Goal: Task Accomplishment & Management: Complete application form

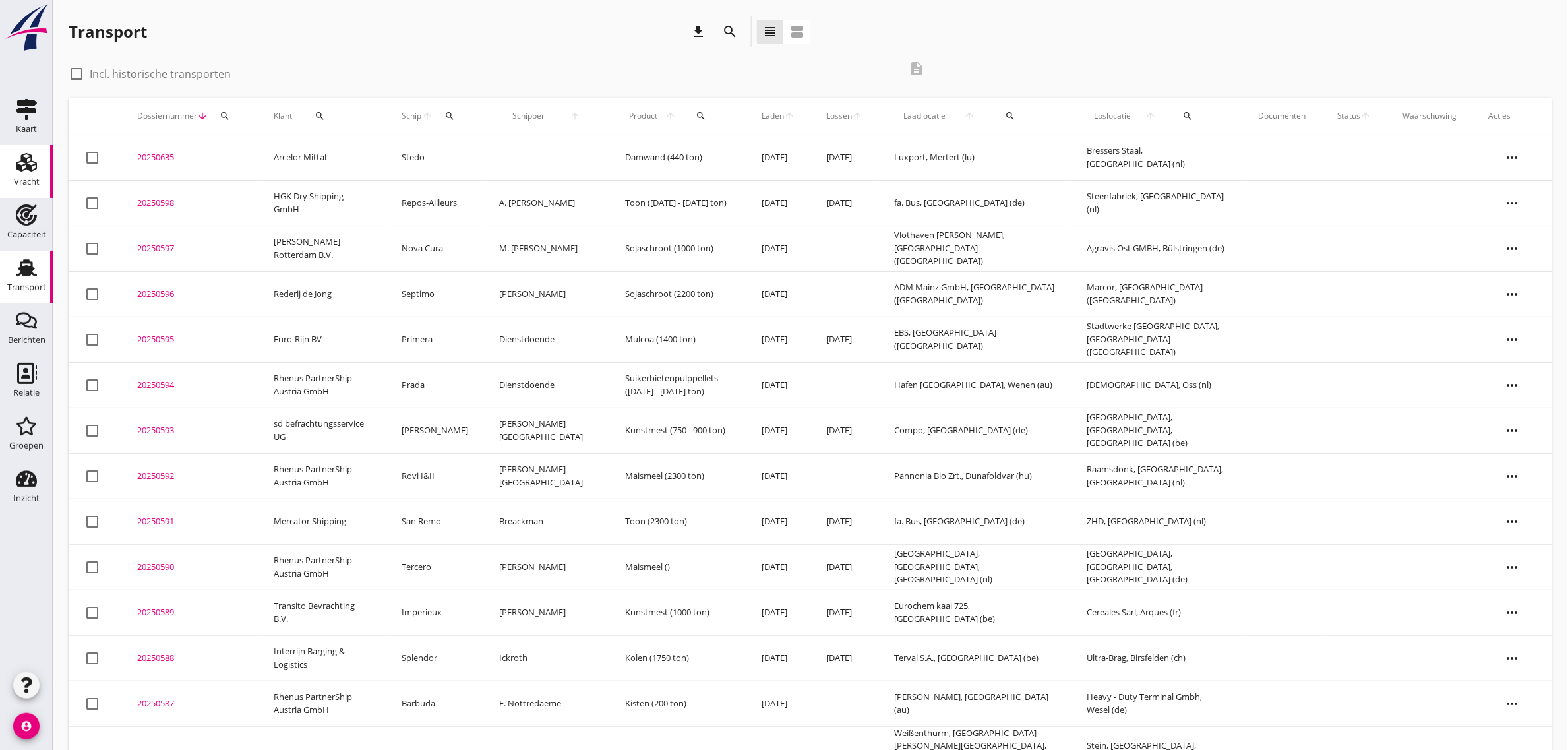
click at [28, 184] on div "Vracht" at bounding box center [27, 181] width 26 height 9
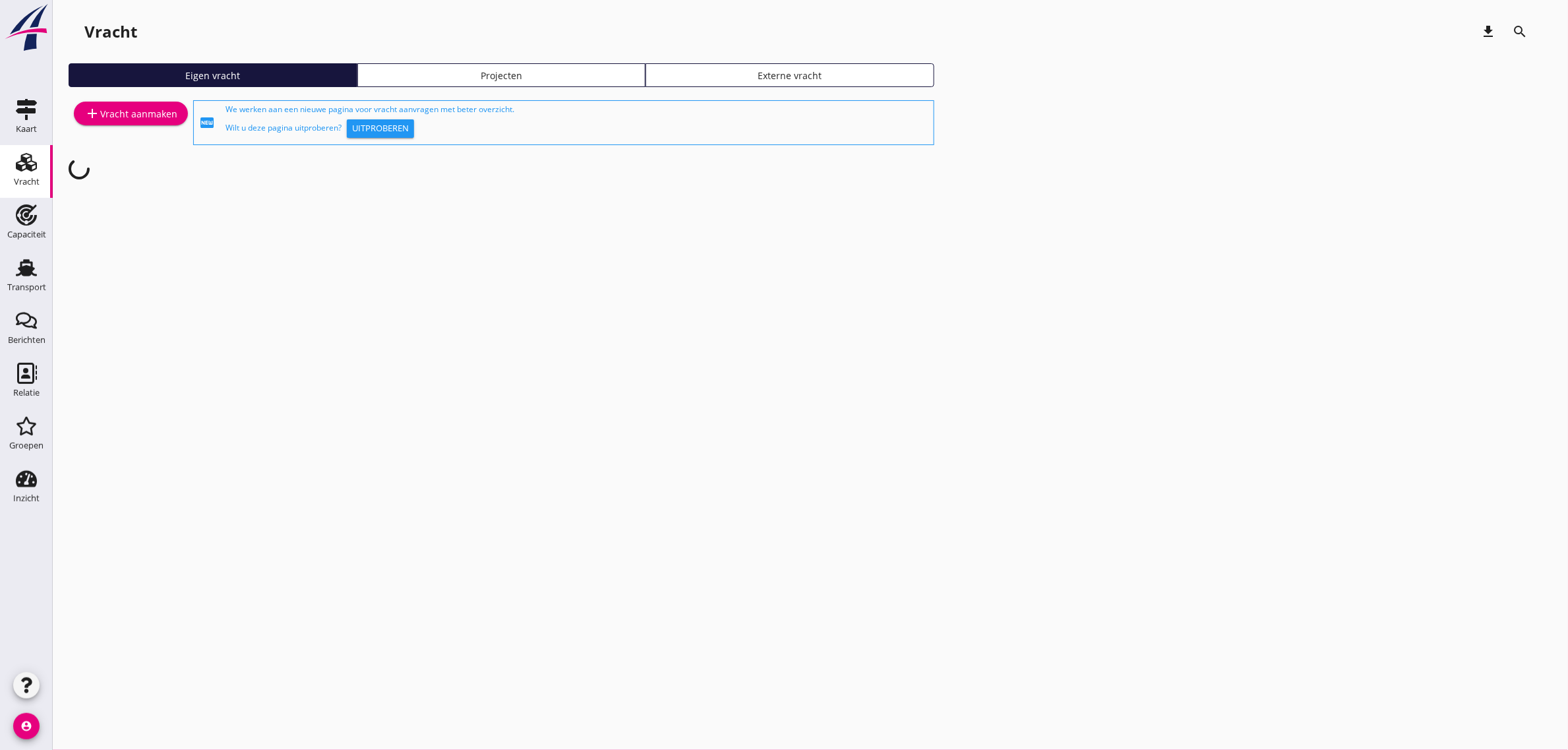
click at [104, 123] on link "add Vracht aanmaken" at bounding box center [131, 114] width 114 height 24
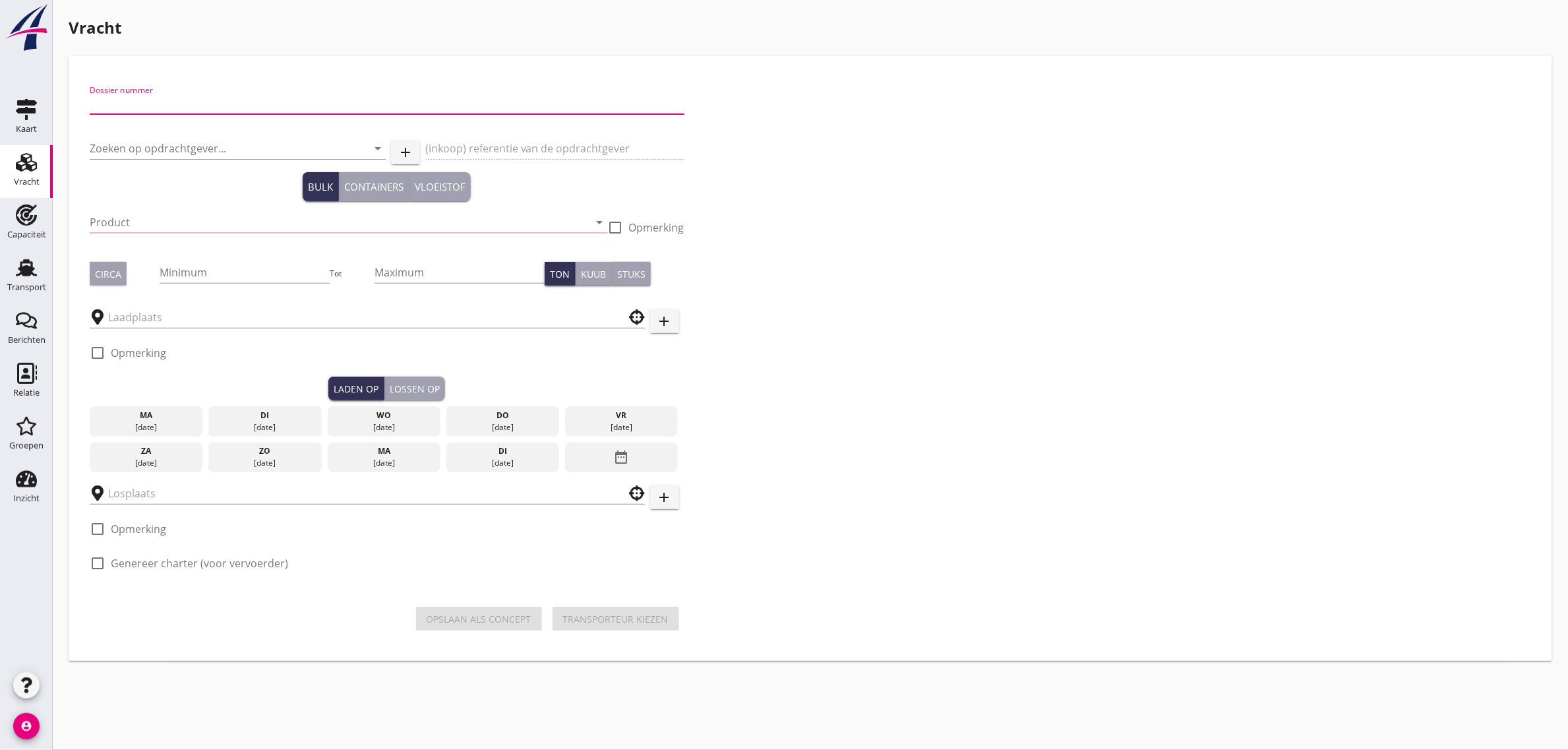
click at [154, 104] on input "Dossier nummer" at bounding box center [387, 103] width 595 height 21
type input "20250599"
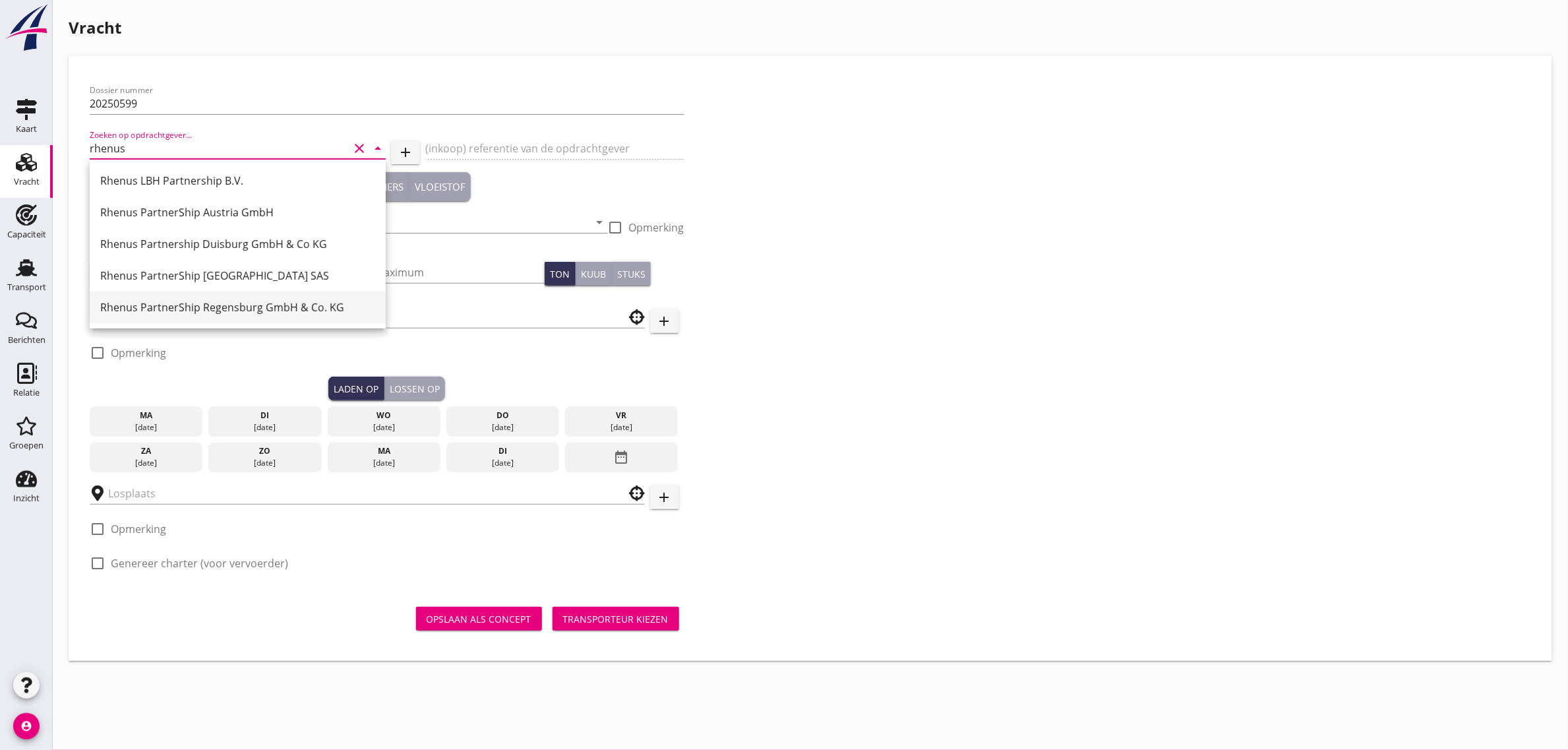
click at [267, 315] on div "Rhenus PartnerShip Regensburg GmbH & Co. KG" at bounding box center [238, 307] width 275 height 16
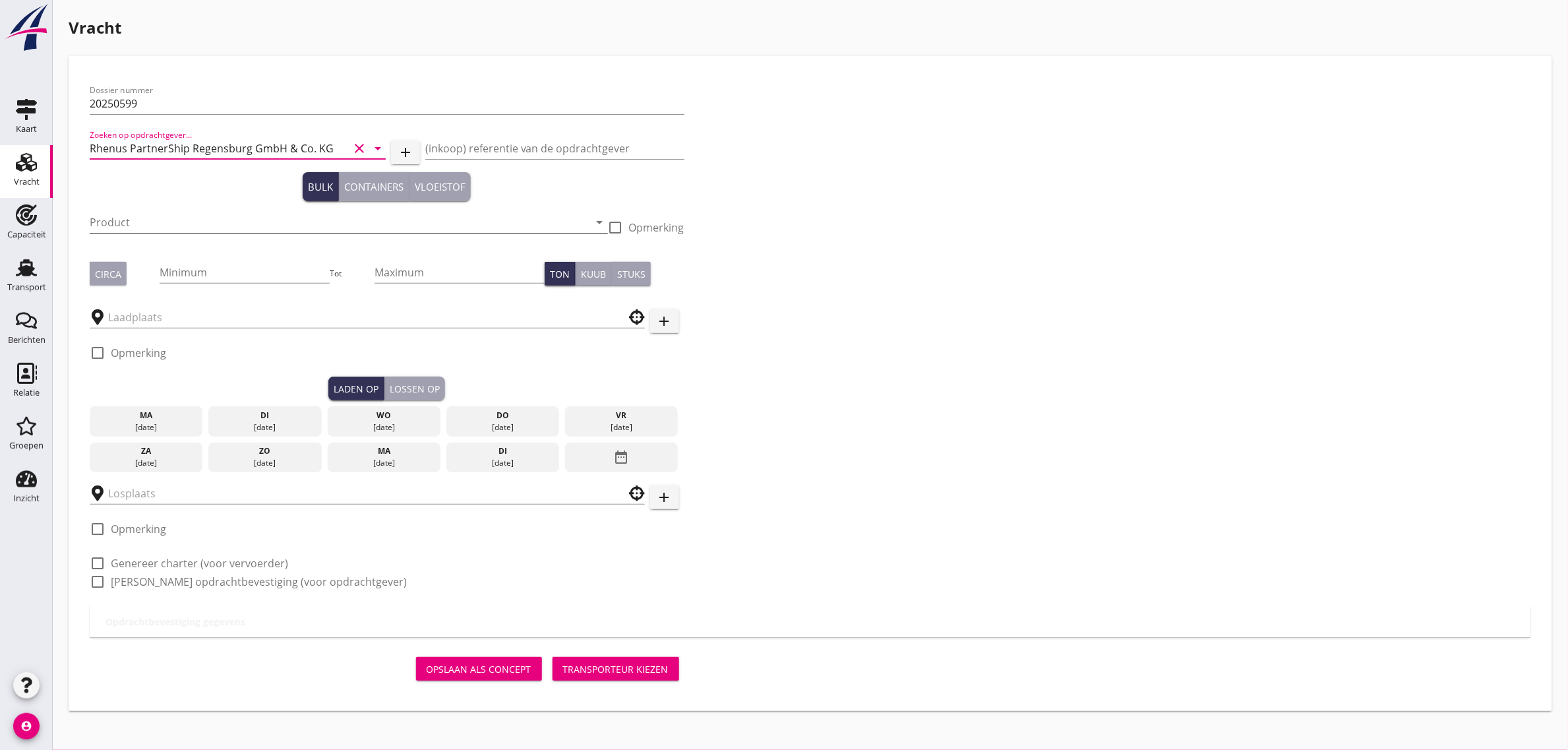
type input "Rhenus PartnerShip Regensburg GmbH & Co. KG"
click at [152, 222] on input "Product" at bounding box center [340, 222] width 500 height 21
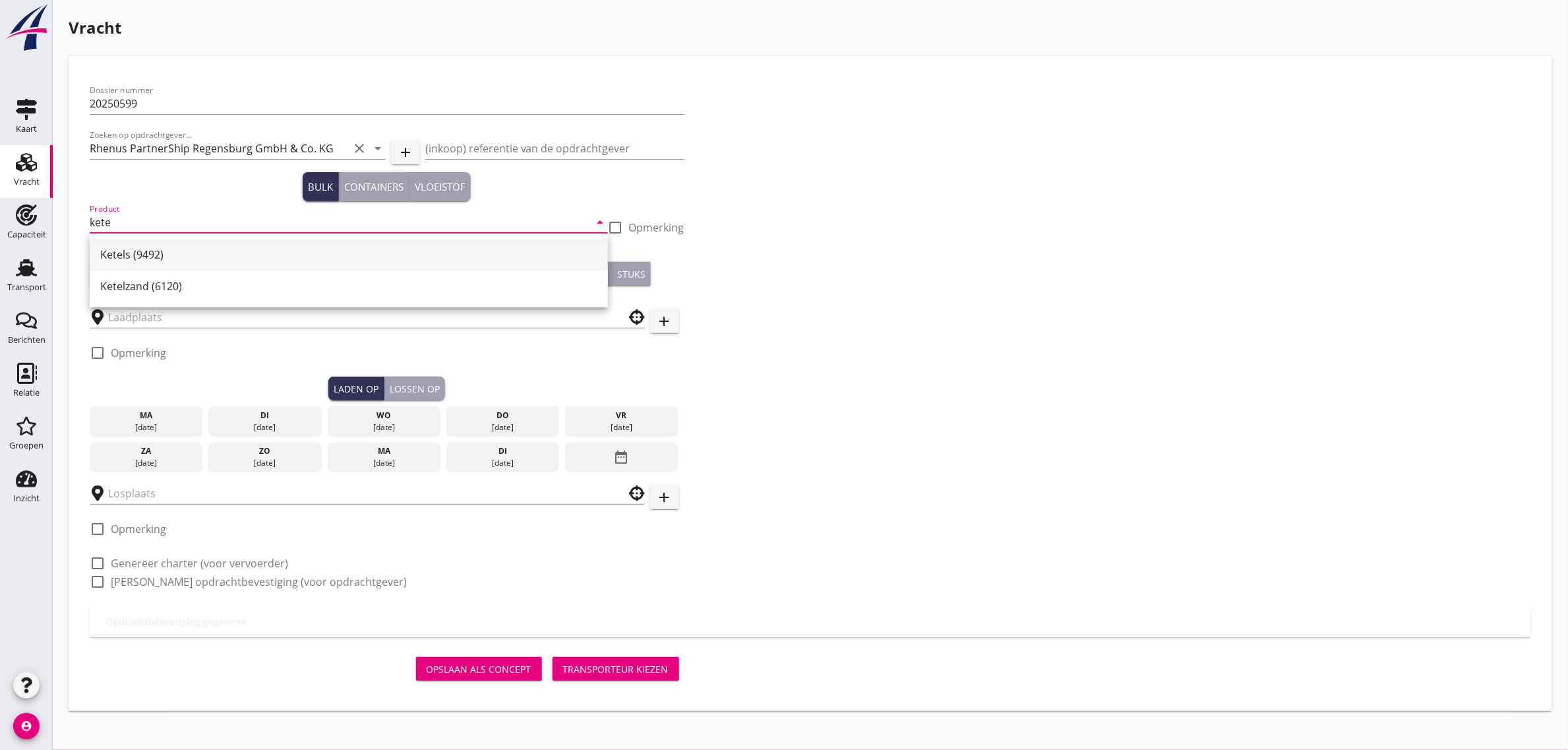
click at [147, 247] on div "Ketels (9492)" at bounding box center [349, 255] width 497 height 16
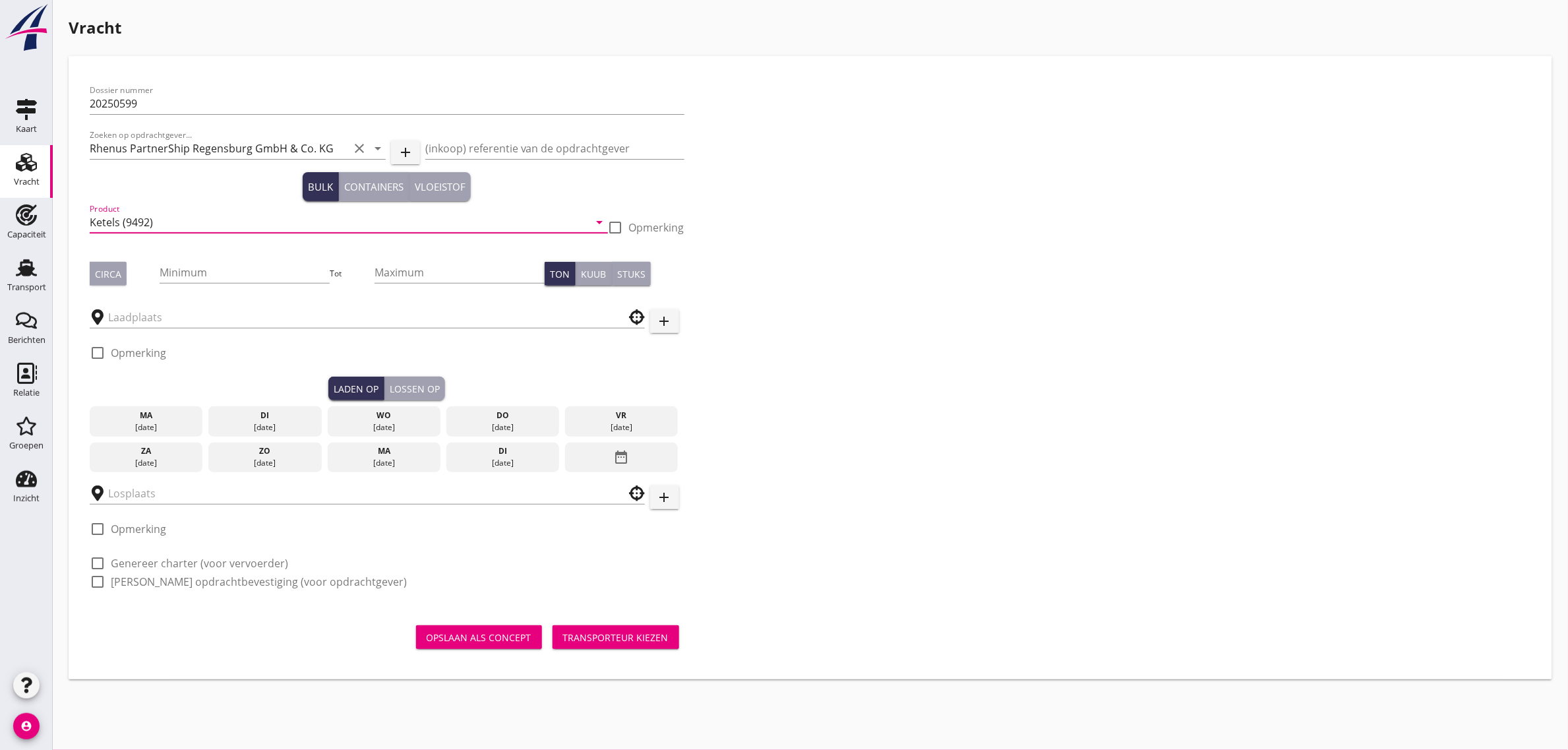
type input "Ketels (9492)"
click at [106, 277] on div "Circa" at bounding box center [108, 274] width 27 height 14
click at [168, 275] on input "Minimum" at bounding box center [245, 271] width 170 height 21
type input "300"
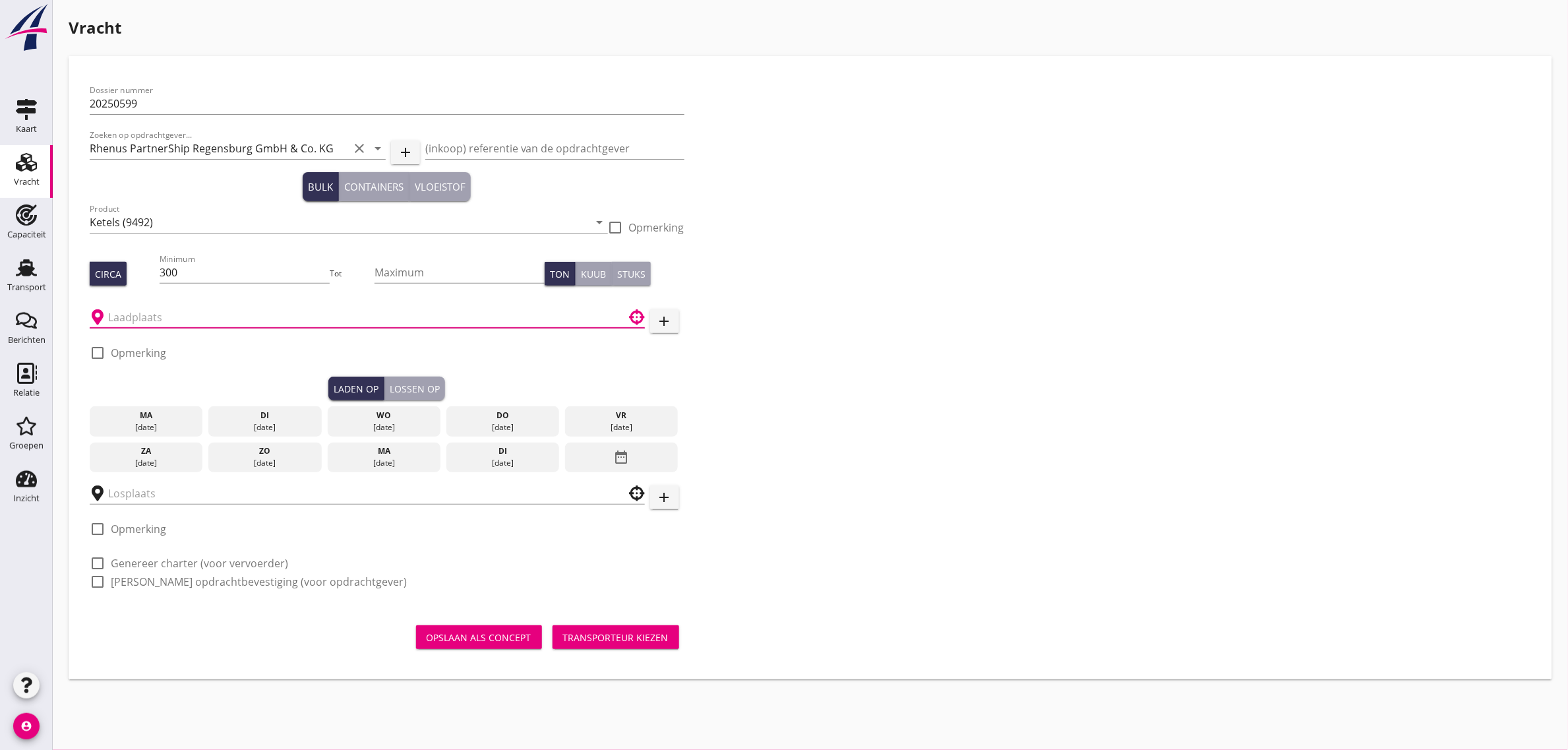
click at [128, 314] on input "text" at bounding box center [358, 317] width 500 height 21
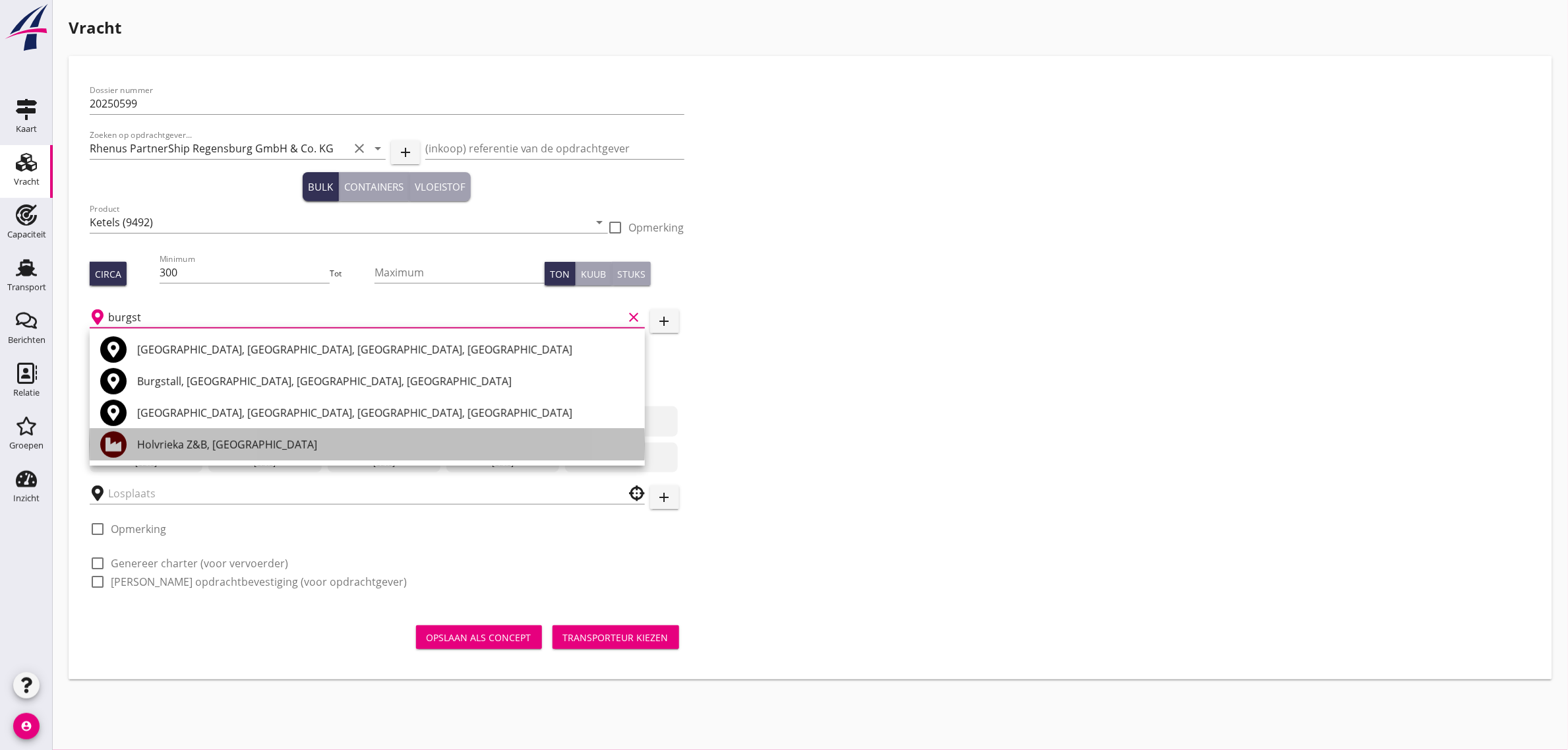
click at [248, 443] on div "Holvrieka Z&B, [GEOGRAPHIC_DATA]" at bounding box center [385, 445] width 497 height 16
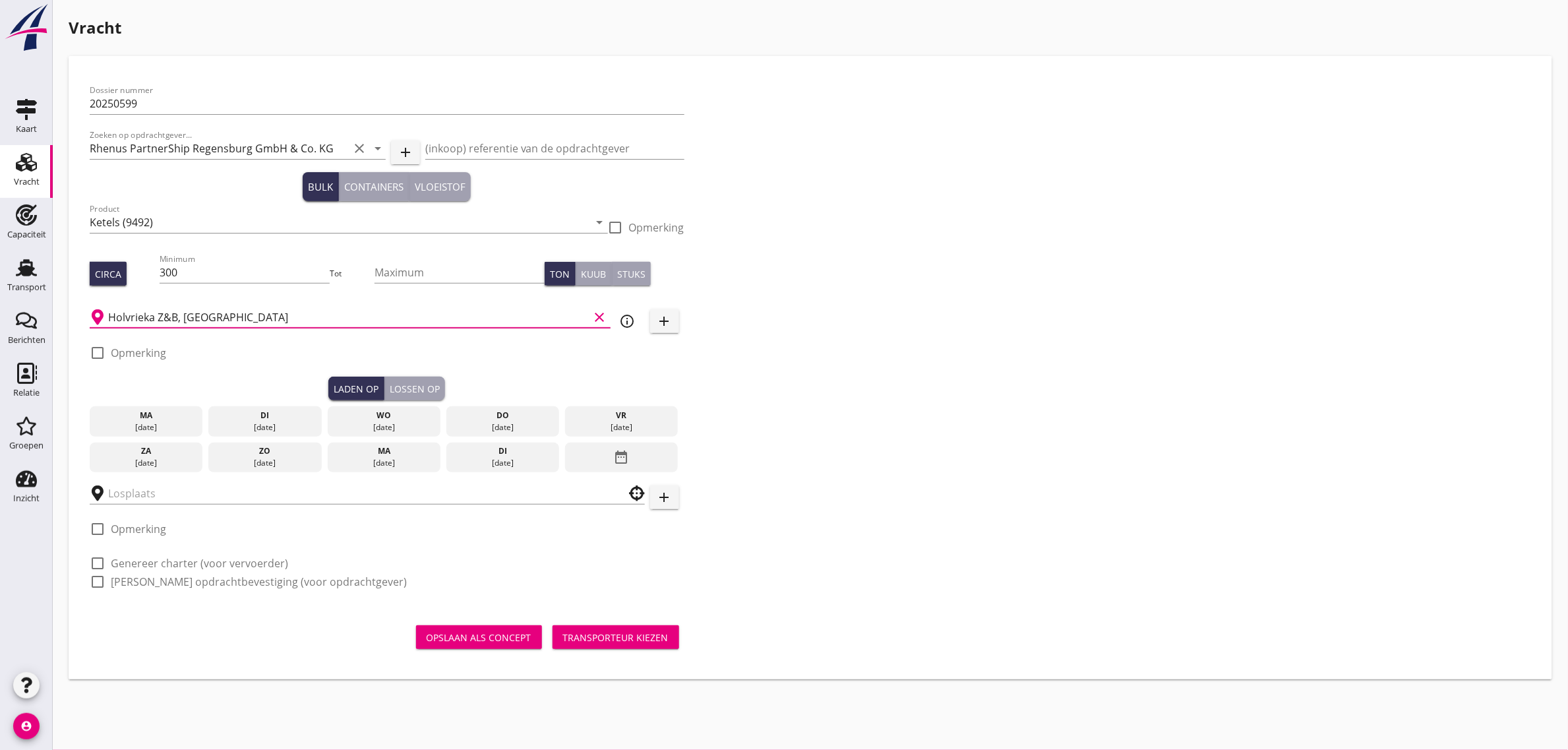
type input "Holvrieka Z&B, [GEOGRAPHIC_DATA]"
click at [594, 425] on div "[DATE]" at bounding box center [622, 427] width 107 height 12
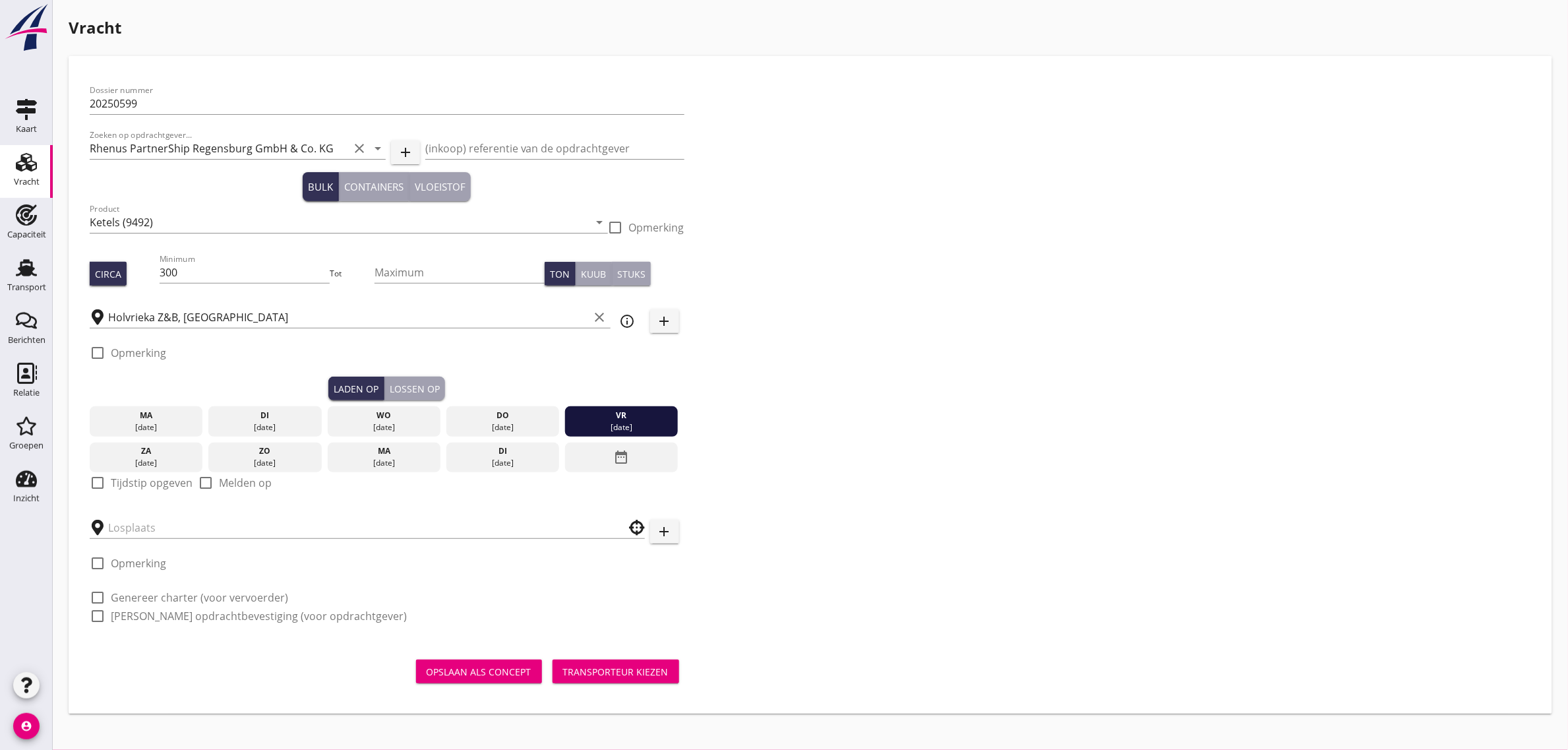
click at [149, 482] on label "Tijdstip opgeven" at bounding box center [152, 482] width 82 height 13
checkbox input "true"
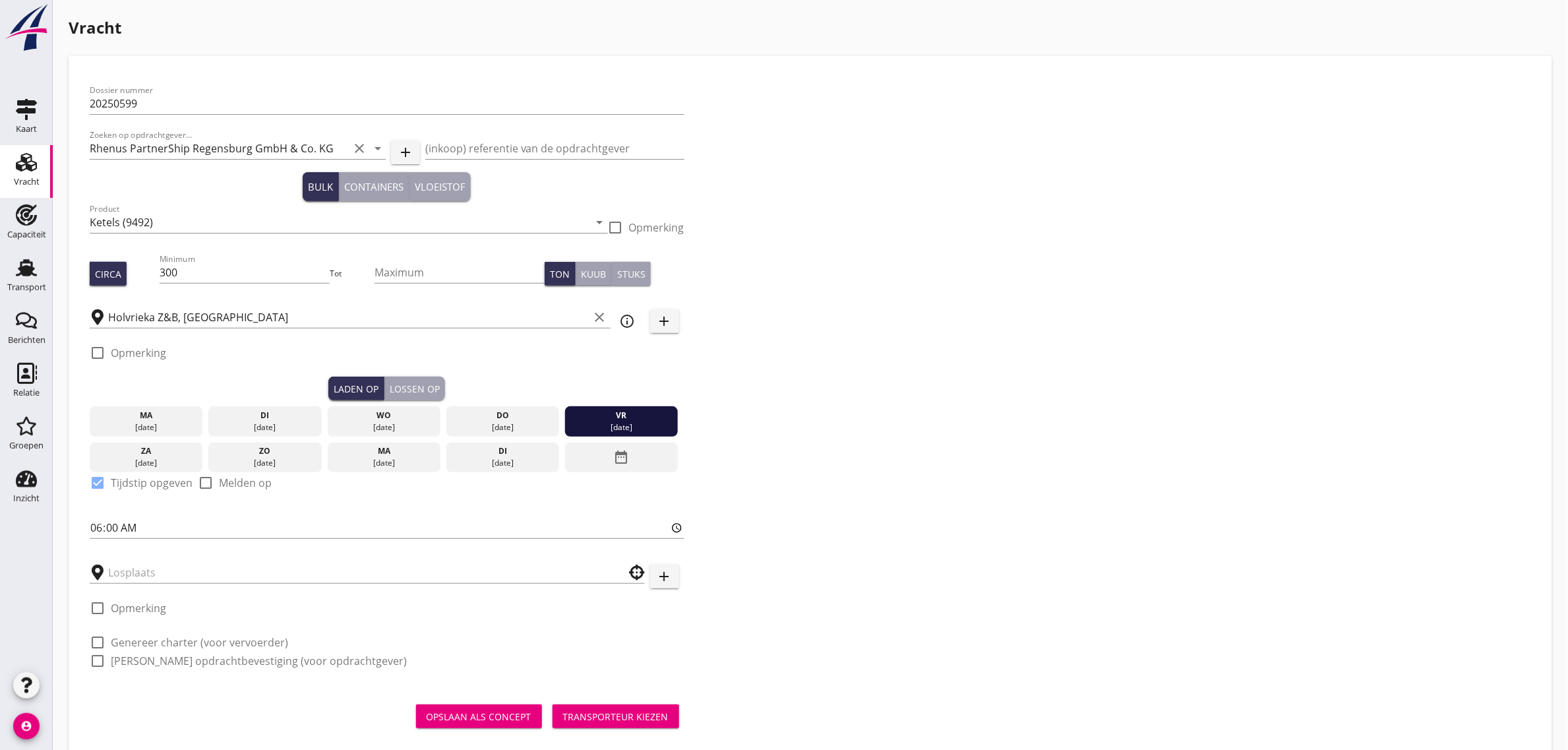
click at [419, 387] on div "Lossen op" at bounding box center [414, 389] width 51 height 14
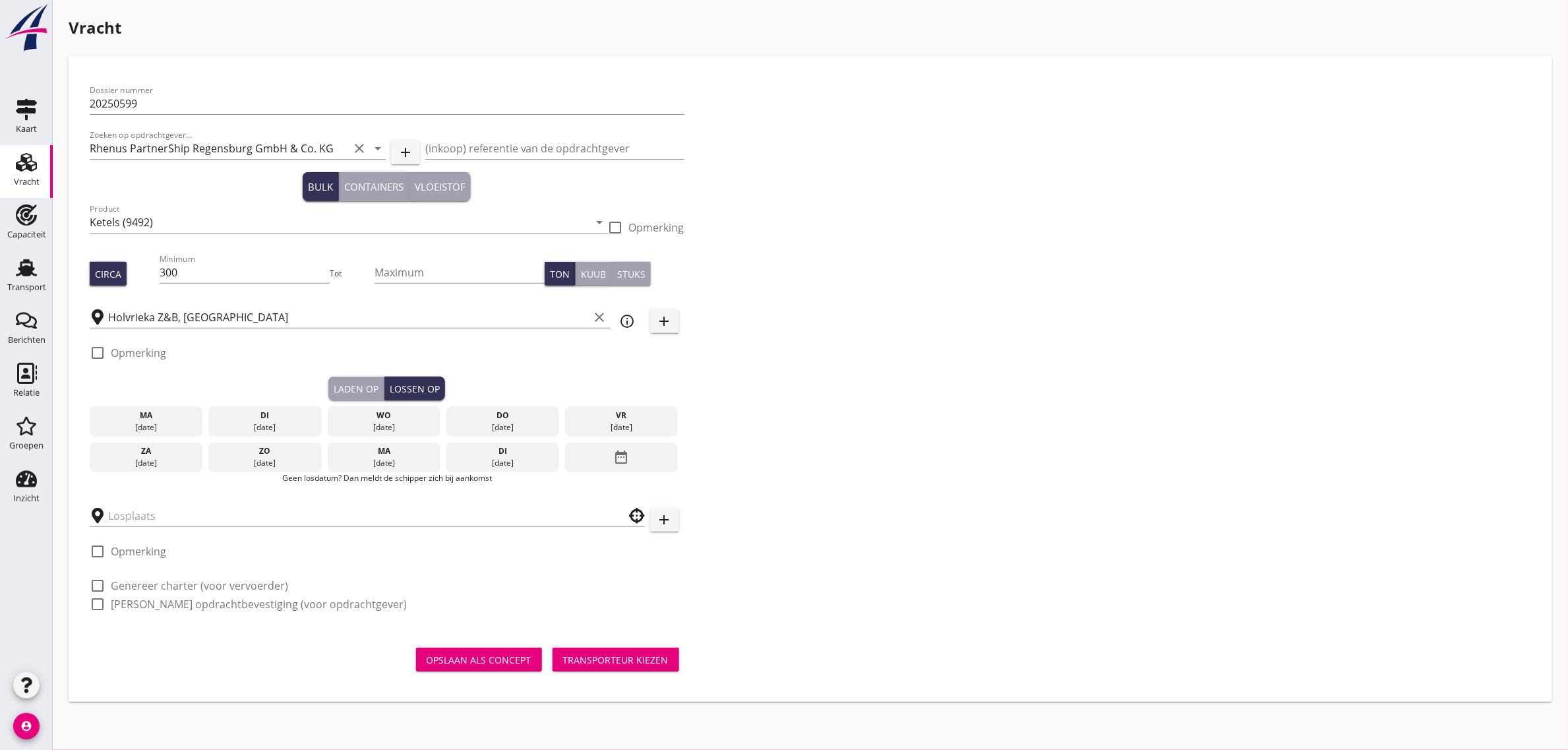
click at [624, 447] on icon "date_range" at bounding box center [622, 457] width 16 height 24
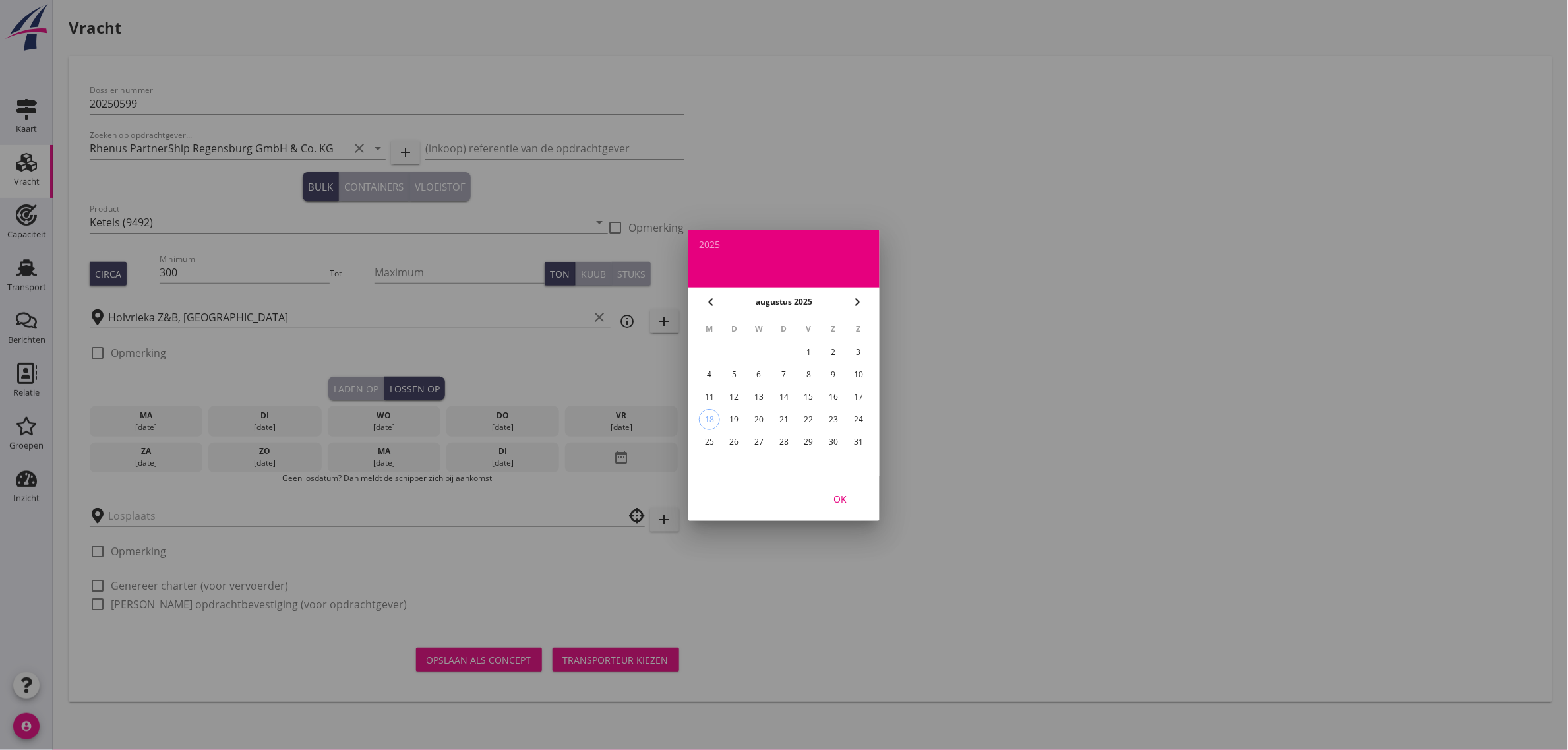
click at [788, 435] on div "28" at bounding box center [784, 441] width 21 height 21
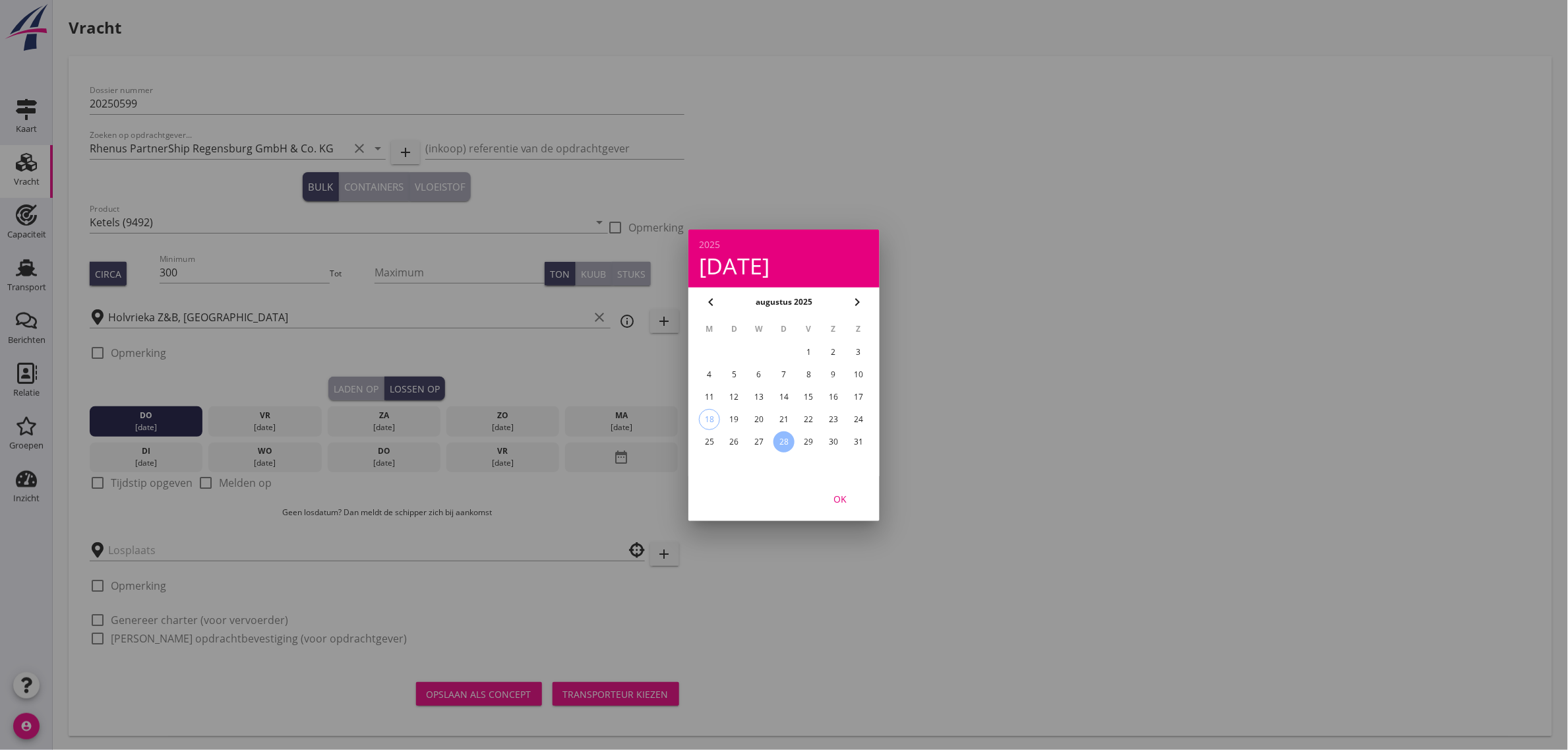
click at [845, 501] on div "OK" at bounding box center [840, 498] width 37 height 14
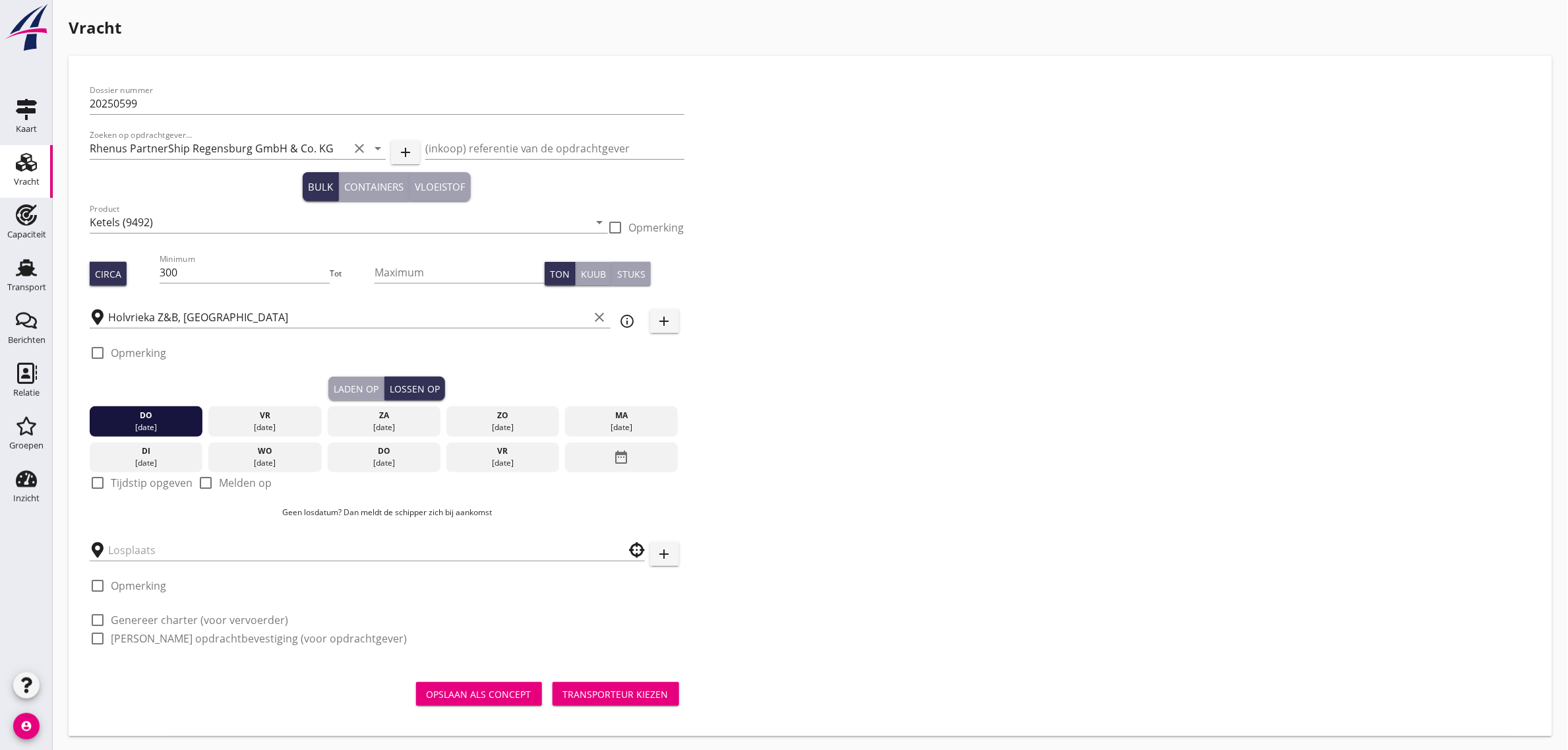
click at [147, 484] on label "Tijdstip opgeven" at bounding box center [152, 482] width 82 height 13
checkbox input "true"
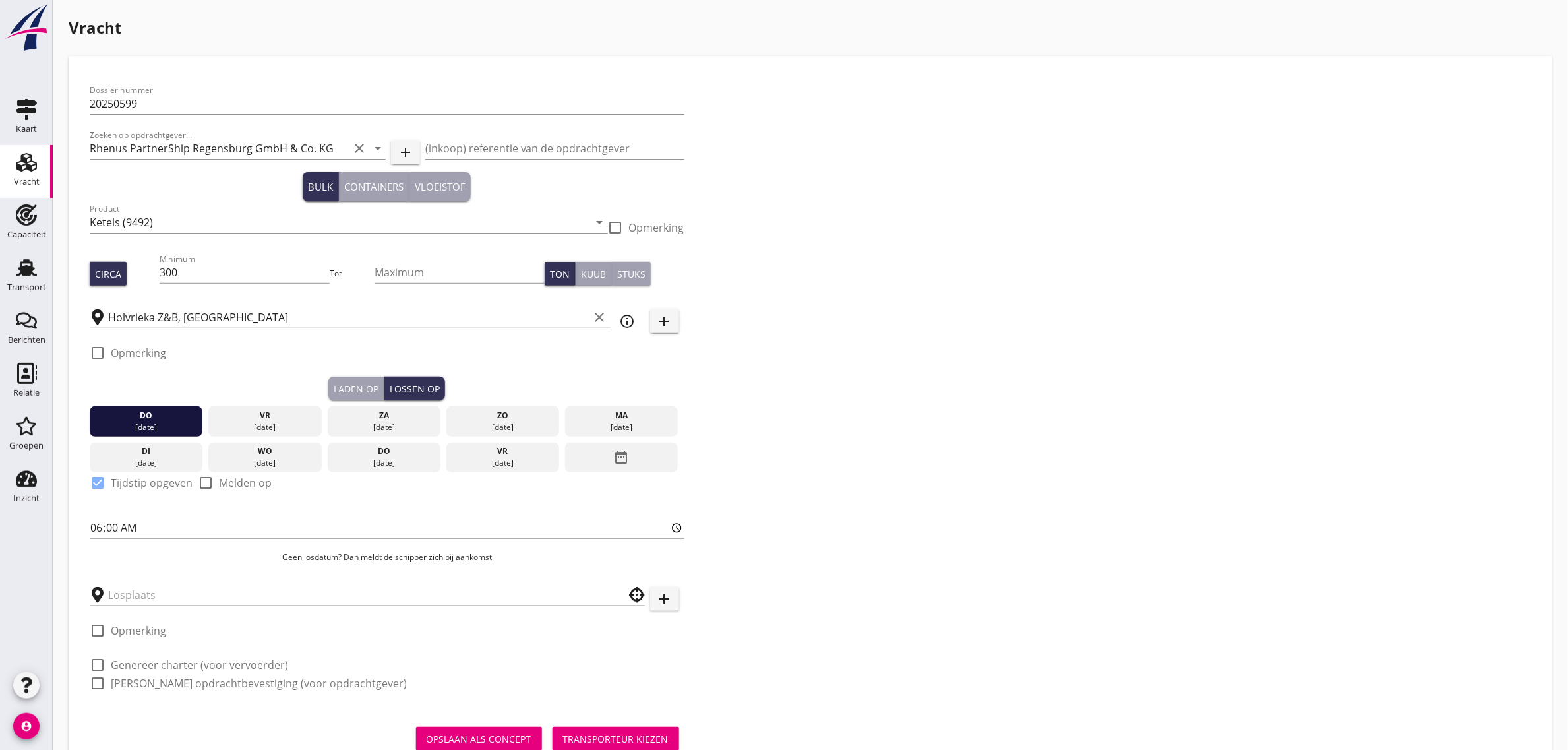
click at [143, 595] on input "text" at bounding box center [358, 594] width 500 height 21
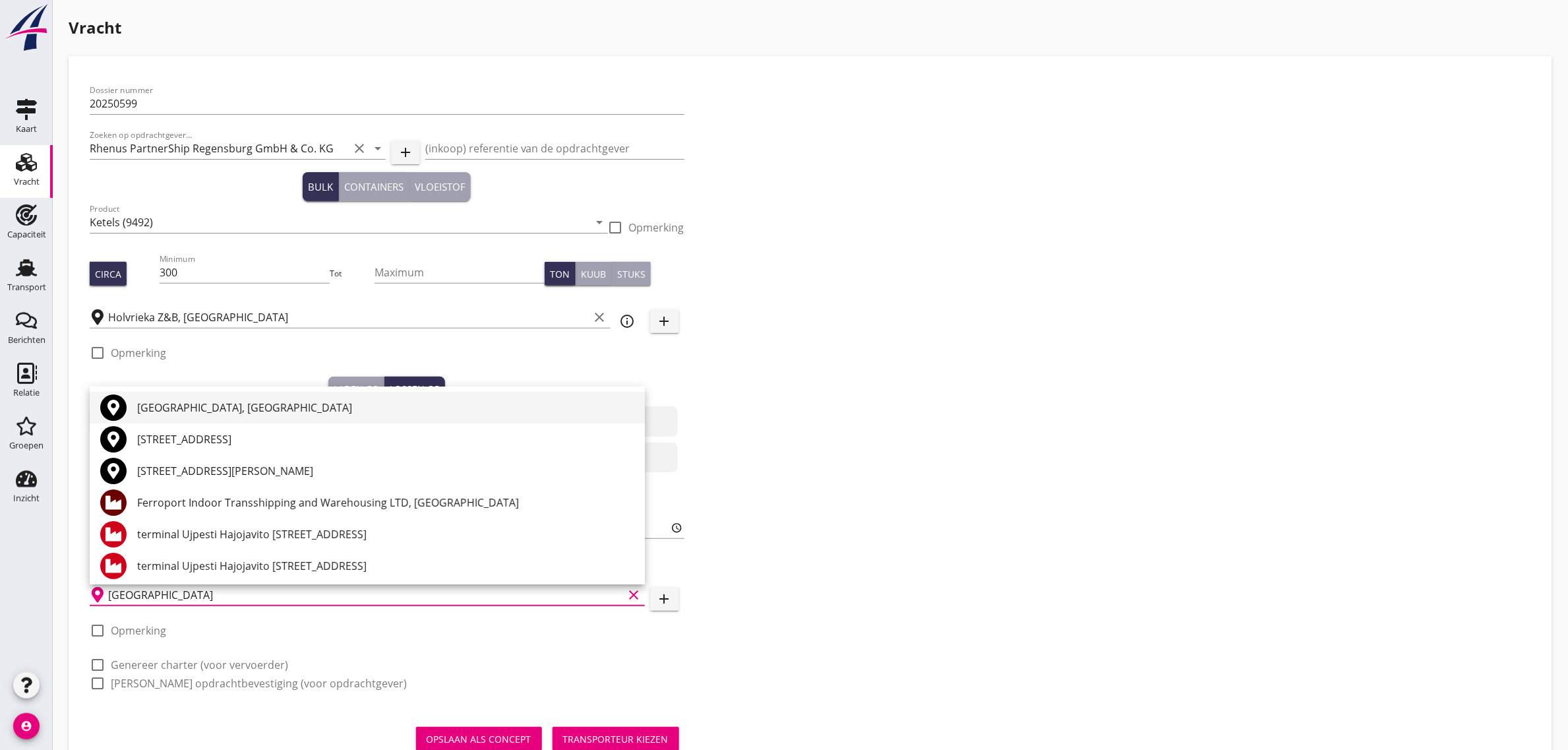
click at [164, 411] on div "[GEOGRAPHIC_DATA], [GEOGRAPHIC_DATA]" at bounding box center [385, 407] width 497 height 16
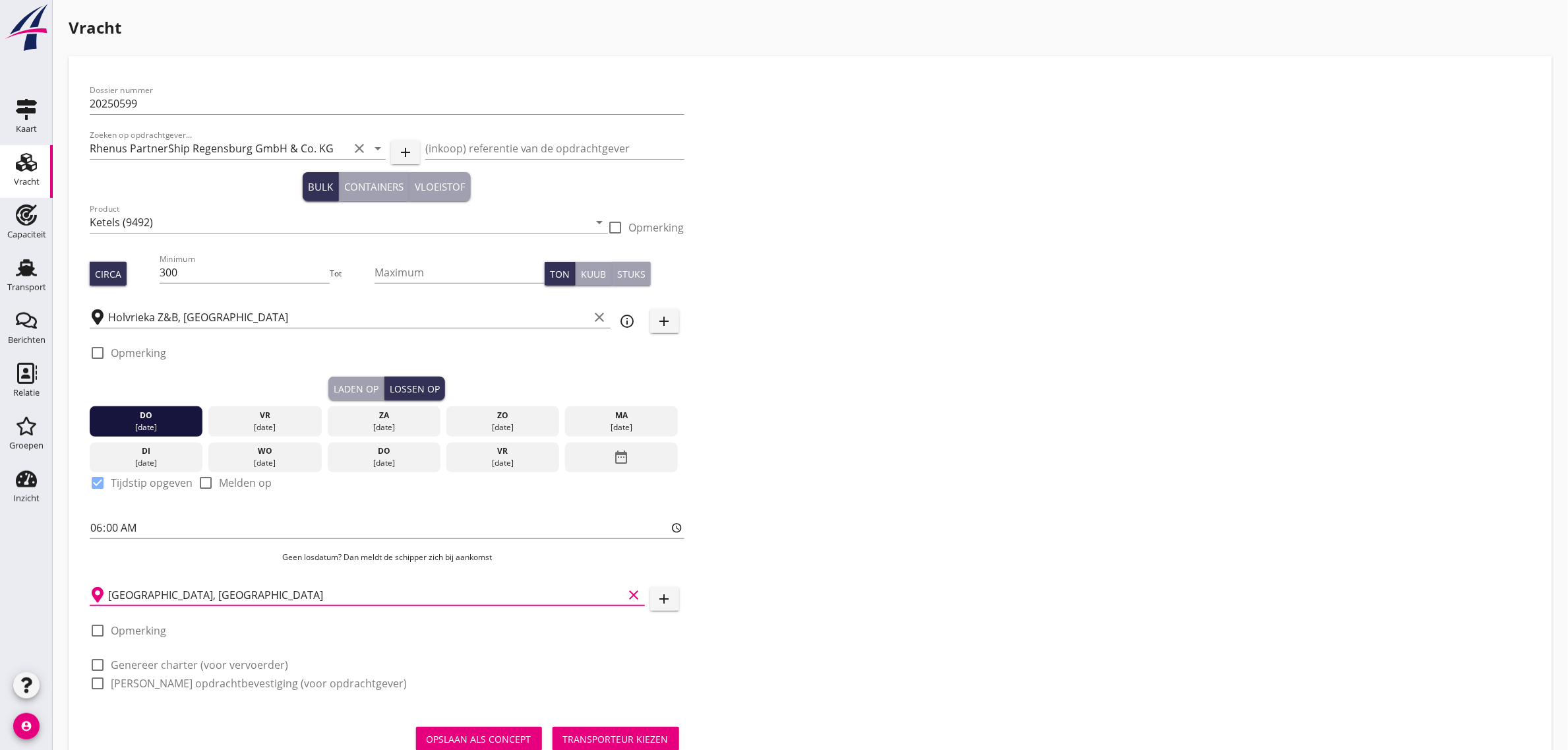
type input "[GEOGRAPHIC_DATA], [GEOGRAPHIC_DATA]"
click at [202, 661] on label "Genereer charter (voor vervoerder)" at bounding box center [199, 664] width 177 height 13
checkbox input "true"
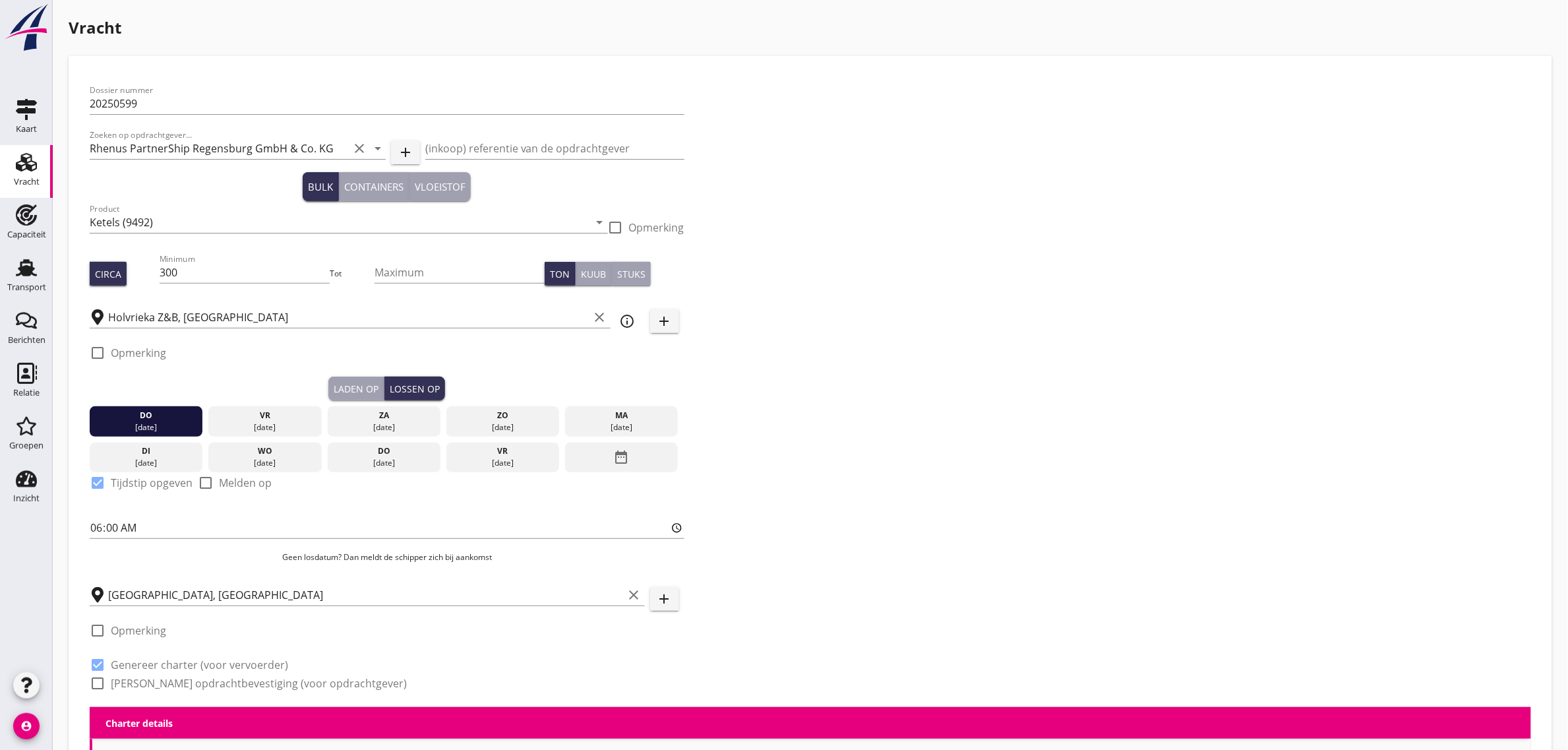
click at [205, 677] on label "[PERSON_NAME] opdrachtbevestiging (voor opdrachtgever)" at bounding box center [259, 683] width 296 height 13
checkbox input "true"
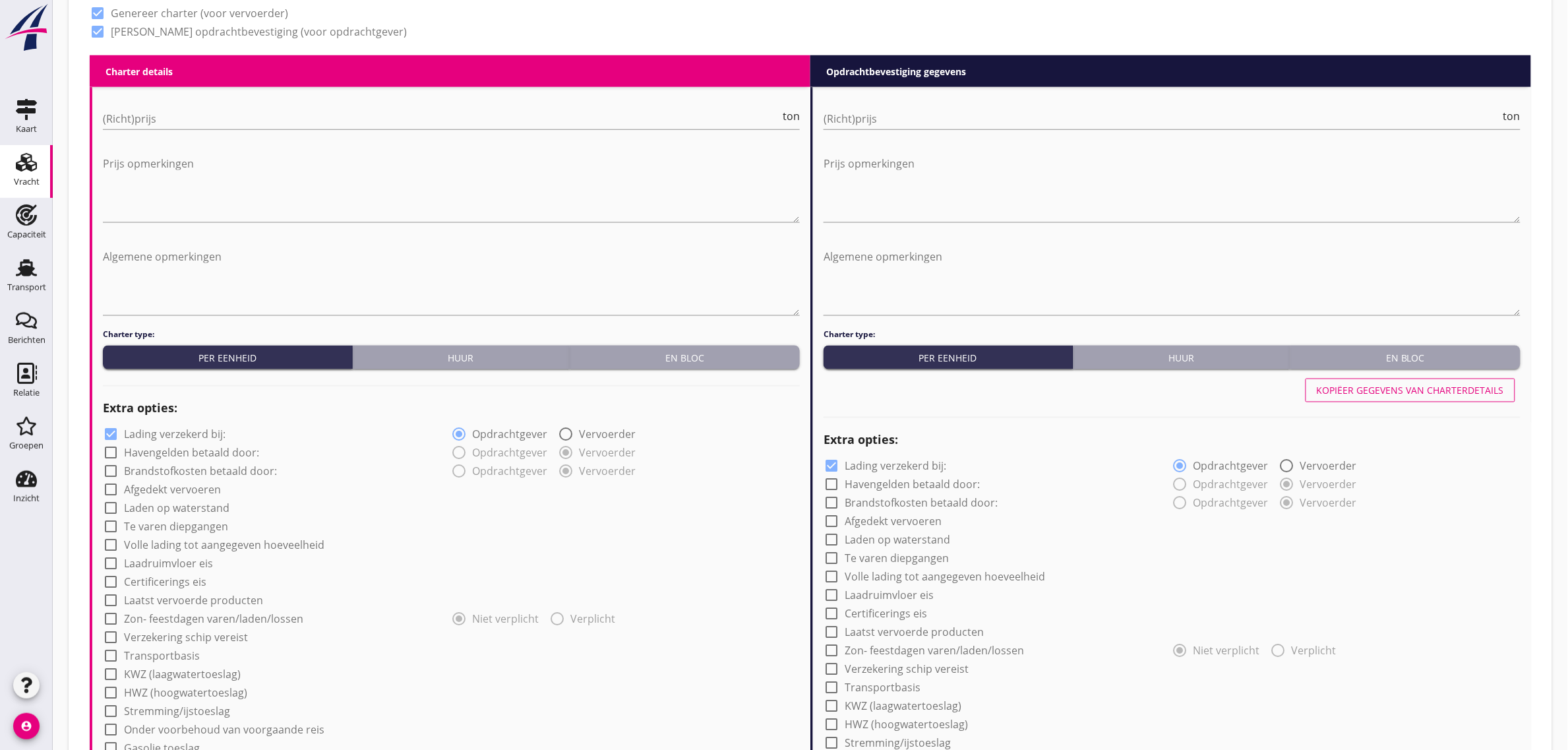
scroll to position [660, 0]
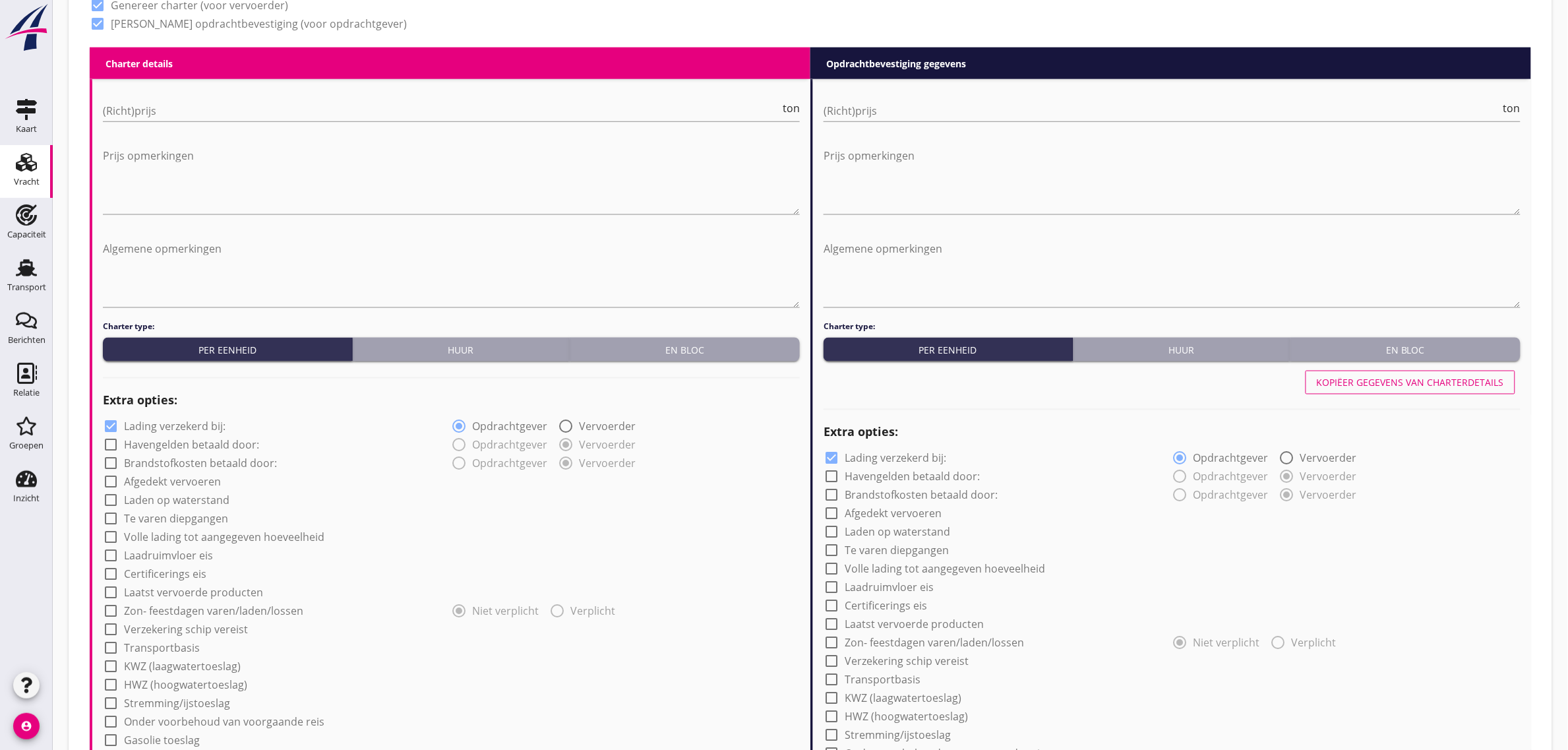
click at [476, 351] on div "Huur" at bounding box center [462, 350] width 206 height 14
radio input "true"
radio input "false"
radio input "true"
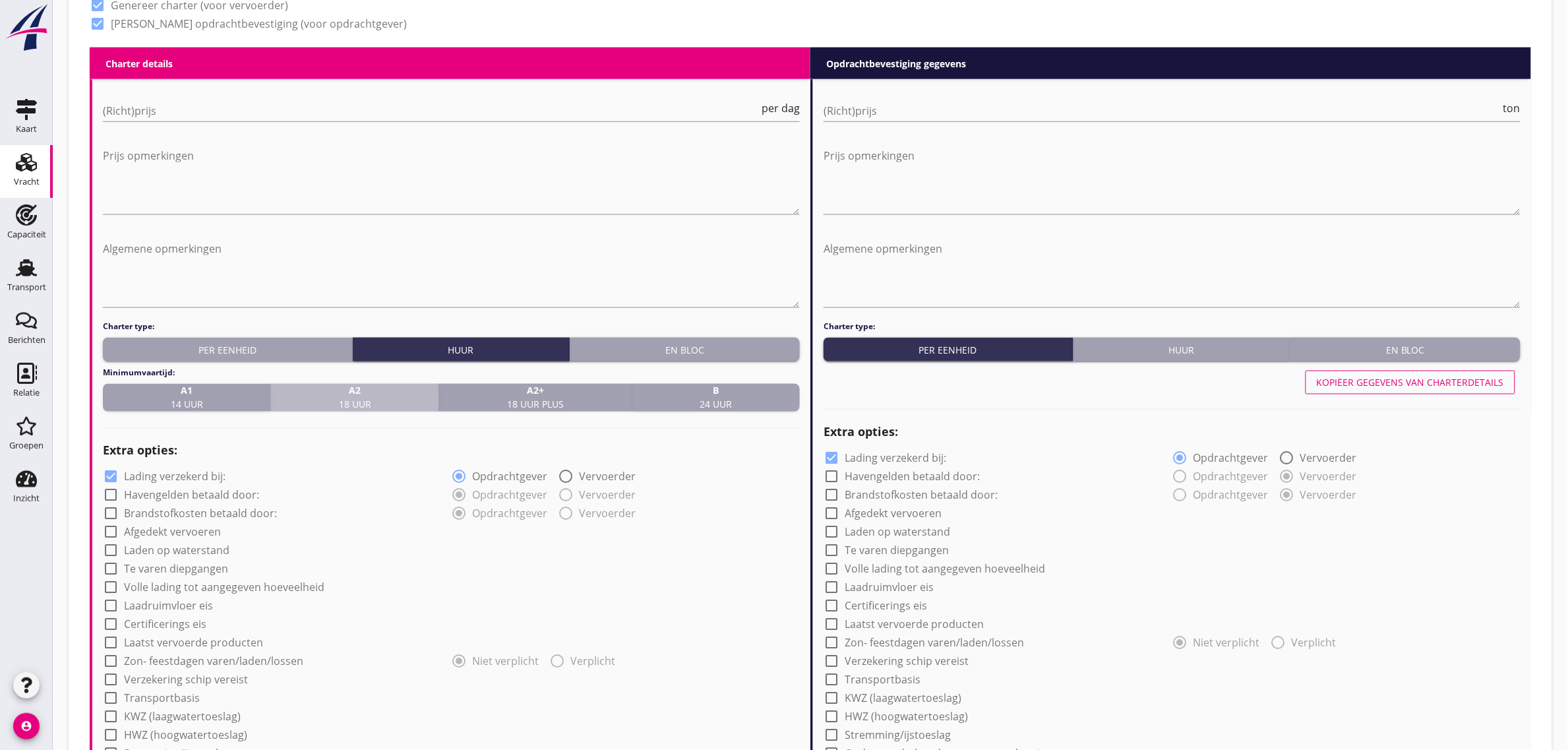
click at [366, 395] on strong "A2" at bounding box center [355, 391] width 33 height 14
click at [139, 108] on input "(Richt)prijs" at bounding box center [431, 110] width 656 height 21
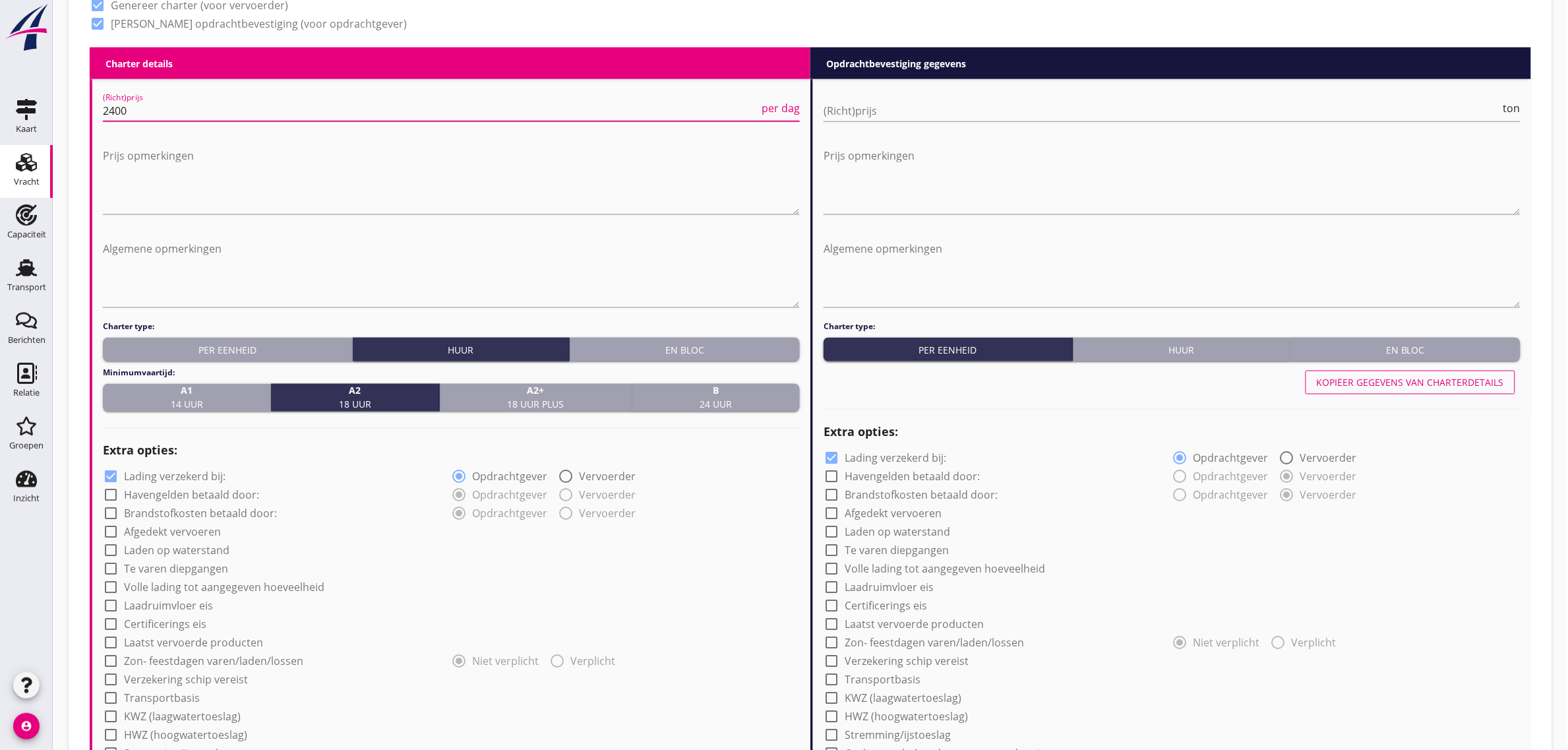
type input "2400"
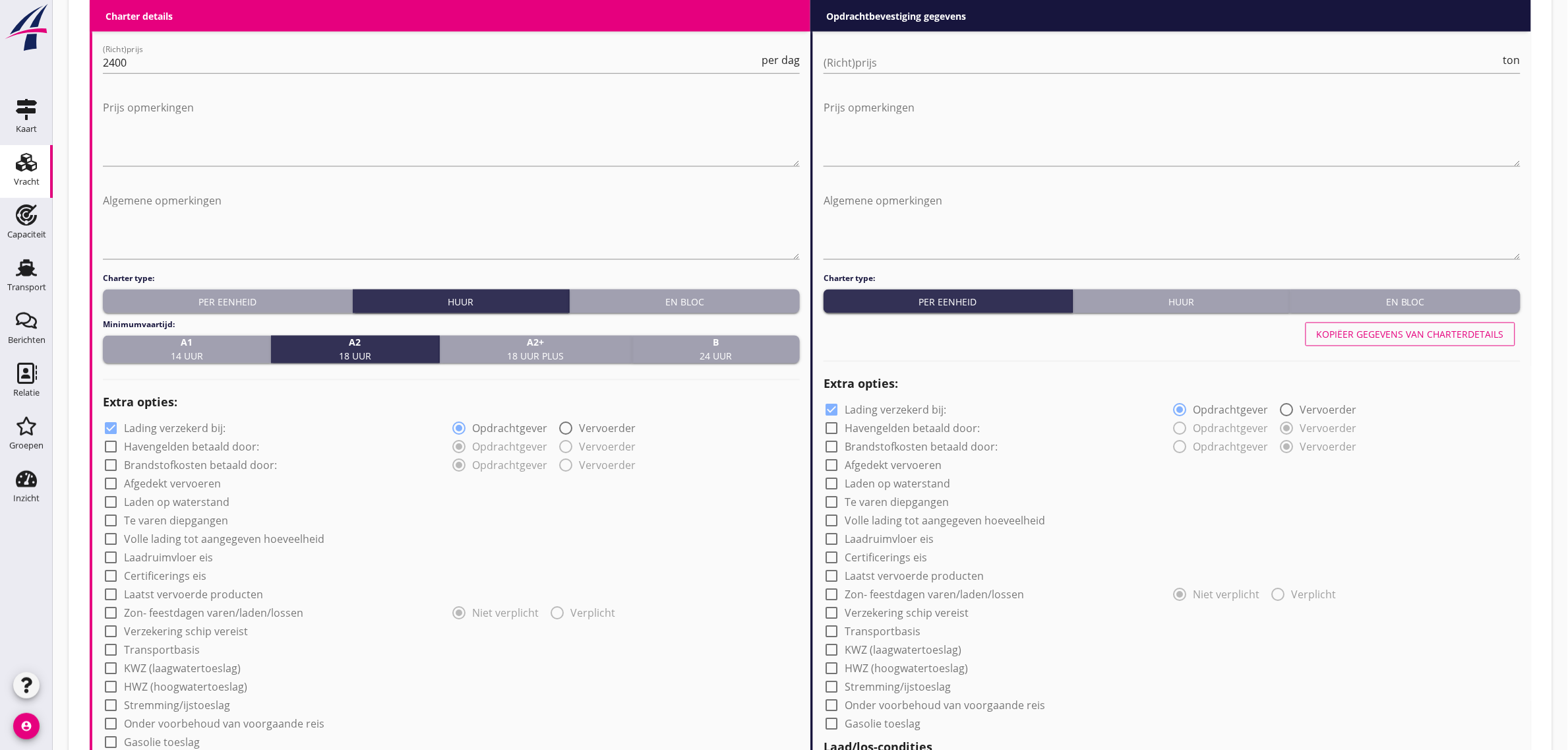
scroll to position [824, 0]
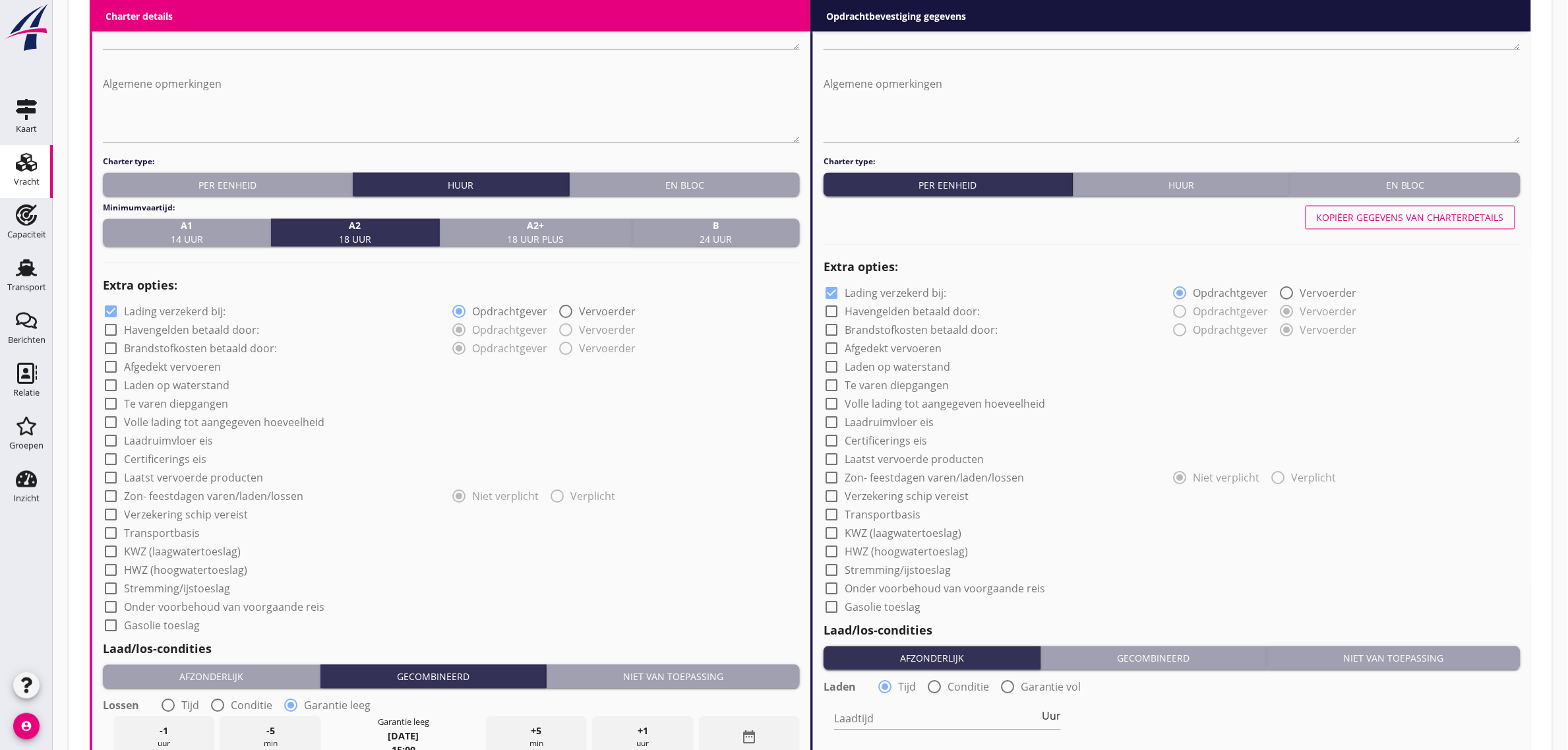
click at [158, 382] on label "Laden op waterstand" at bounding box center [176, 385] width 106 height 13
checkbox input "true"
drag, startPoint x: 170, startPoint y: 439, endPoint x: 157, endPoint y: 477, distance: 40.2
click at [168, 447] on label "Laadruimvloer eis" at bounding box center [168, 441] width 89 height 13
checkbox input "true"
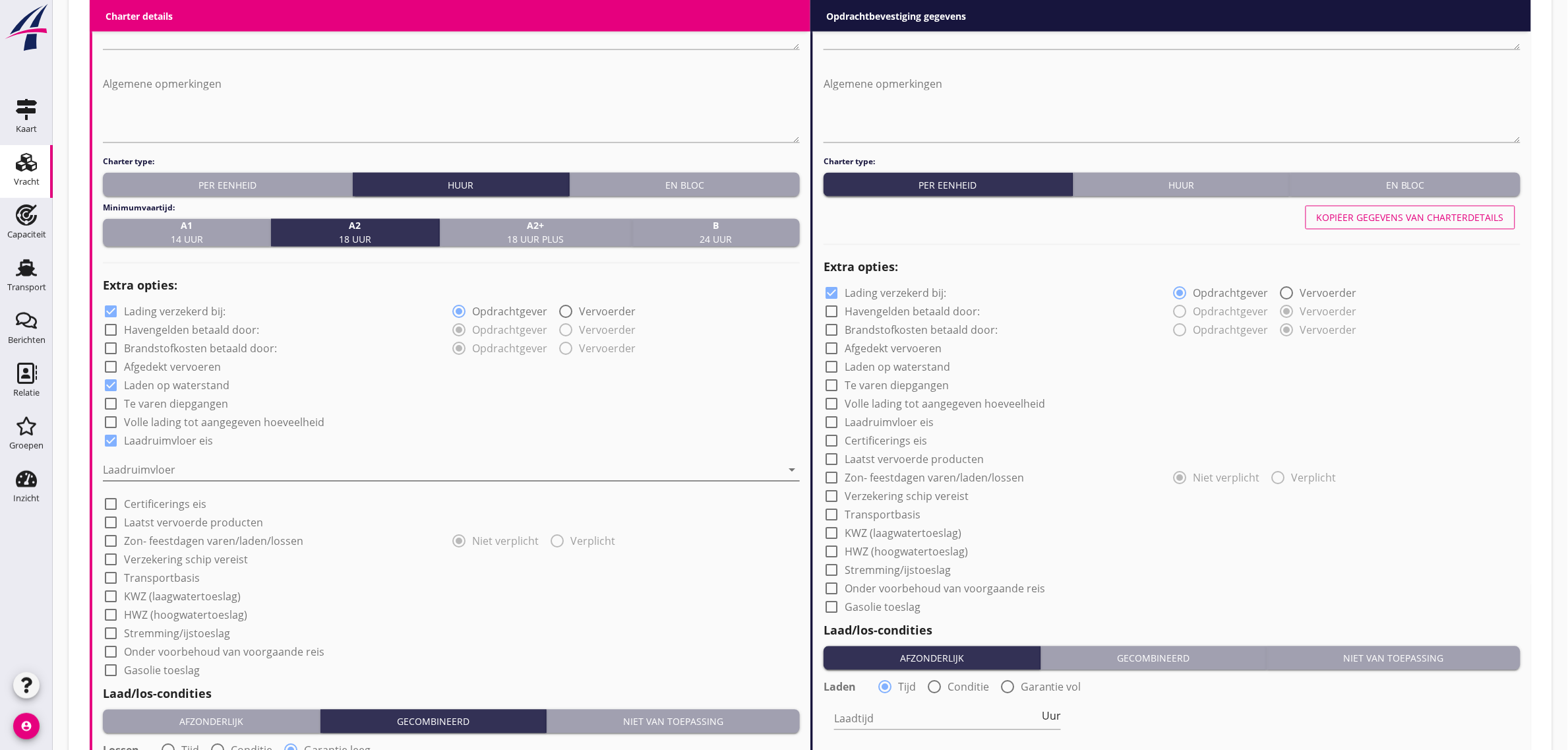
click at [157, 477] on div at bounding box center [442, 470] width 679 height 21
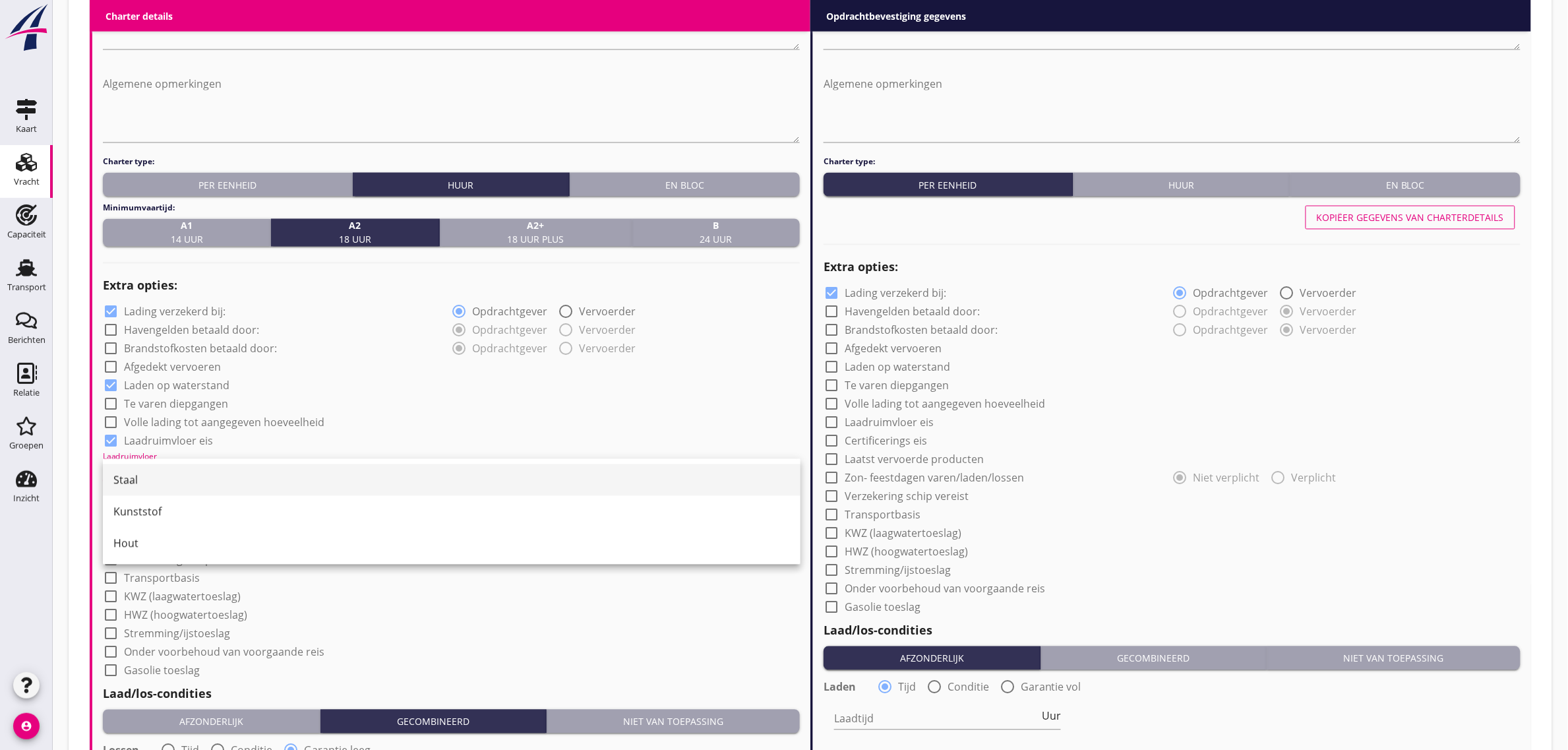
click at [153, 479] on div "Staal" at bounding box center [452, 481] width 677 height 16
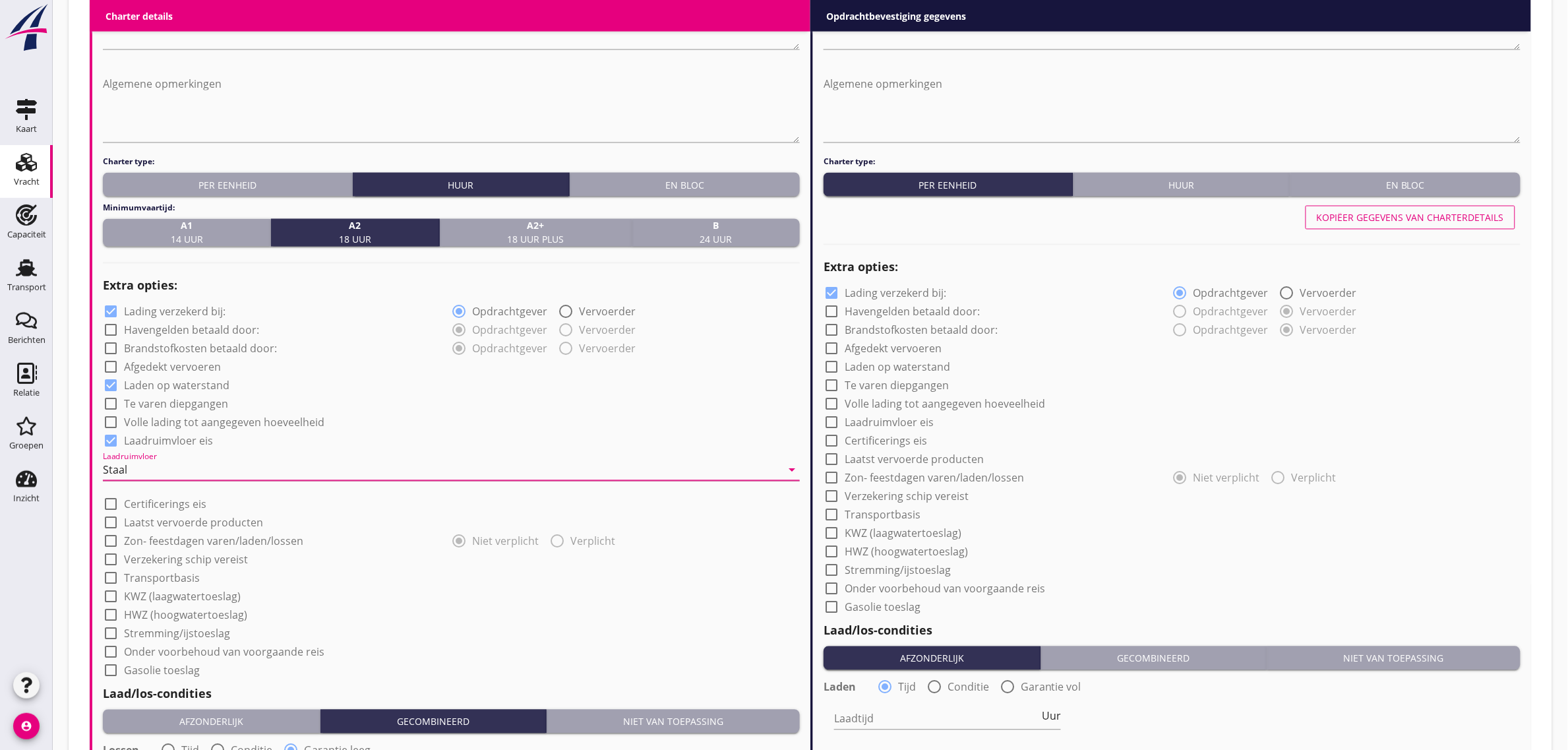
click at [498, 437] on div "check_box Laadruimvloer eis" at bounding box center [452, 440] width 697 height 19
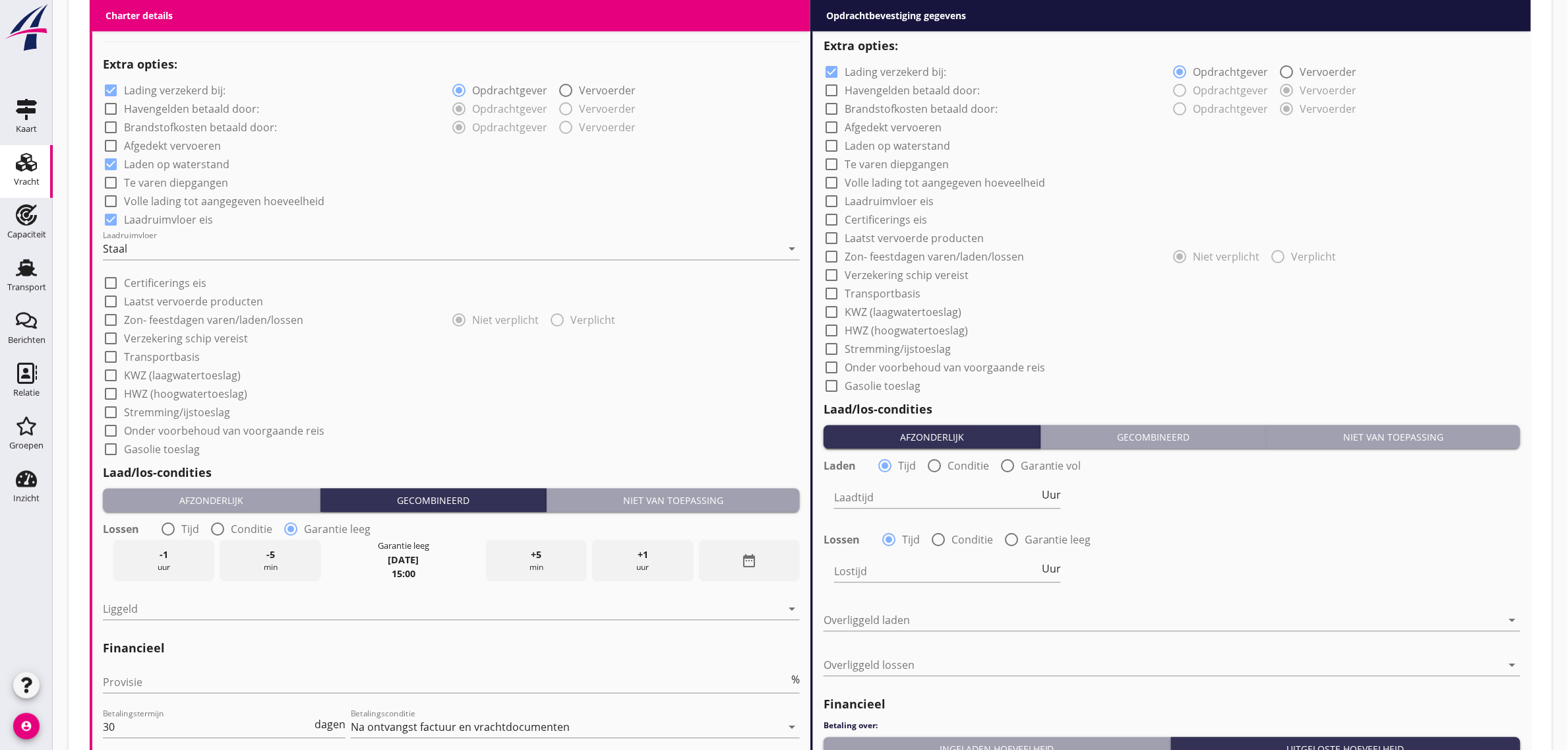
scroll to position [1072, 0]
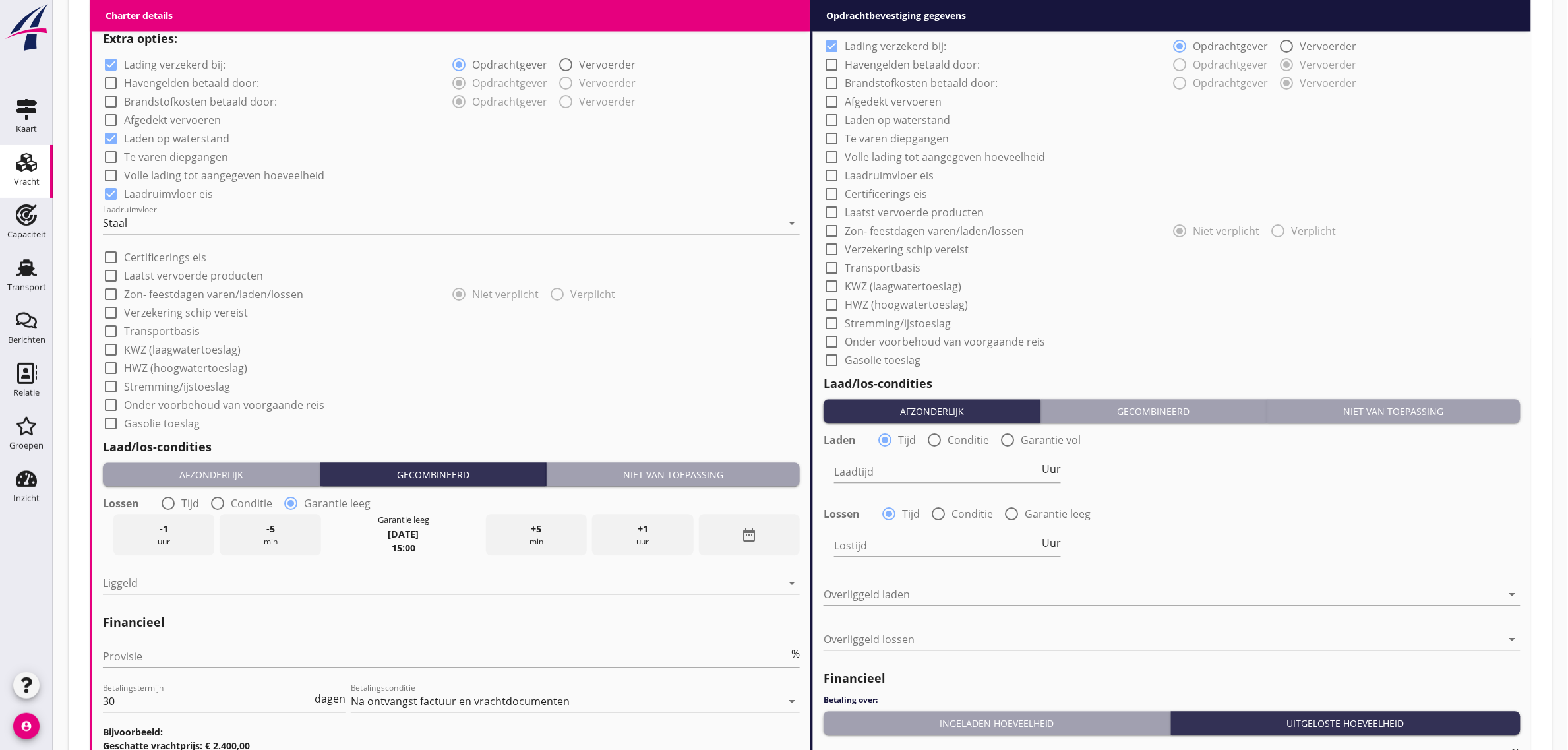
click at [637, 469] on div "Niet van toepassing" at bounding box center [673, 475] width 243 height 14
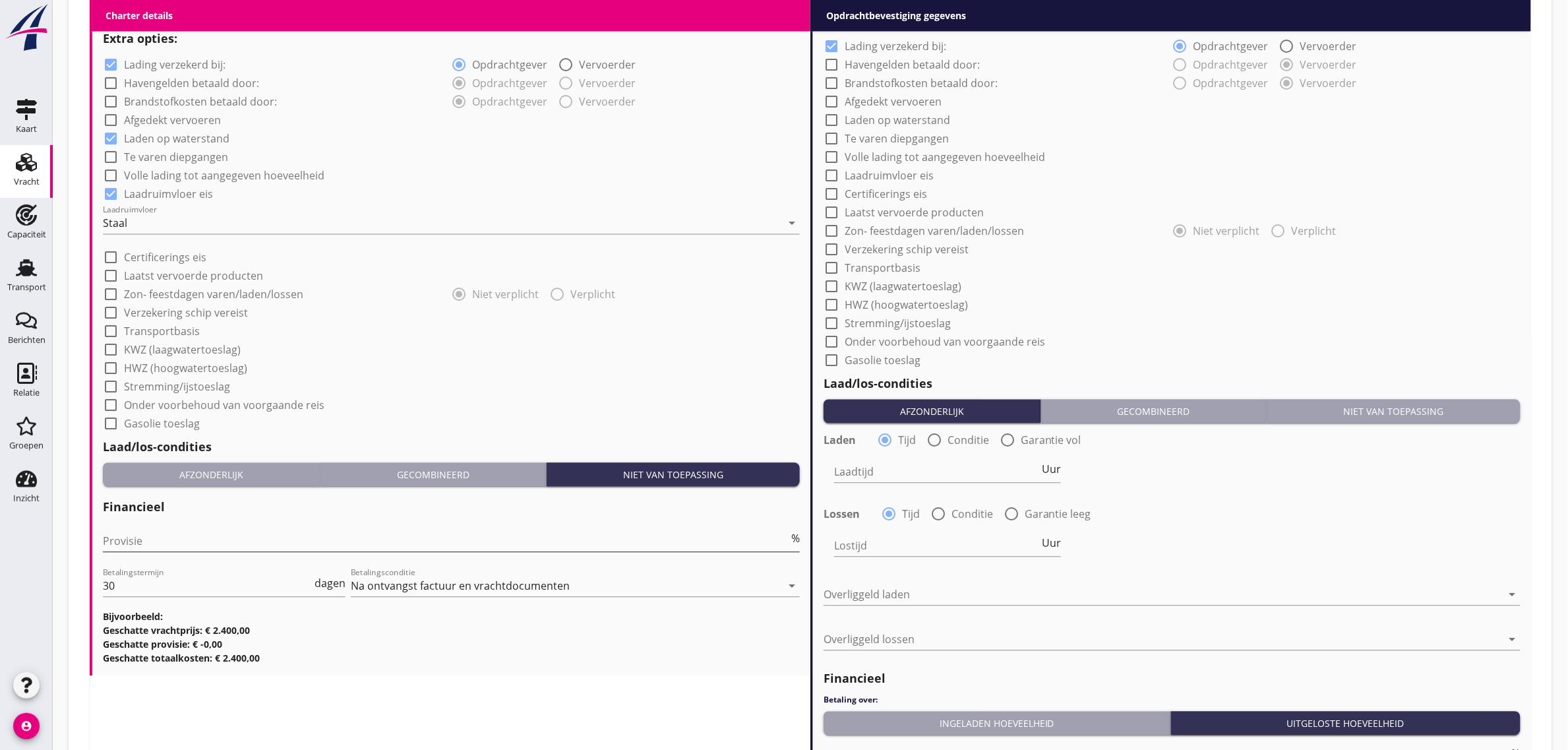
click at [223, 541] on input "Provisie" at bounding box center [446, 540] width 685 height 21
type input "0"
click at [1244, 314] on div "check_box_outline_blank Stremming/ijstoeslag" at bounding box center [1173, 322] width 697 height 19
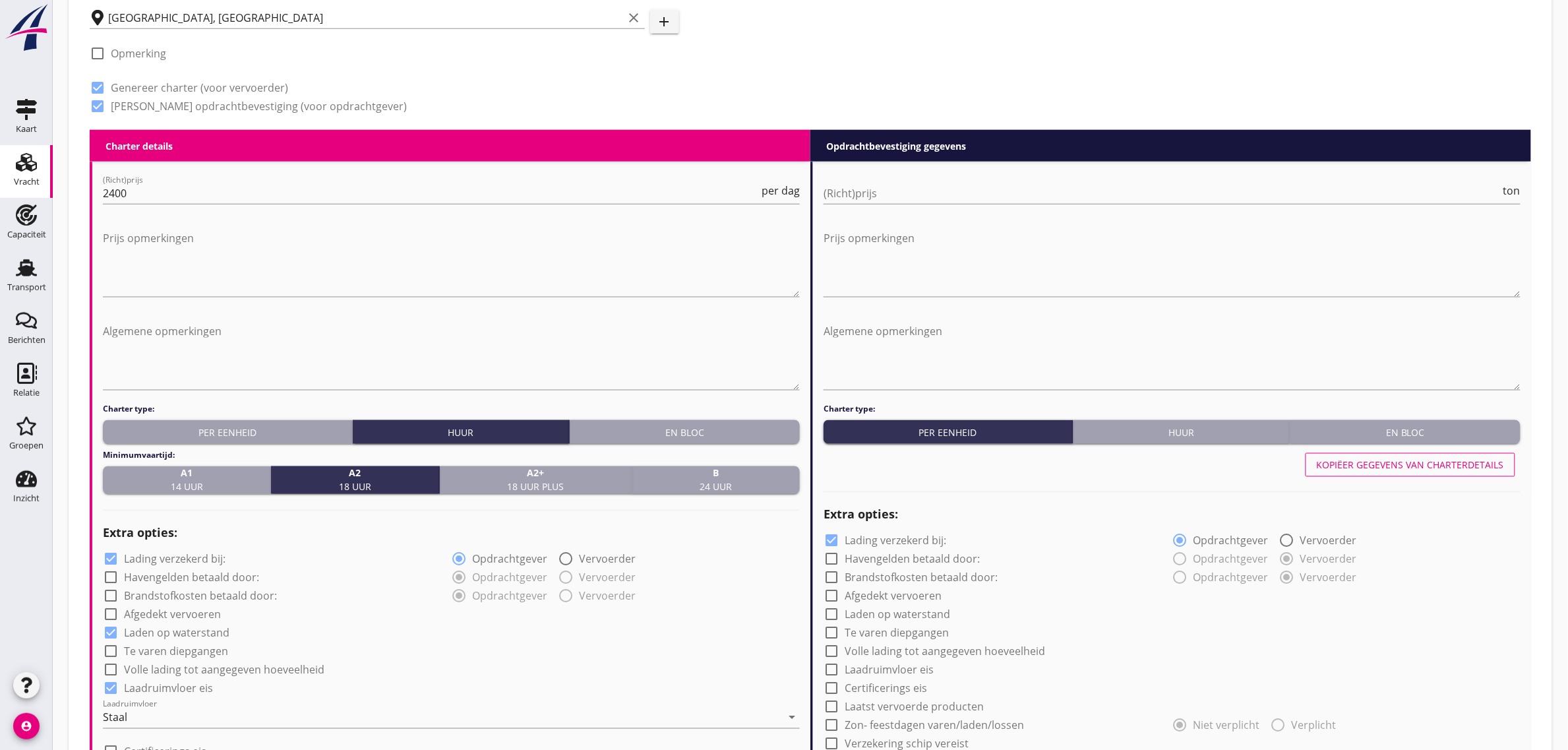
click at [1367, 425] on div "En bloc" at bounding box center [1406, 432] width 220 height 14
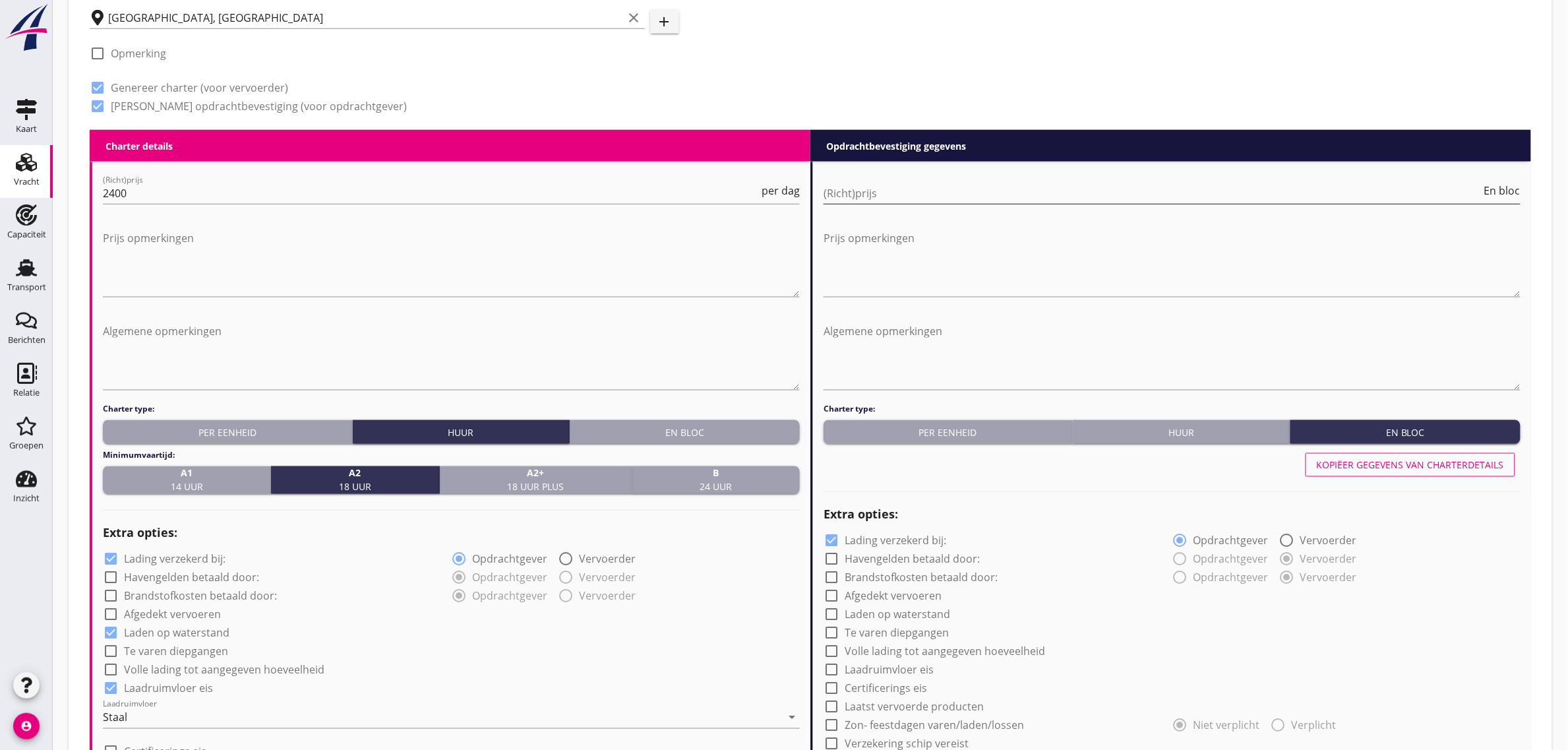
click at [870, 196] on input "(Richt)prijs" at bounding box center [1153, 192] width 658 height 21
type input "60000"
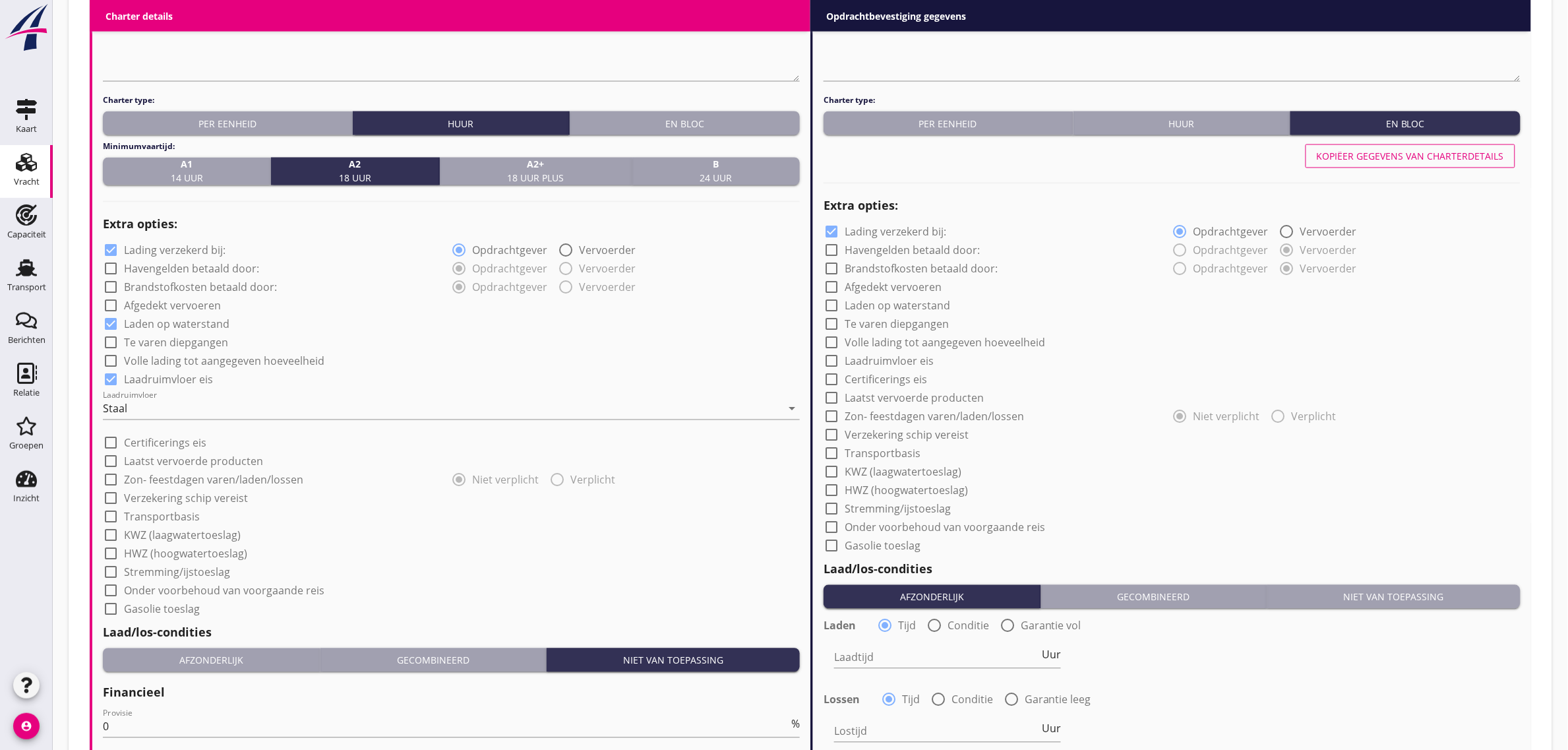
scroll to position [907, 0]
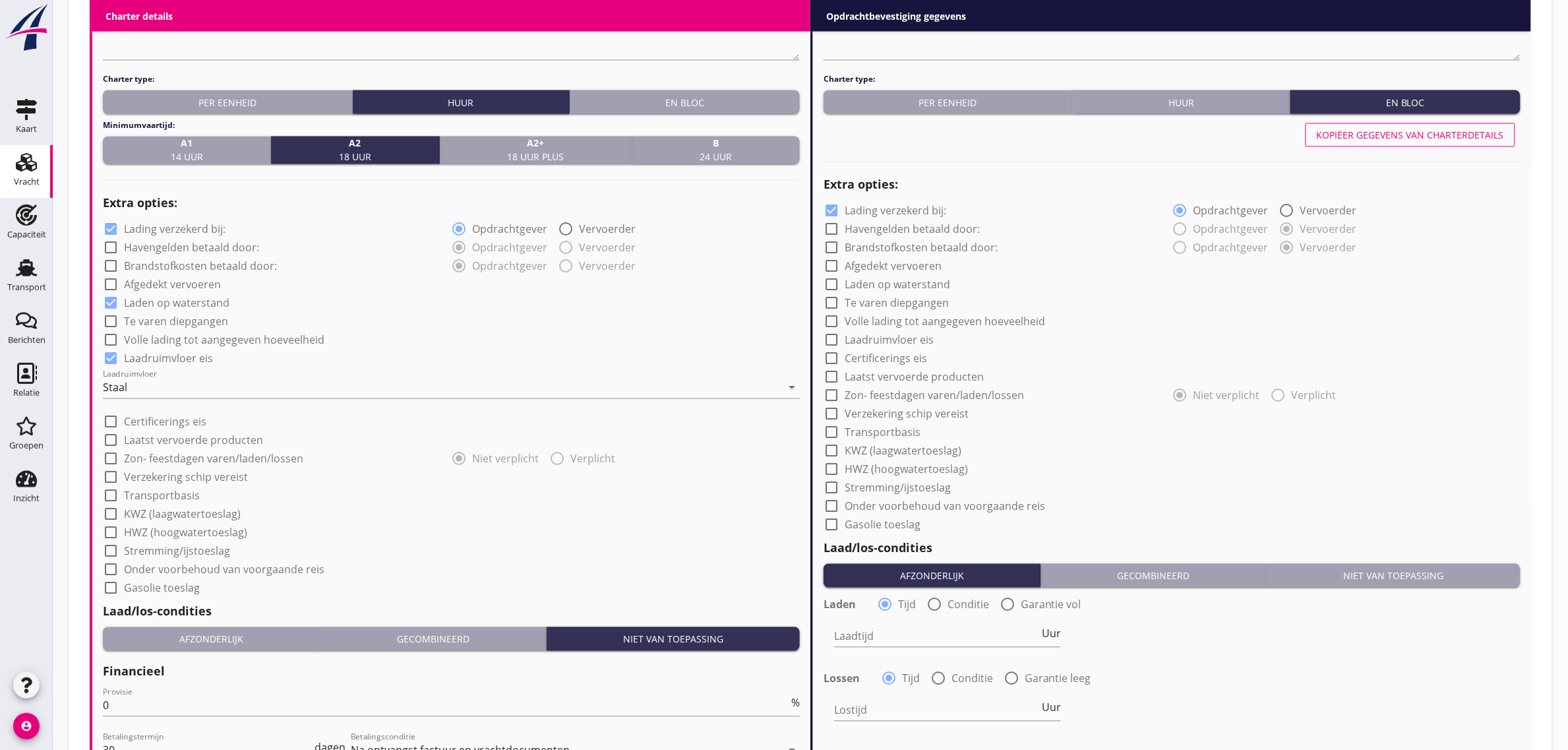
click at [1401, 143] on button "Kopiëer gegevens van charterdetails" at bounding box center [1411, 136] width 210 height 24
radio input "true"
checkbox input "true"
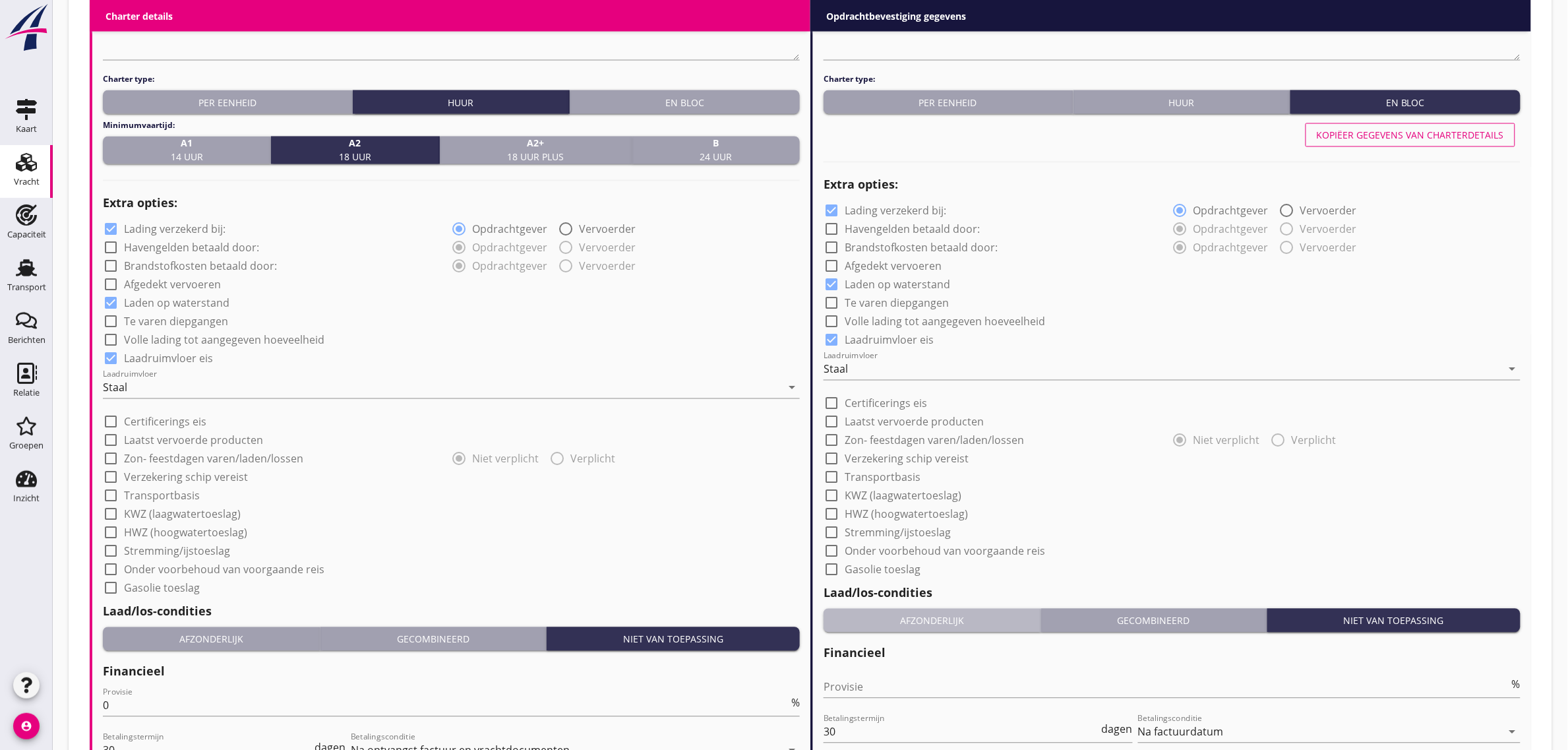
click at [917, 619] on div "Afzonderlijk" at bounding box center [932, 621] width 206 height 14
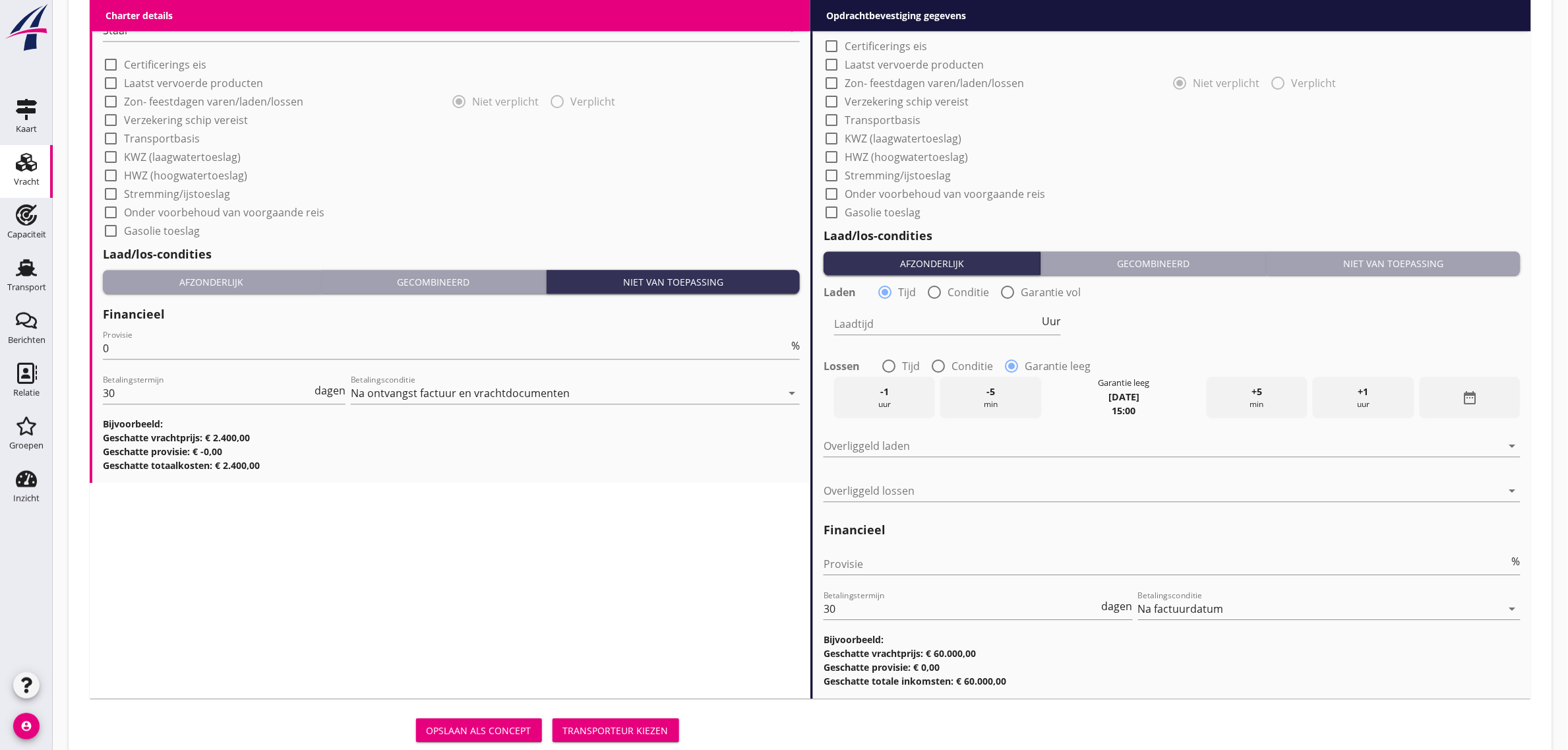
scroll to position [1301, 0]
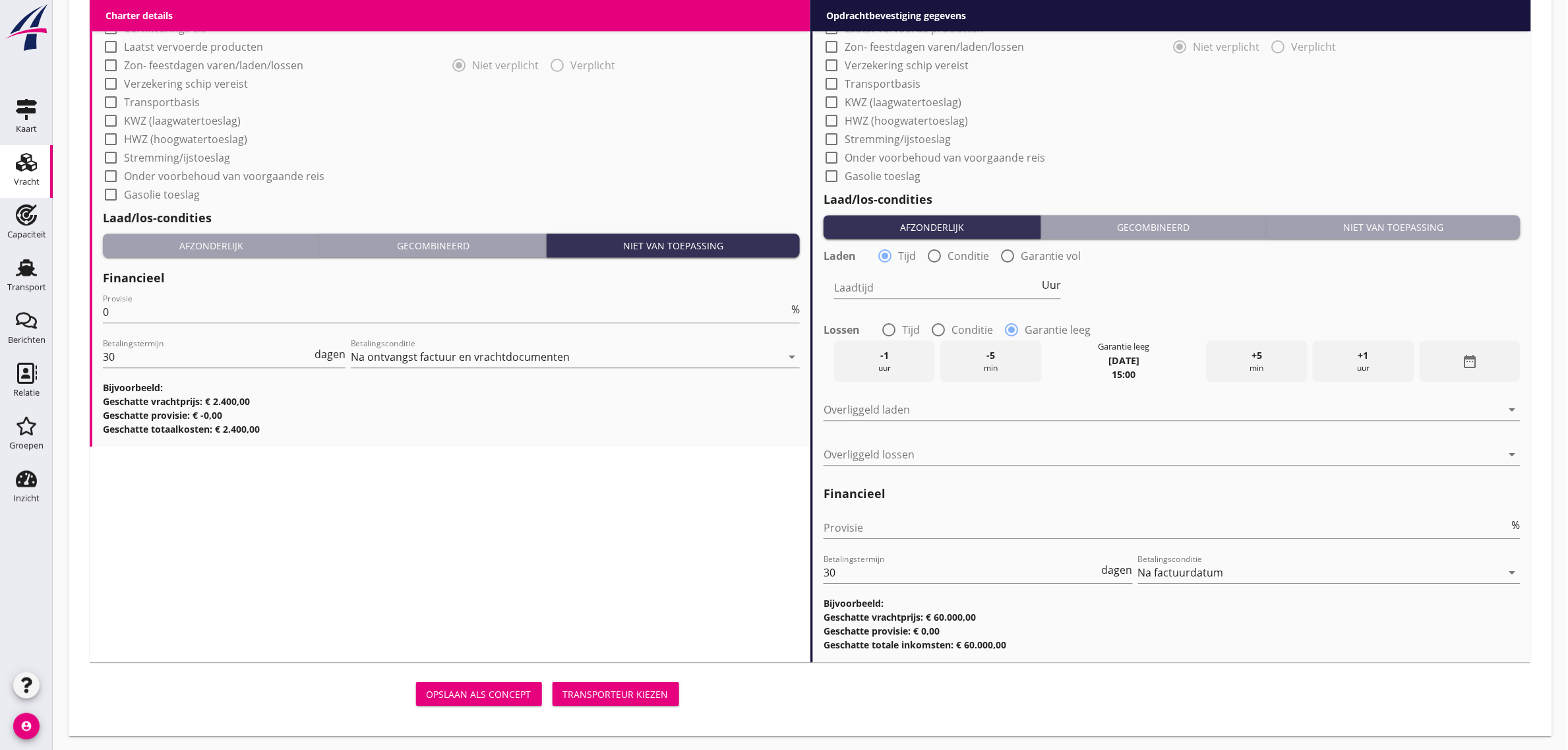
click at [895, 332] on div at bounding box center [889, 330] width 23 height 23
radio input "true"
click at [882, 292] on input "Laadtijd" at bounding box center [936, 287] width 205 height 21
type input "24"
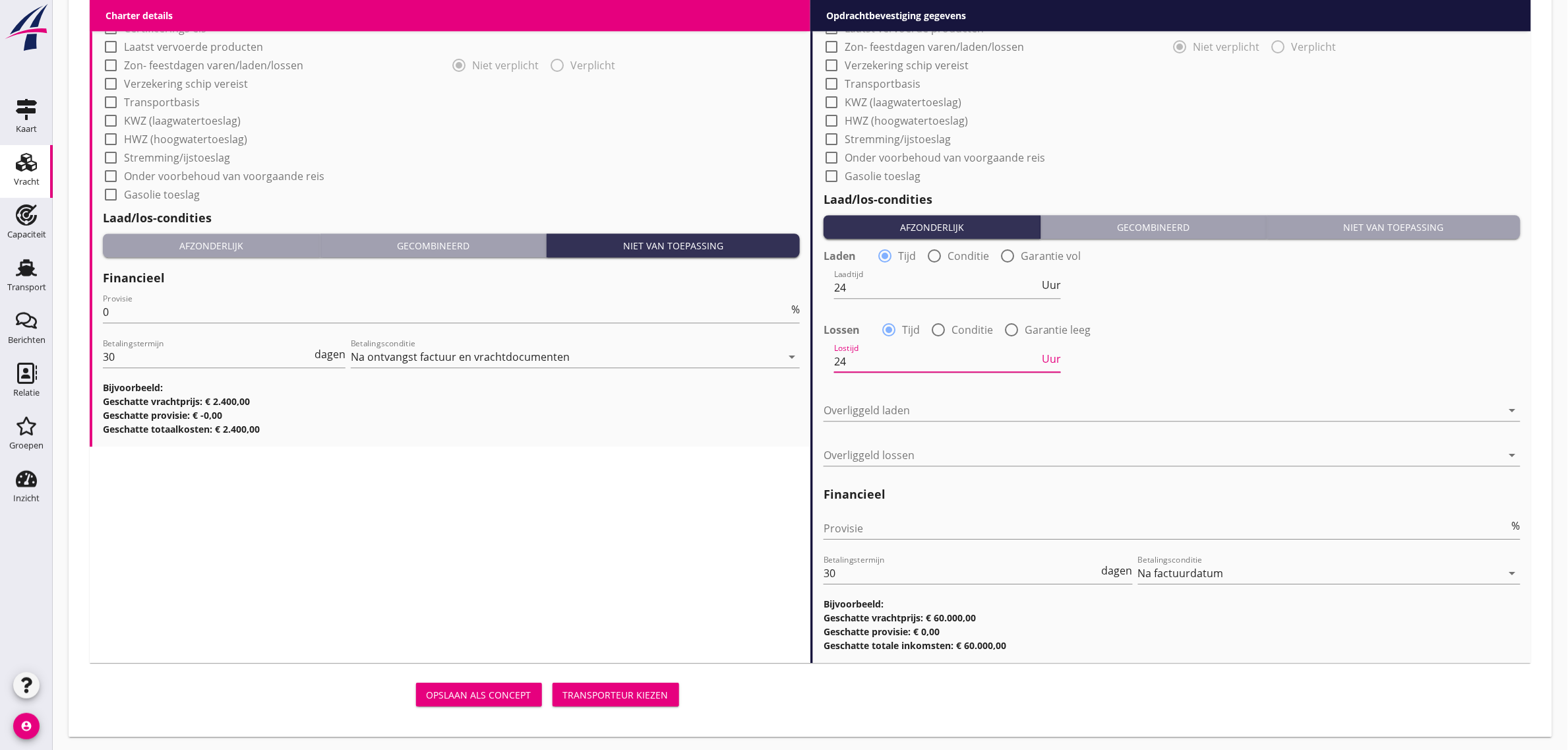
click at [895, 397] on div "Overliggeld laden arrow_drop_down" at bounding box center [1173, 412] width 697 height 43
click at [888, 413] on div at bounding box center [1163, 409] width 679 height 21
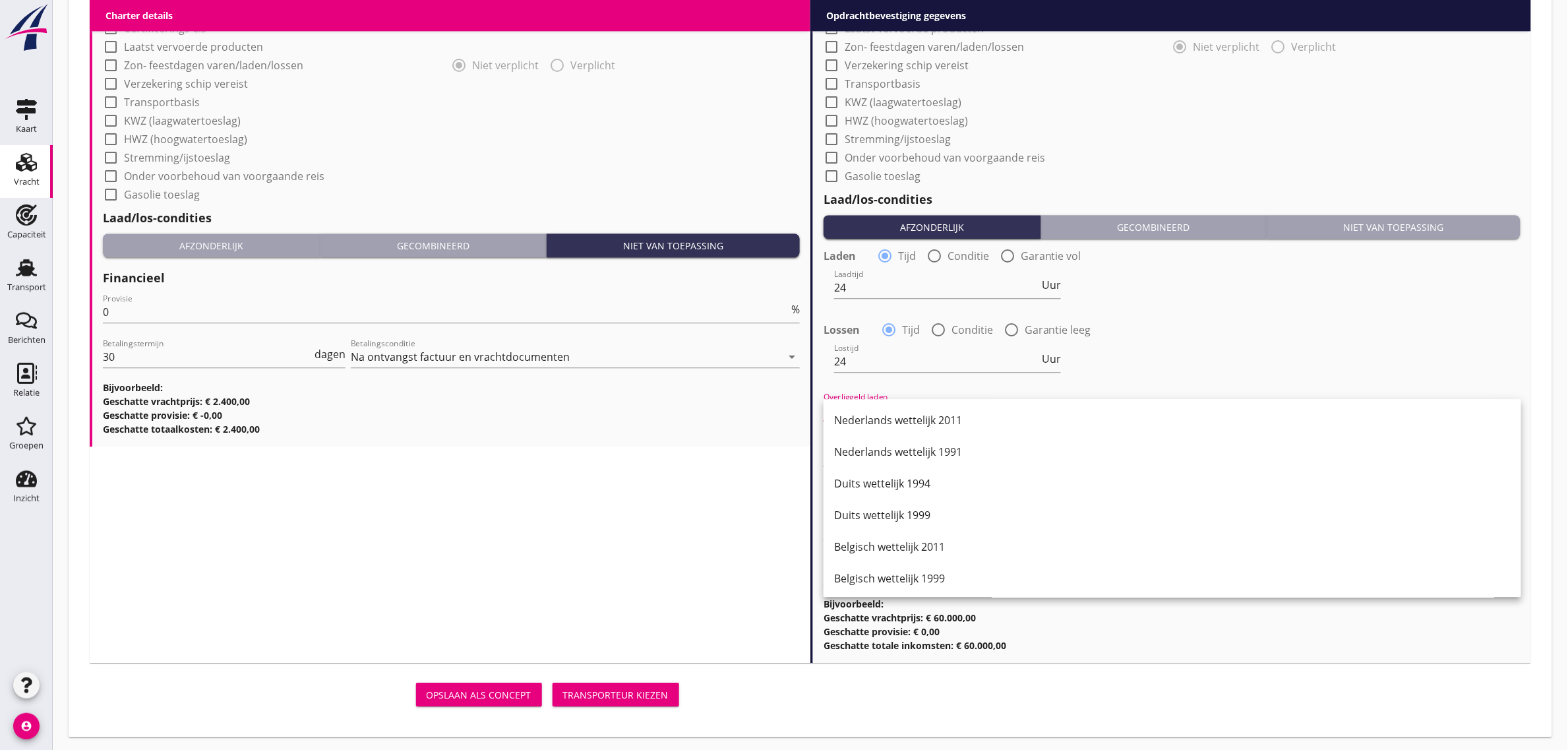
click at [918, 514] on div "Duits wettelijk 1999" at bounding box center [1172, 515] width 677 height 16
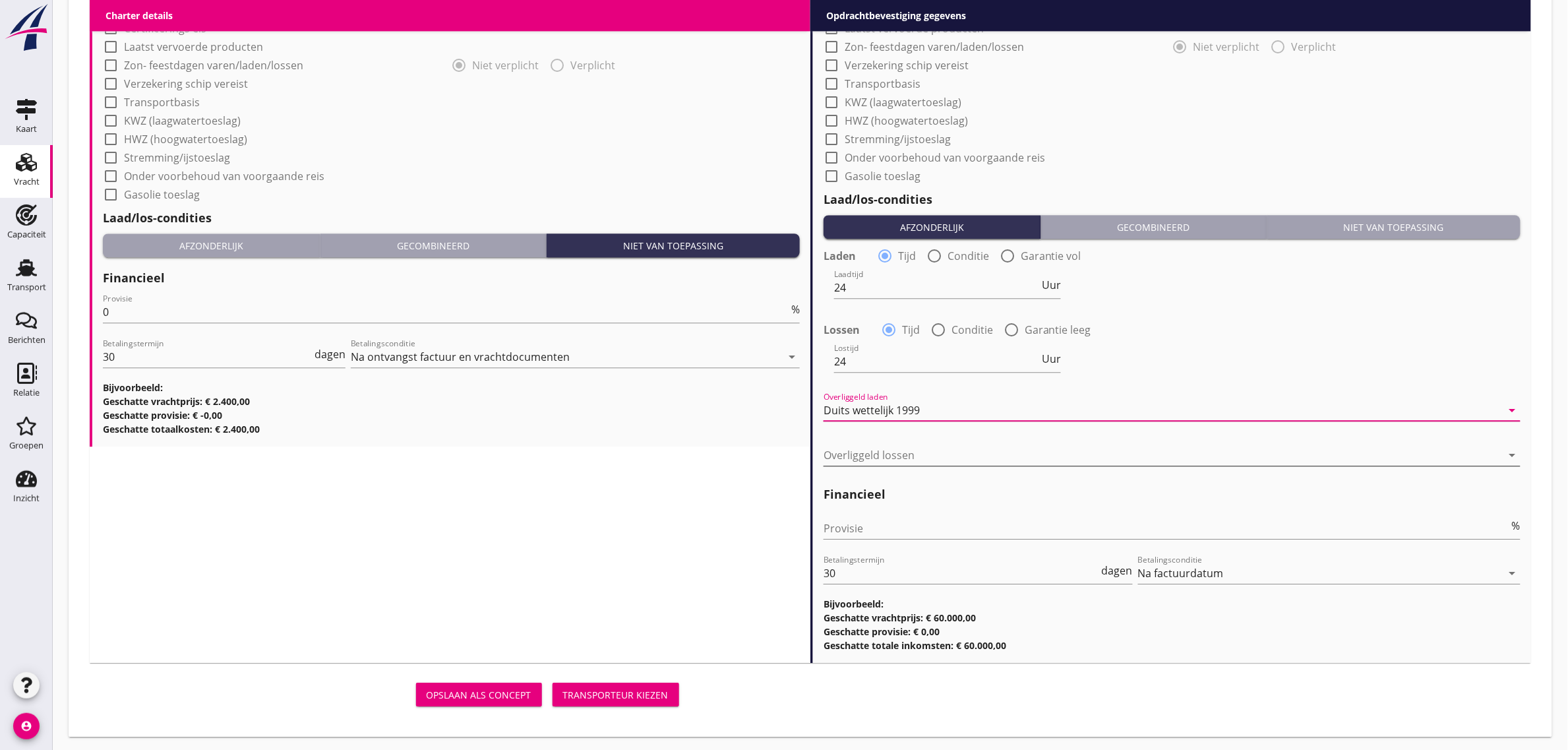
click at [886, 447] on div at bounding box center [1163, 455] width 679 height 21
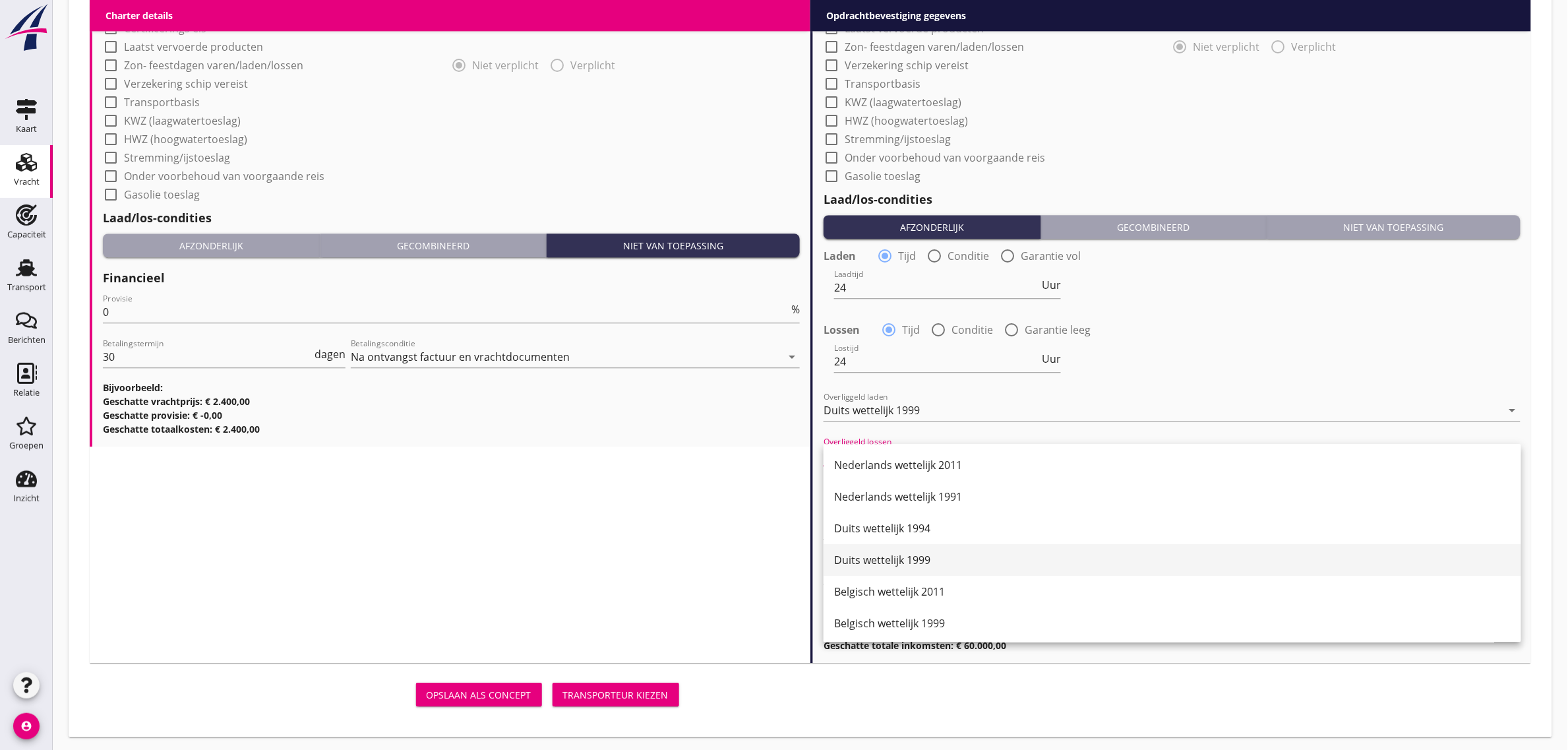
click at [911, 554] on div "Duits wettelijk 1999" at bounding box center [1172, 560] width 677 height 16
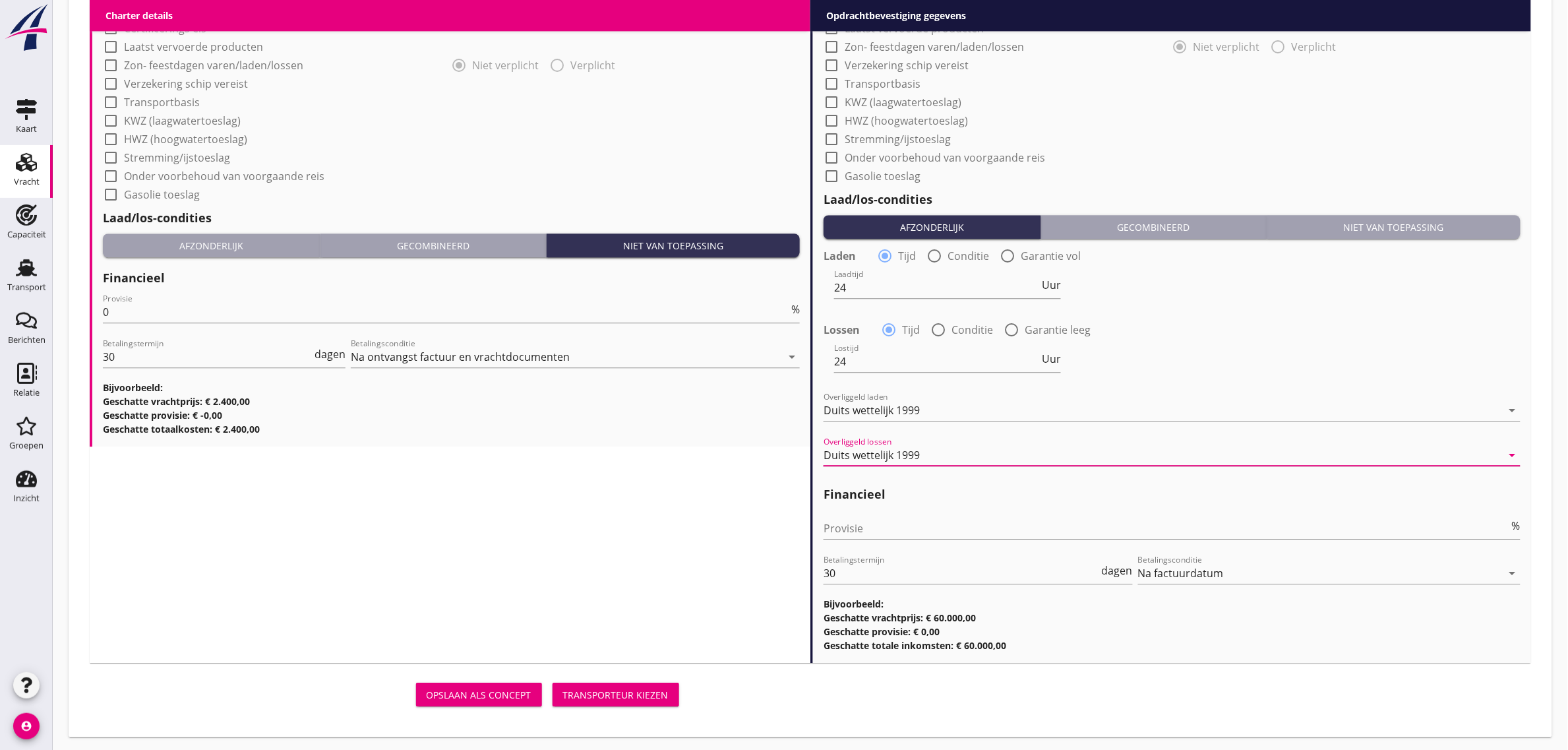
click at [907, 549] on div at bounding box center [1173, 548] width 697 height 8
click at [901, 536] on input "Provisie" at bounding box center [1167, 528] width 685 height 21
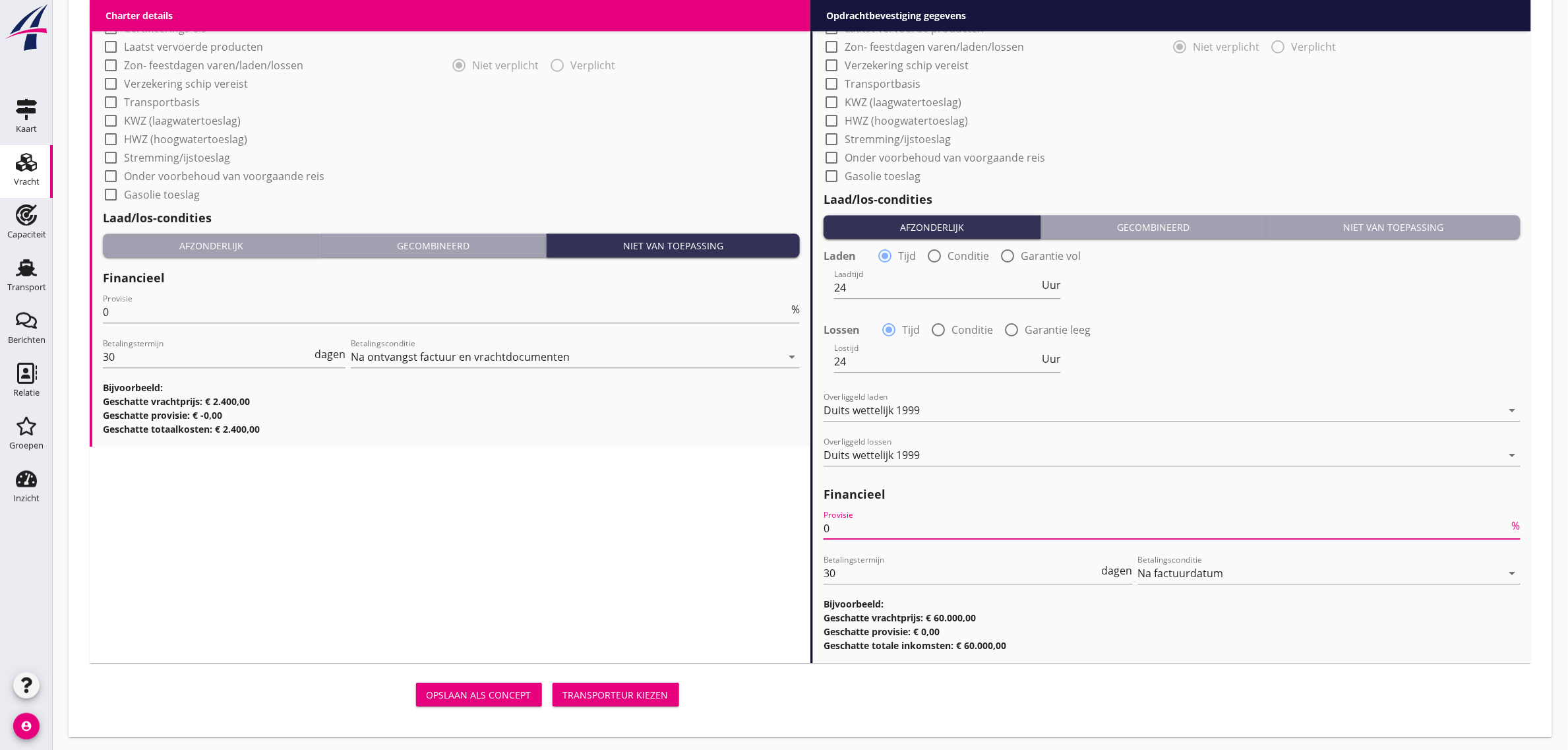
type input "0"
click at [1306, 351] on div "Lostijd 24 Uur" at bounding box center [1172, 363] width 699 height 48
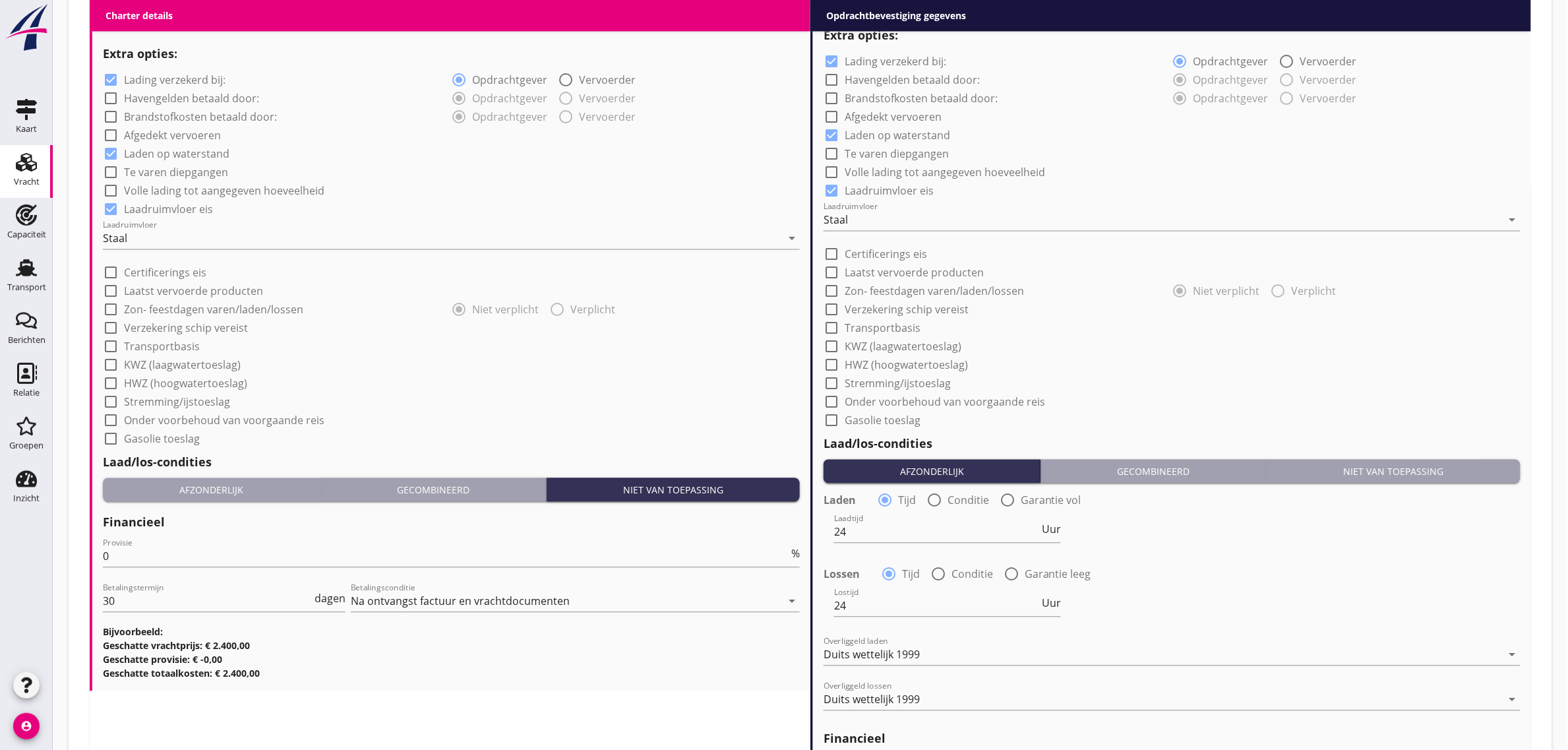
scroll to position [1053, 0]
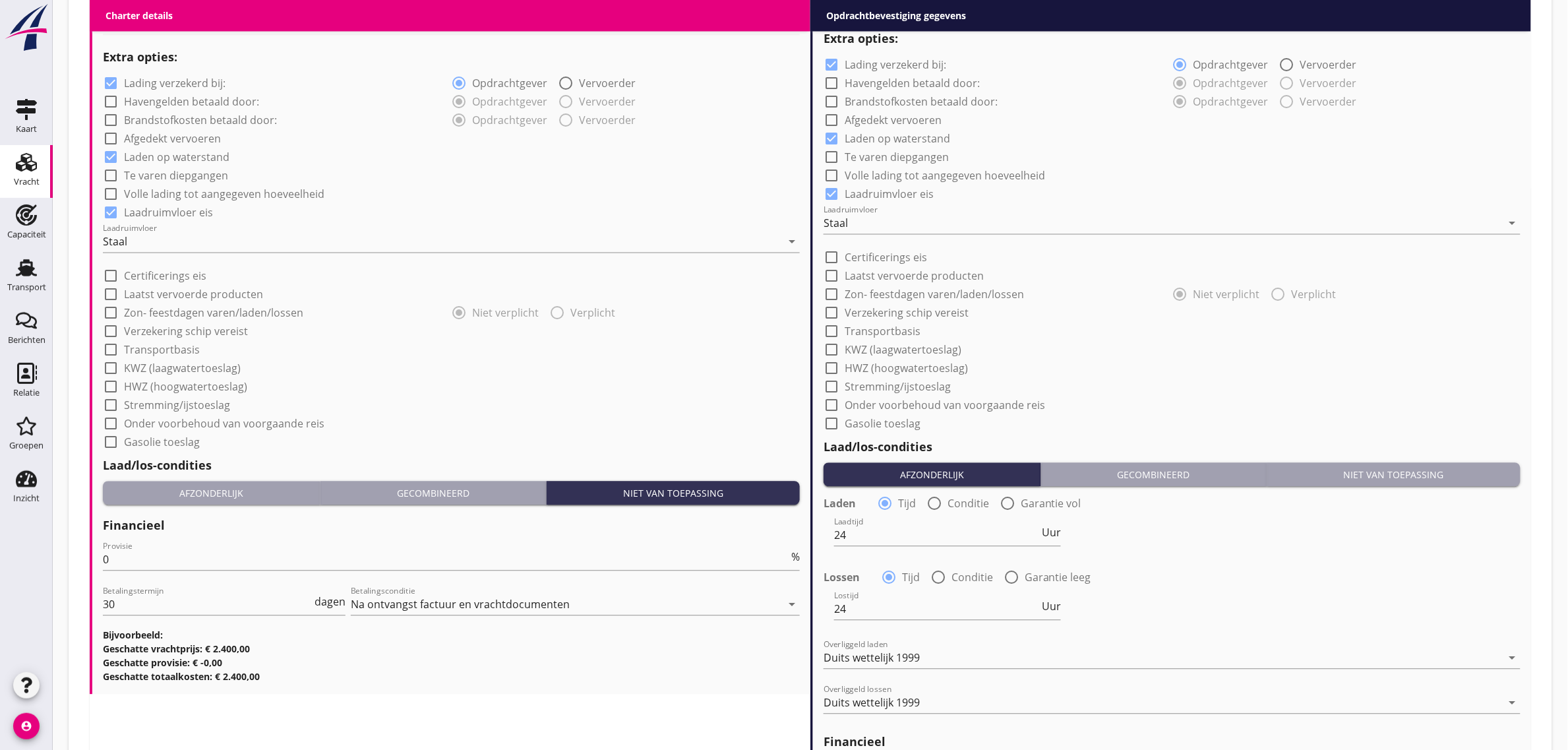
click at [886, 387] on label "Stremming/ijstoeslag" at bounding box center [897, 386] width 106 height 13
checkbox input "true"
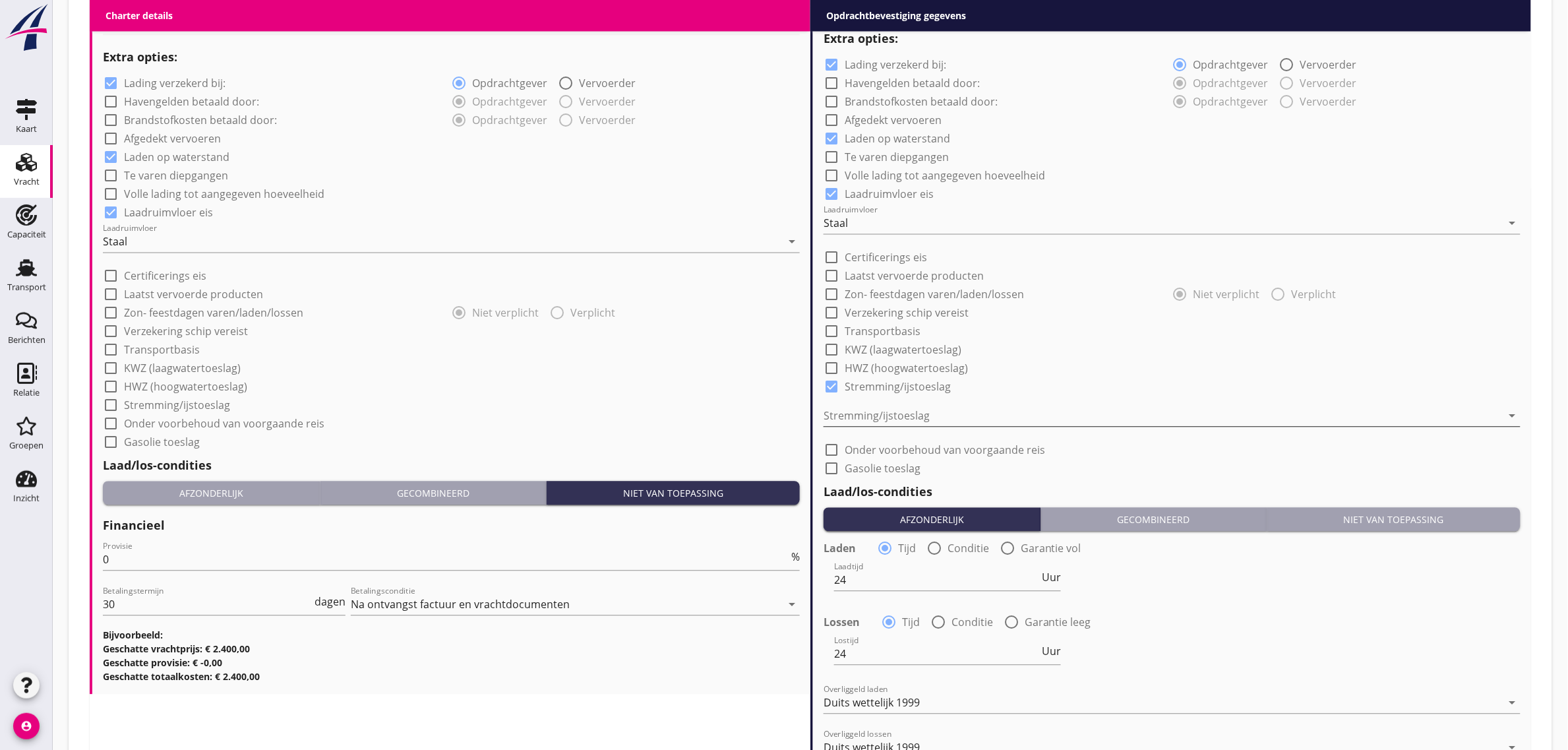
click at [888, 413] on div at bounding box center [1163, 415] width 679 height 21
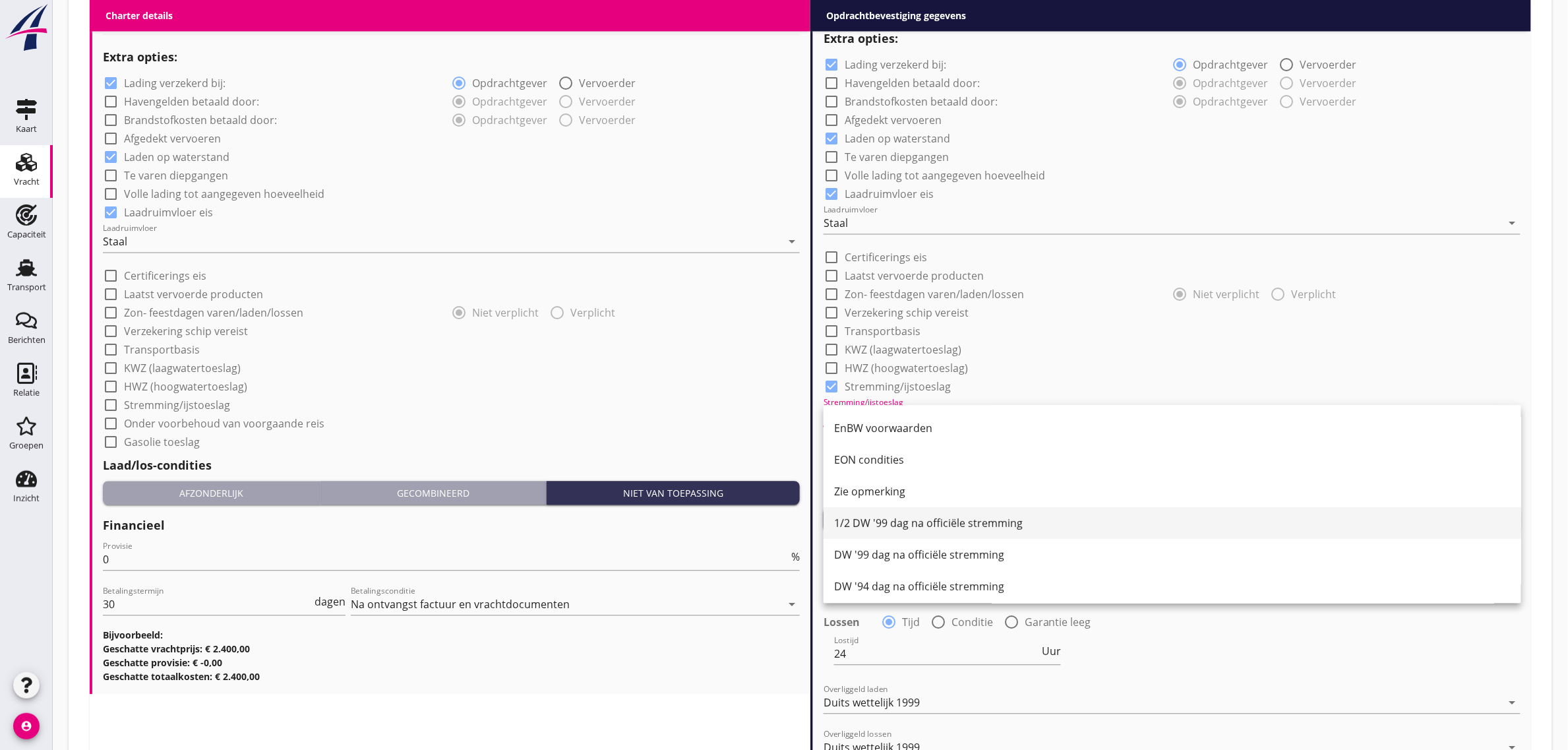
scroll to position [161, 0]
click at [901, 516] on div "1/2 DW '99 dag na officiële stremming" at bounding box center [1172, 519] width 677 height 16
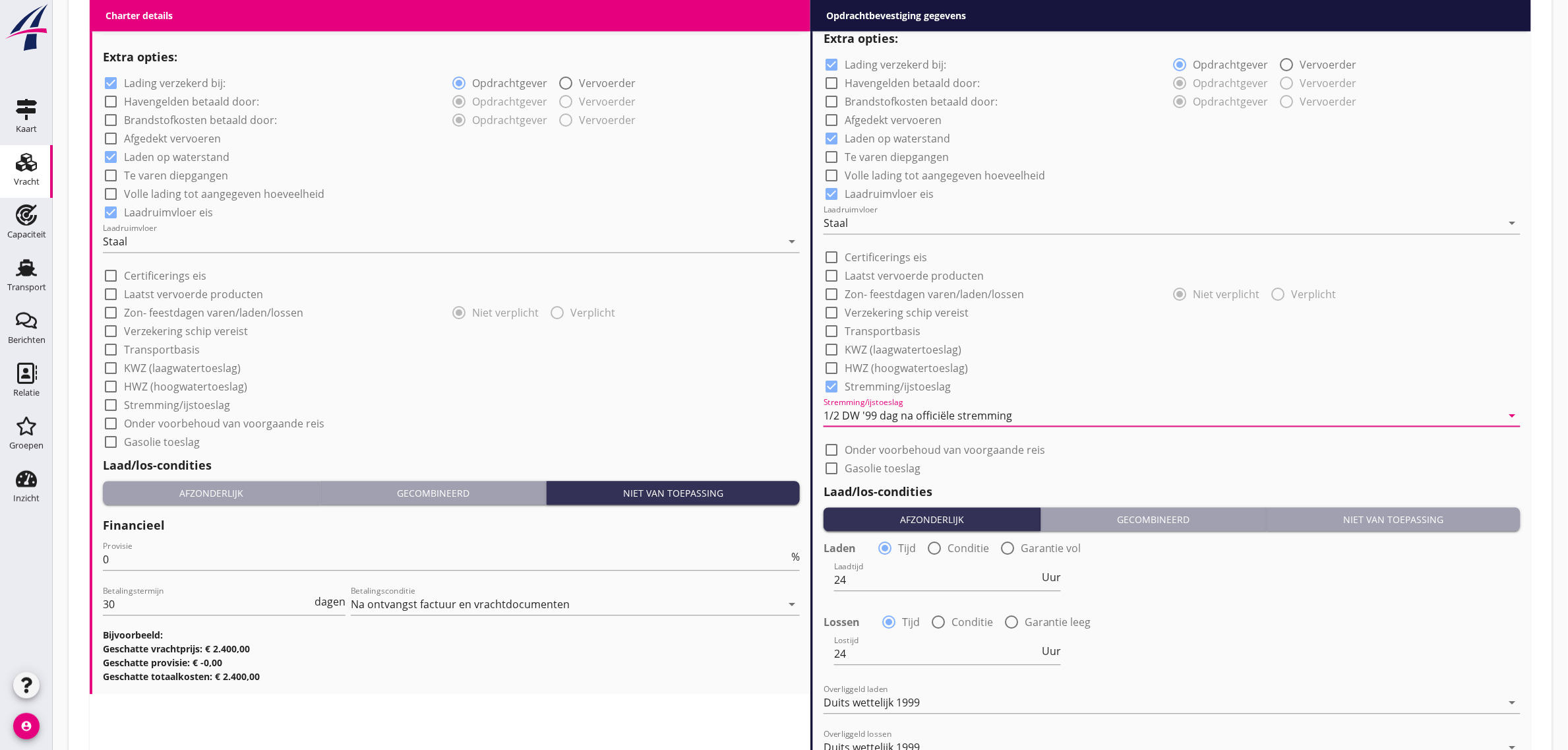
click at [689, 664] on h3 "Geschatte provisie: € -0,00" at bounding box center [452, 663] width 697 height 14
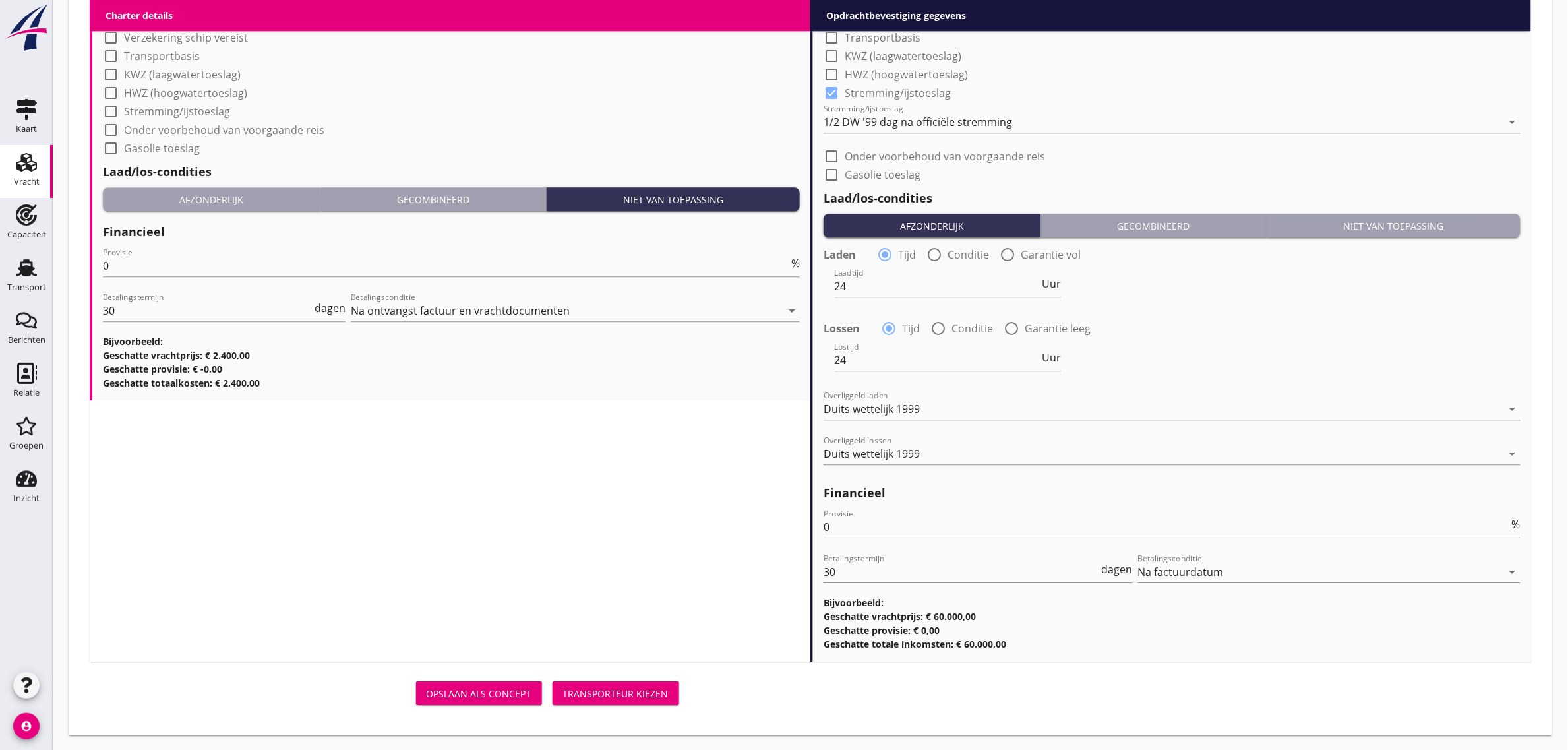
click at [624, 694] on div "Transporteur kiezen" at bounding box center [616, 694] width 106 height 14
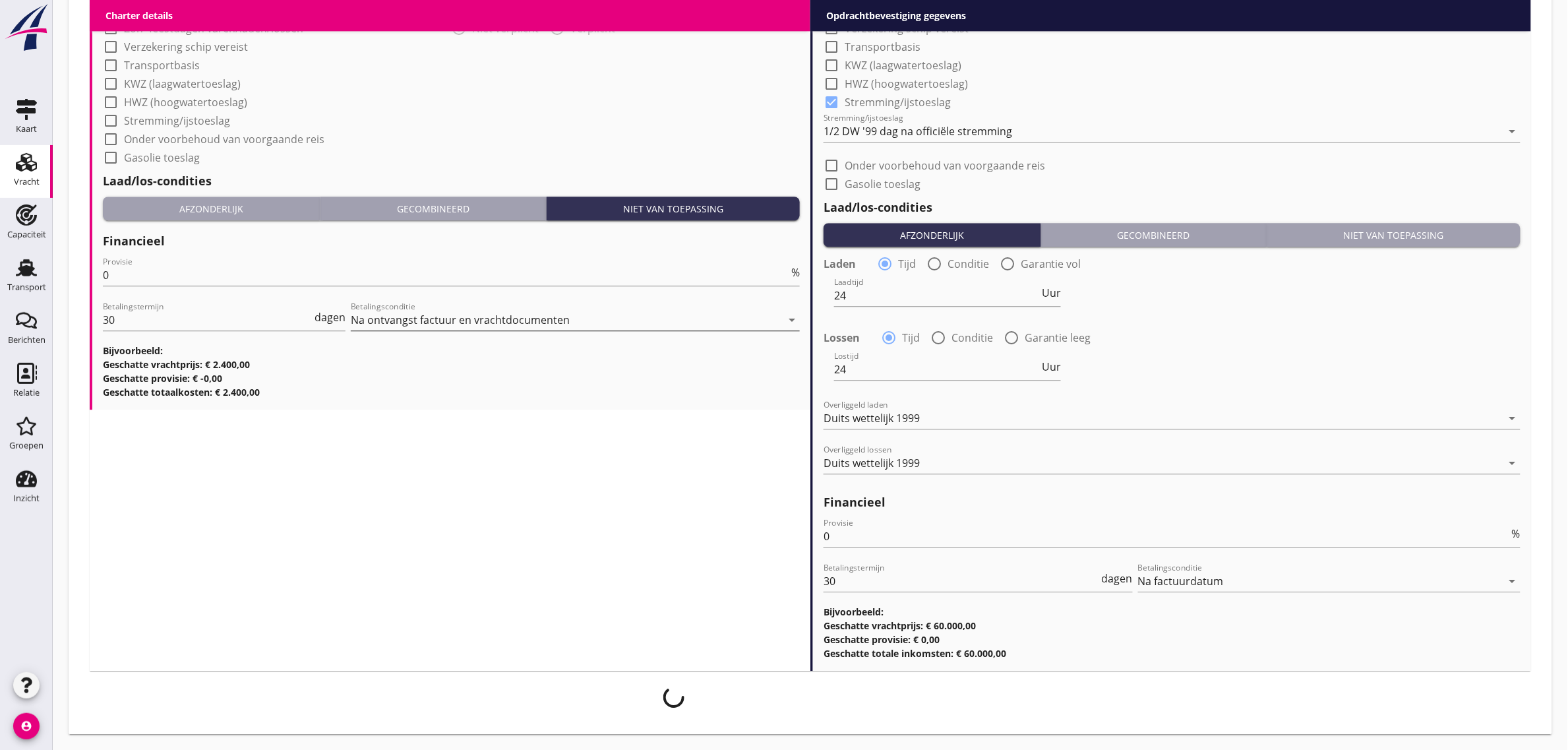
scroll to position [1337, 0]
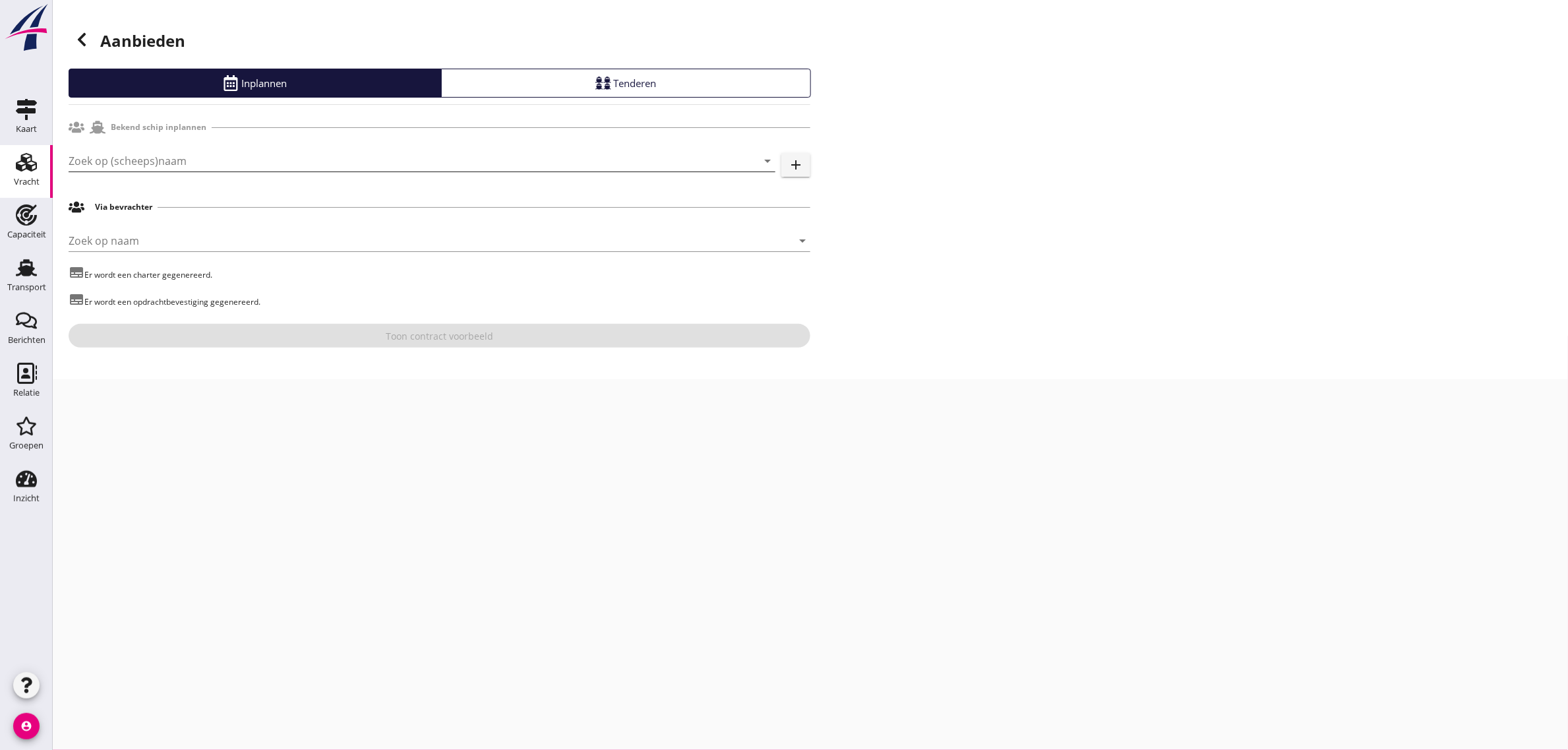
click at [116, 166] on input "Zoek op (scheeps)naam" at bounding box center [403, 161] width 670 height 21
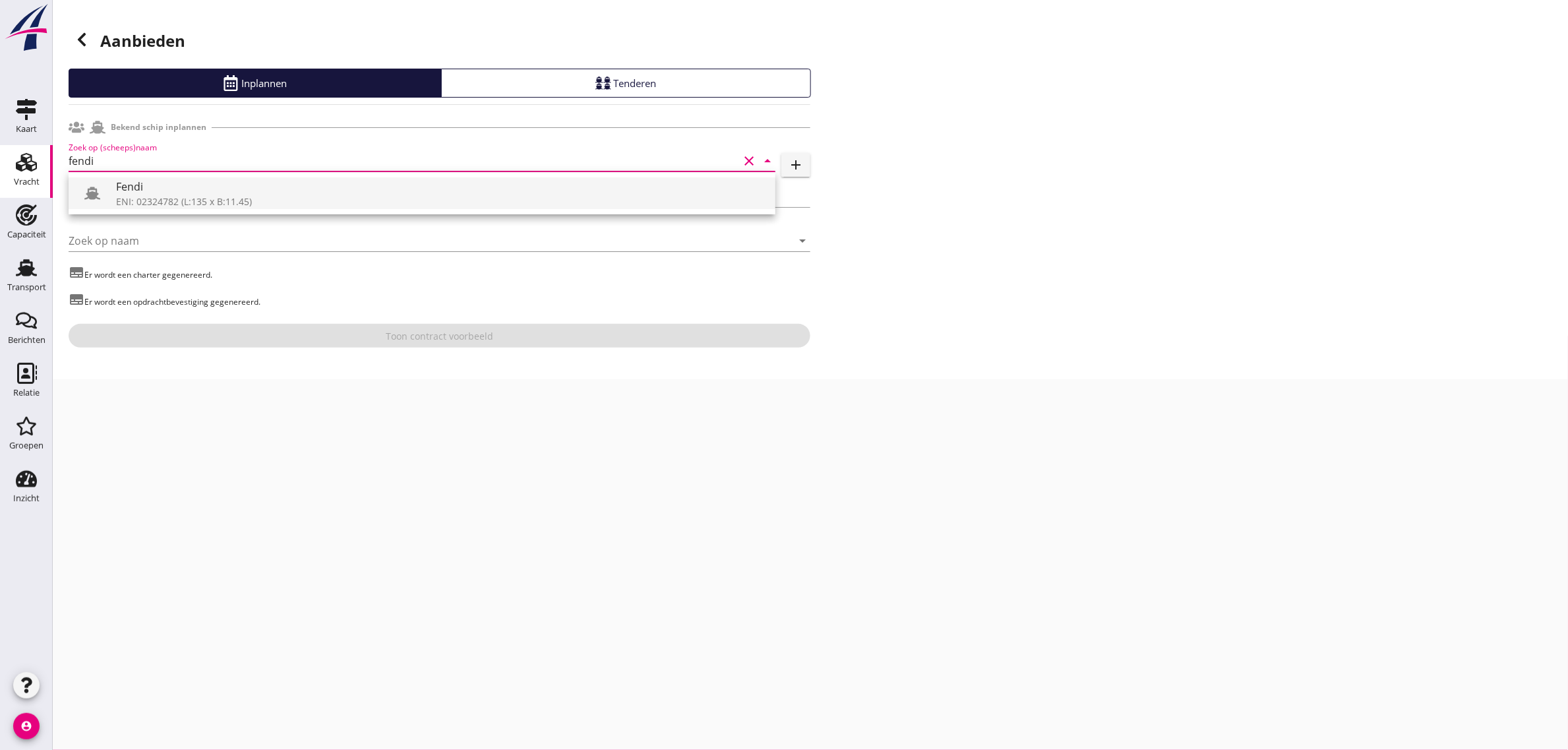
click at [122, 190] on div "Fendi" at bounding box center [440, 186] width 649 height 16
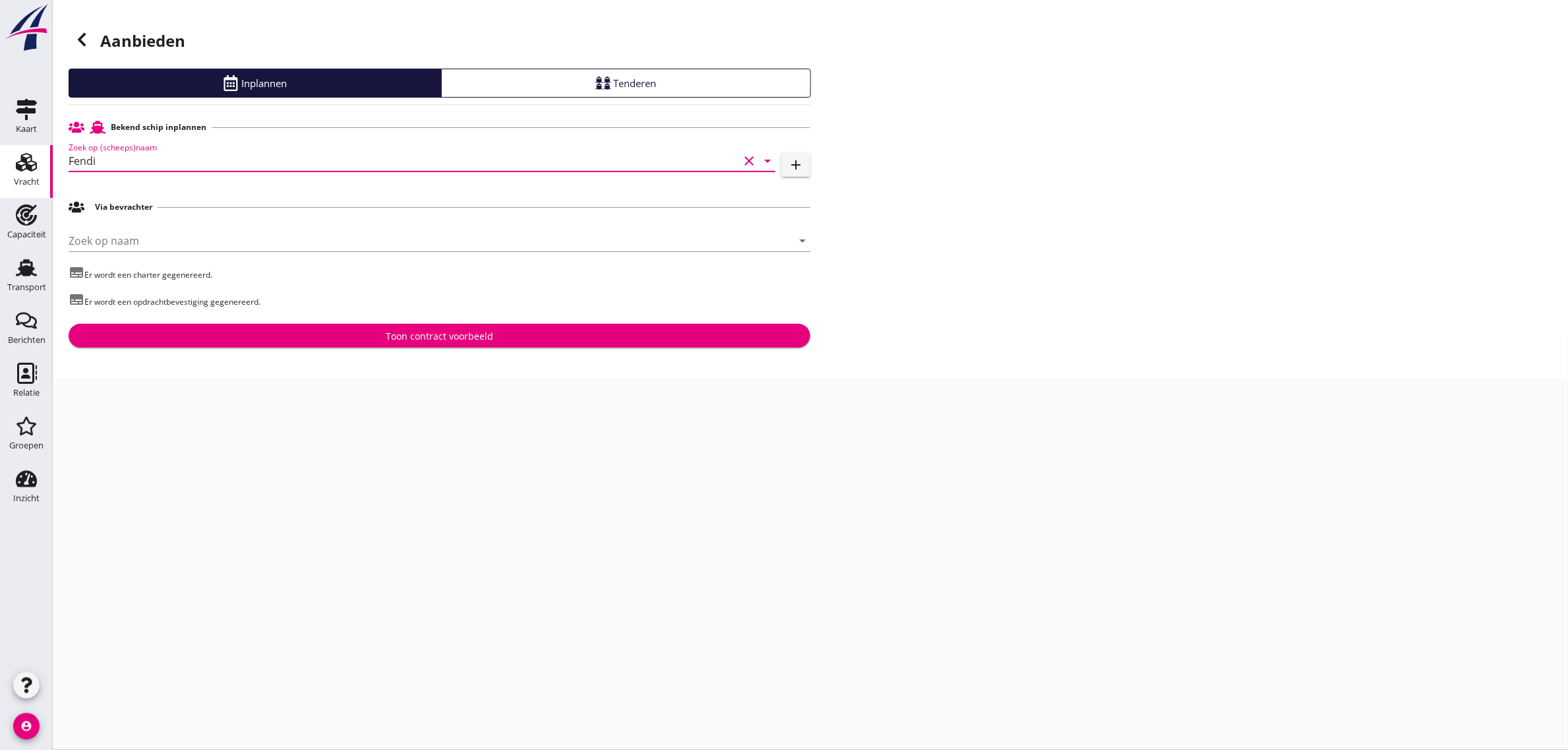
type input "Fendi"
click at [301, 343] on div "Toon contract voorbeeld" at bounding box center [440, 336] width 721 height 14
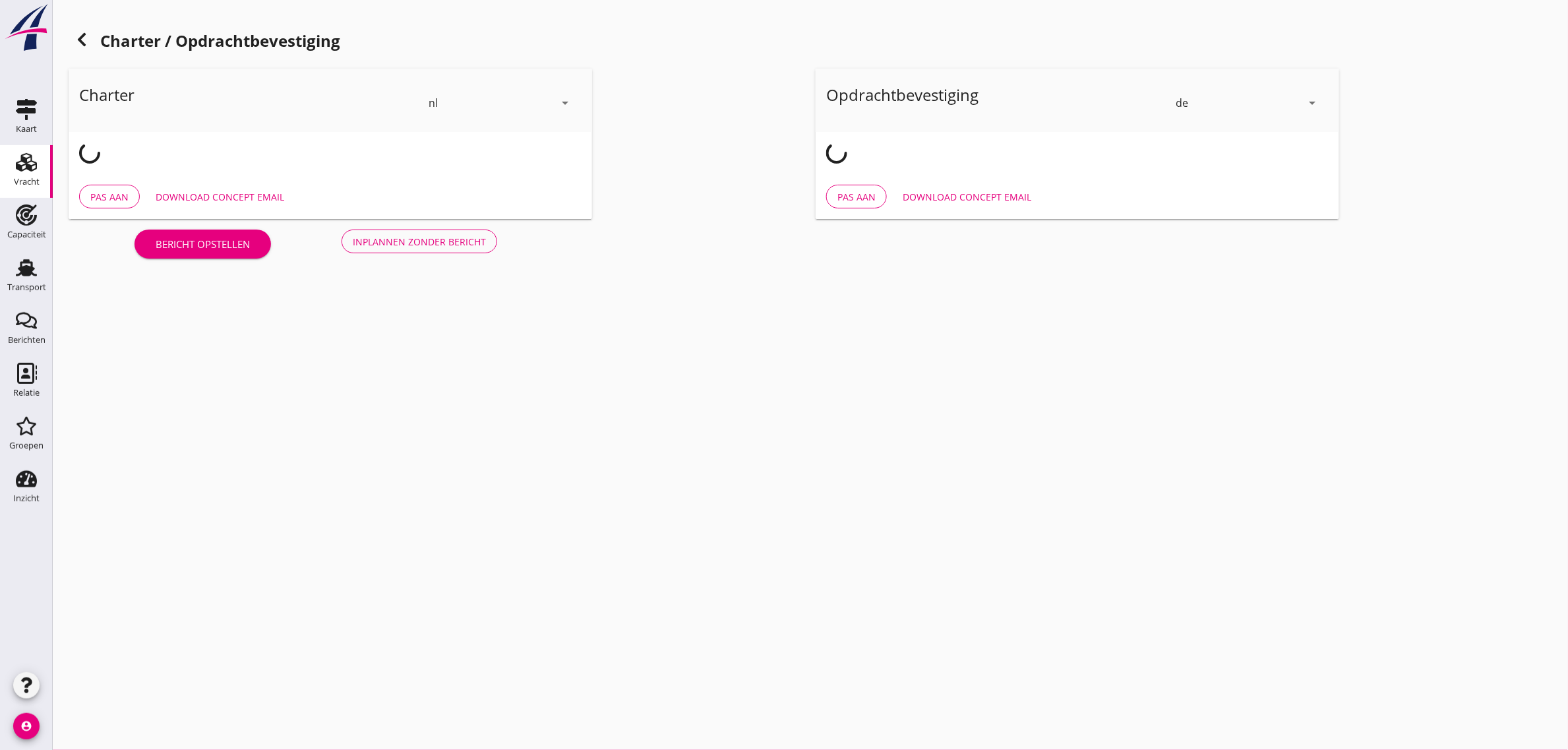
click at [1175, 102] on div "de arrow_drop_down" at bounding box center [1248, 102] width 160 height 37
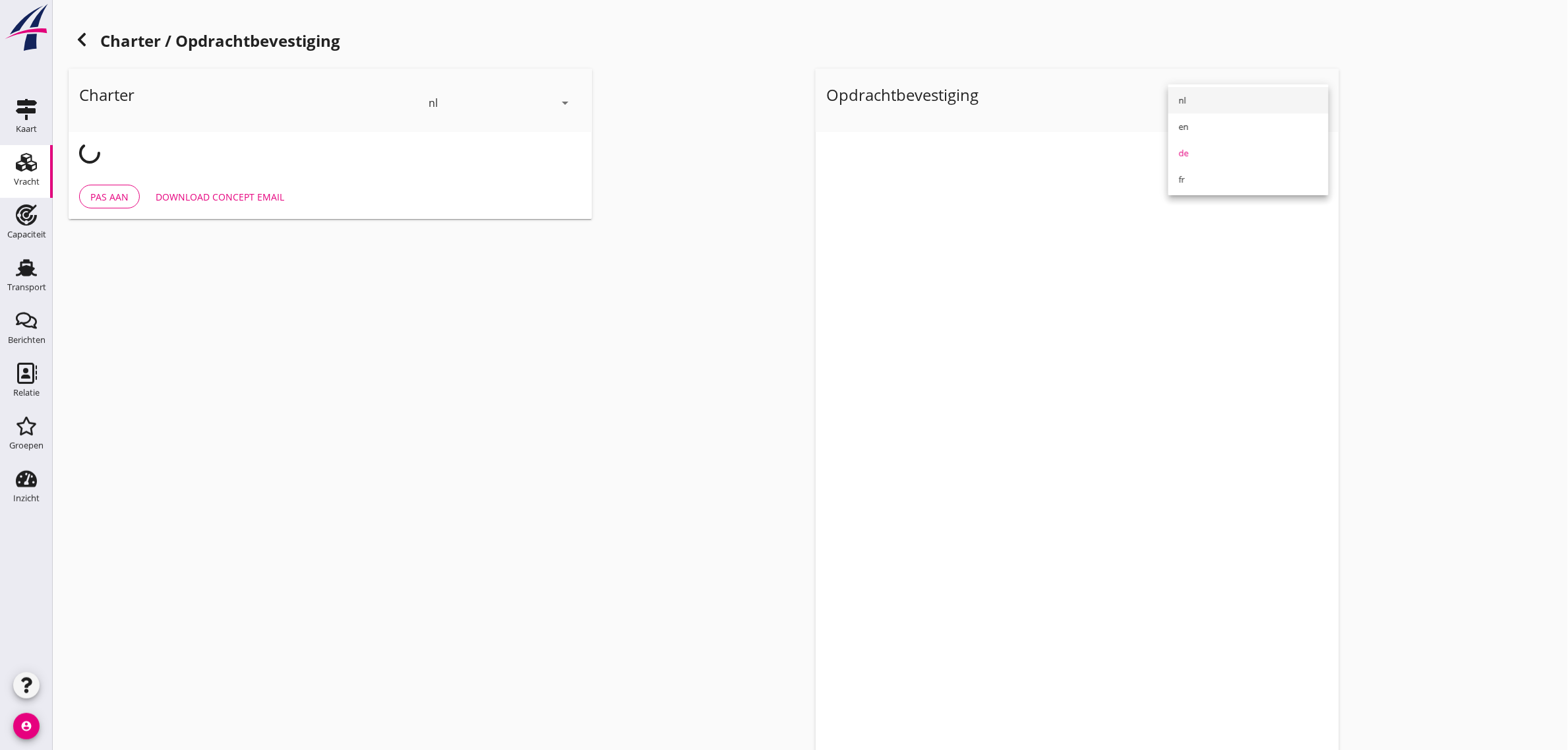
click at [1217, 109] on div "nl" at bounding box center [1248, 100] width 139 height 27
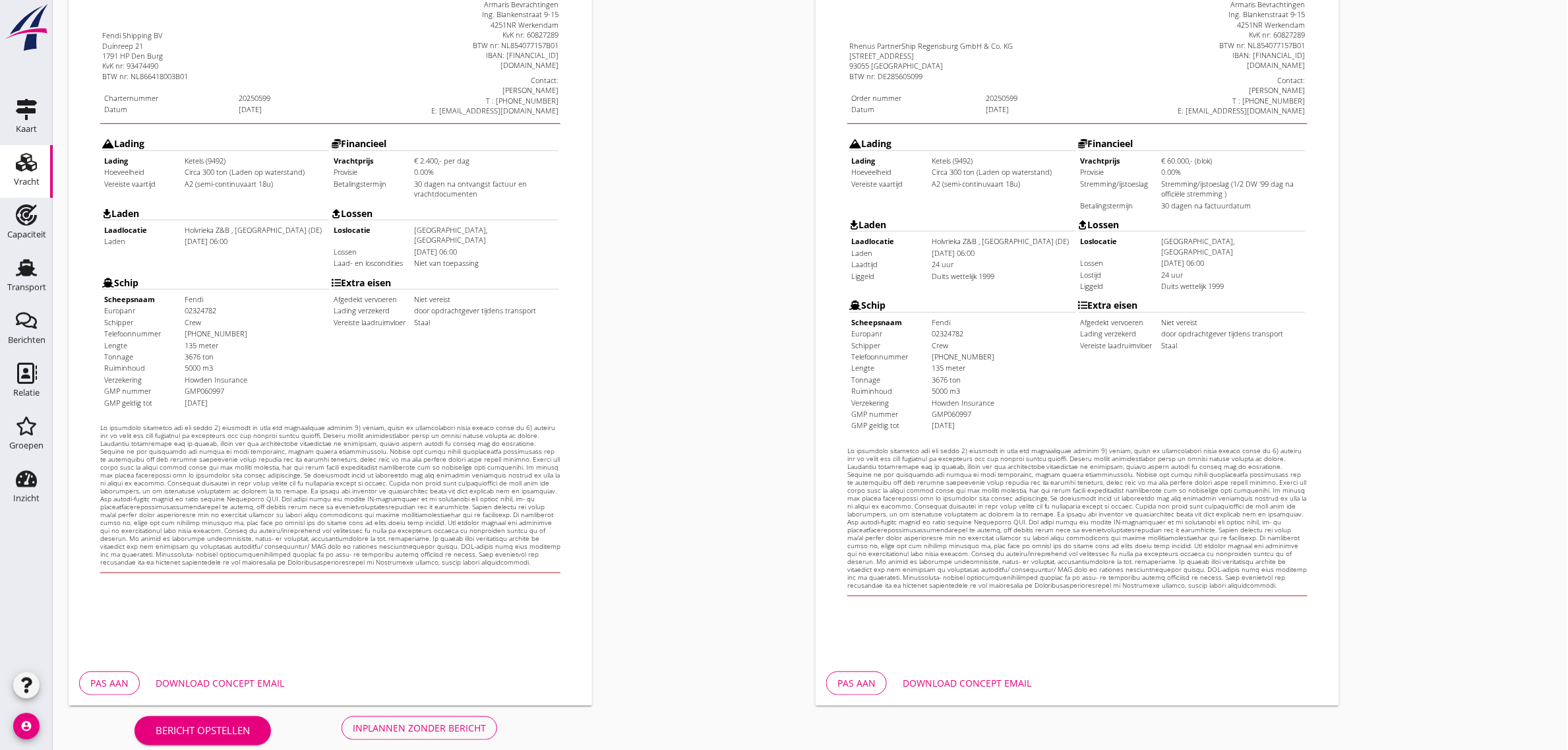
scroll to position [226, 0]
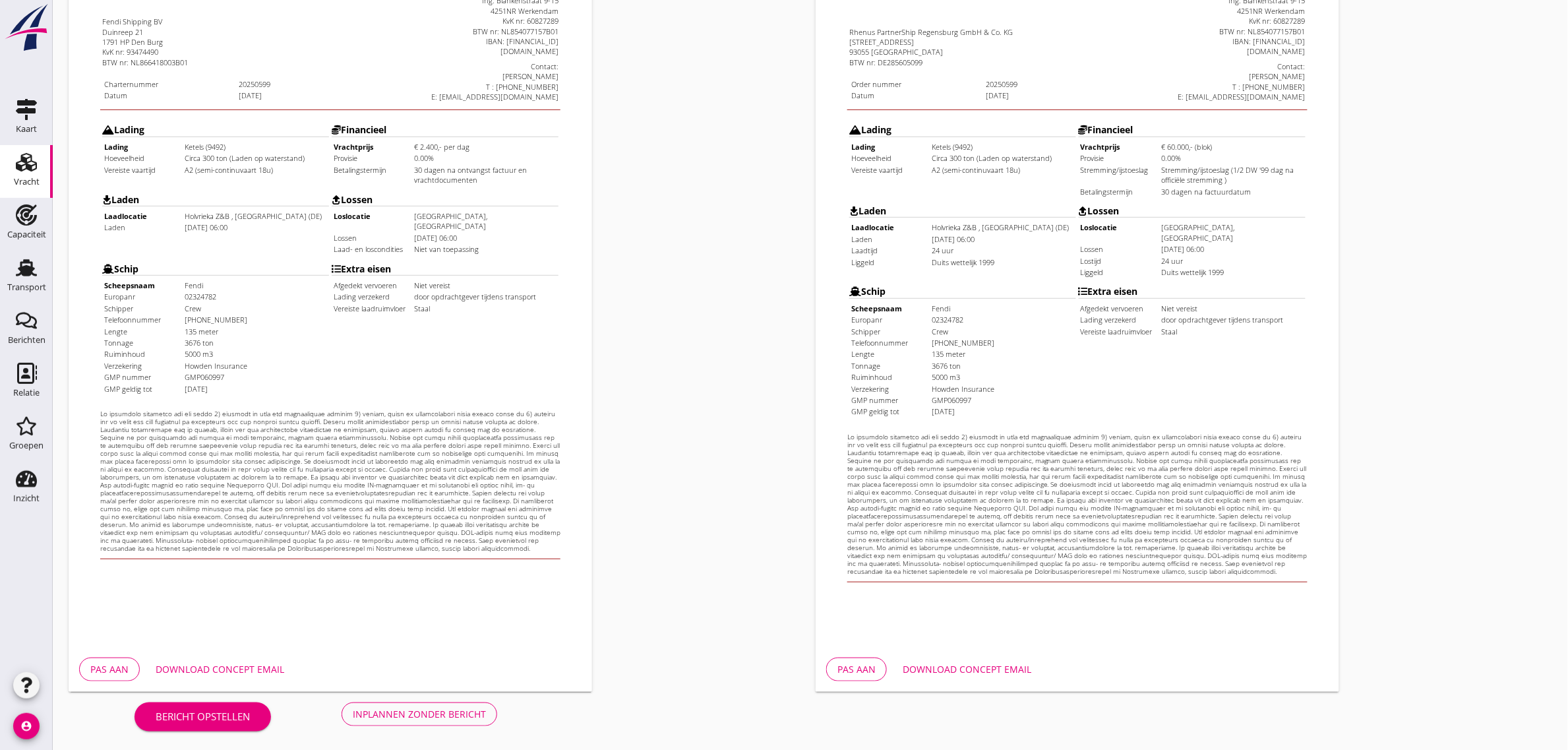
click at [462, 704] on button "Inplannen zonder bericht" at bounding box center [419, 714] width 156 height 24
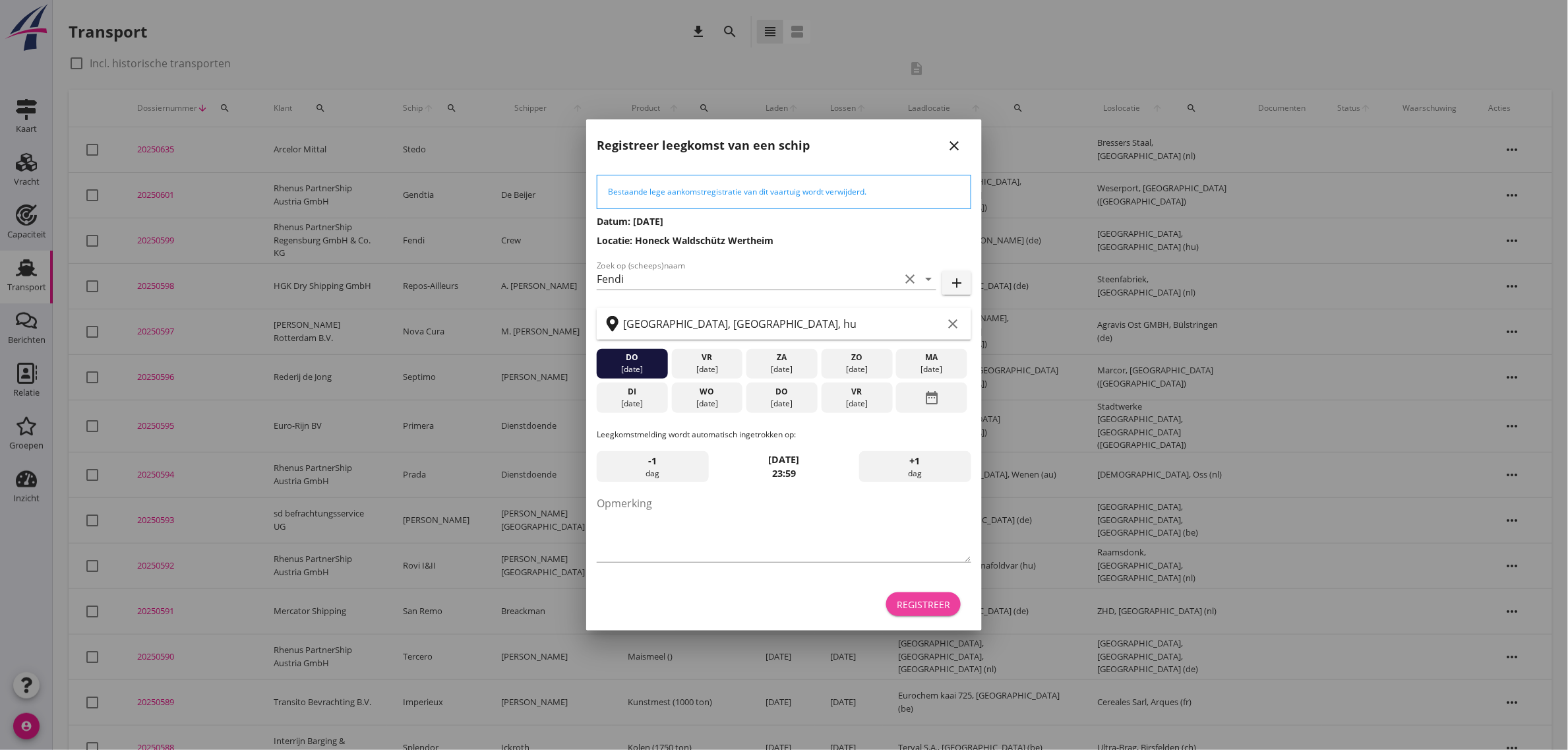
click at [914, 597] on div "Registreer" at bounding box center [924, 604] width 53 height 14
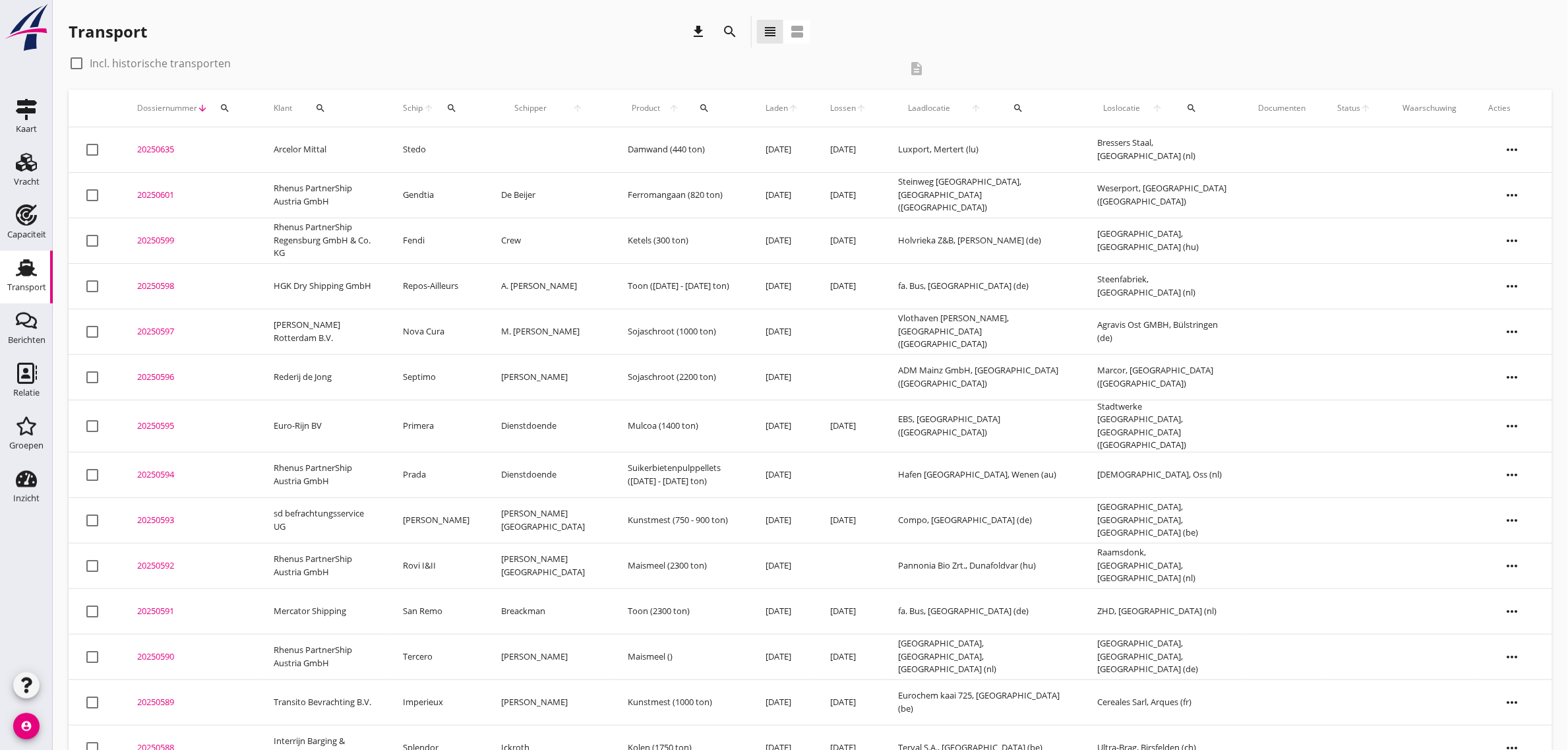
click at [318, 246] on td "Rhenus PartnerShip Regensburg GmbH & Co. KG" at bounding box center [322, 241] width 129 height 46
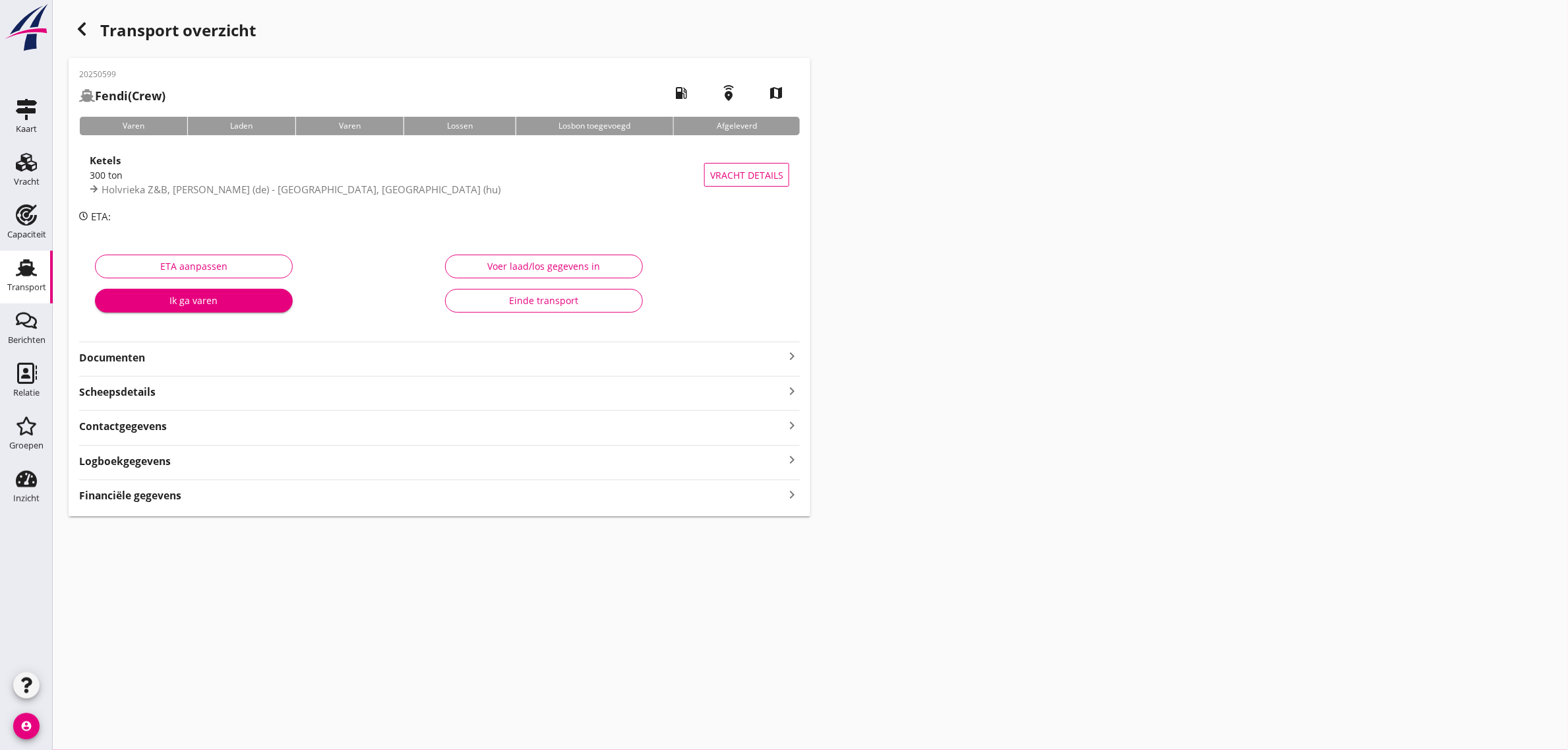
click at [118, 359] on strong "Documenten" at bounding box center [432, 358] width 705 height 15
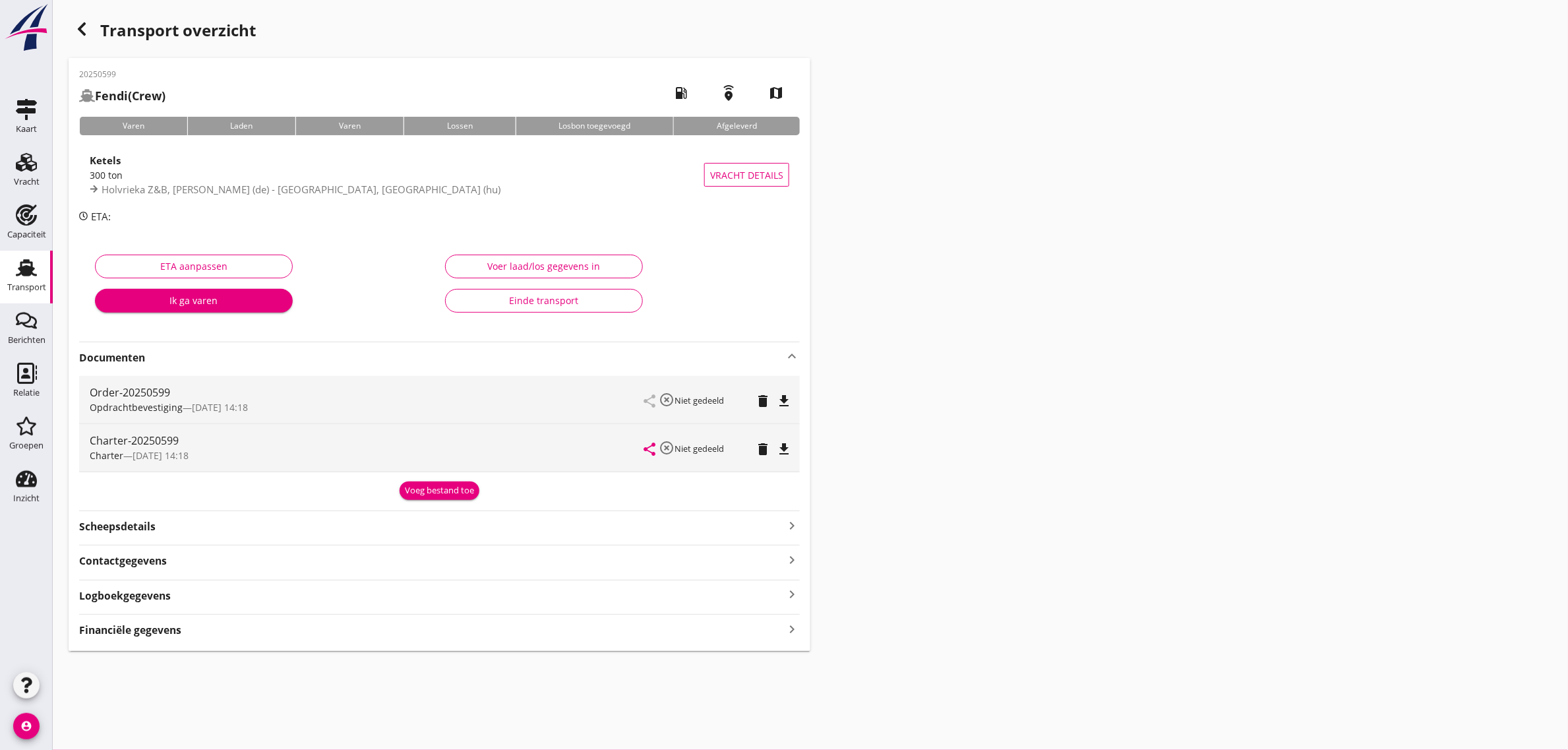
click at [783, 450] on icon "file_download" at bounding box center [784, 449] width 16 height 16
click at [54, 280] on div "Transport overzicht 20250599 Fendi (Crew) local_gas_station emergency_share map…" at bounding box center [810, 333] width 1516 height 667
click at [27, 274] on use at bounding box center [26, 268] width 21 height 17
